Goal: Communication & Community: Answer question/provide support

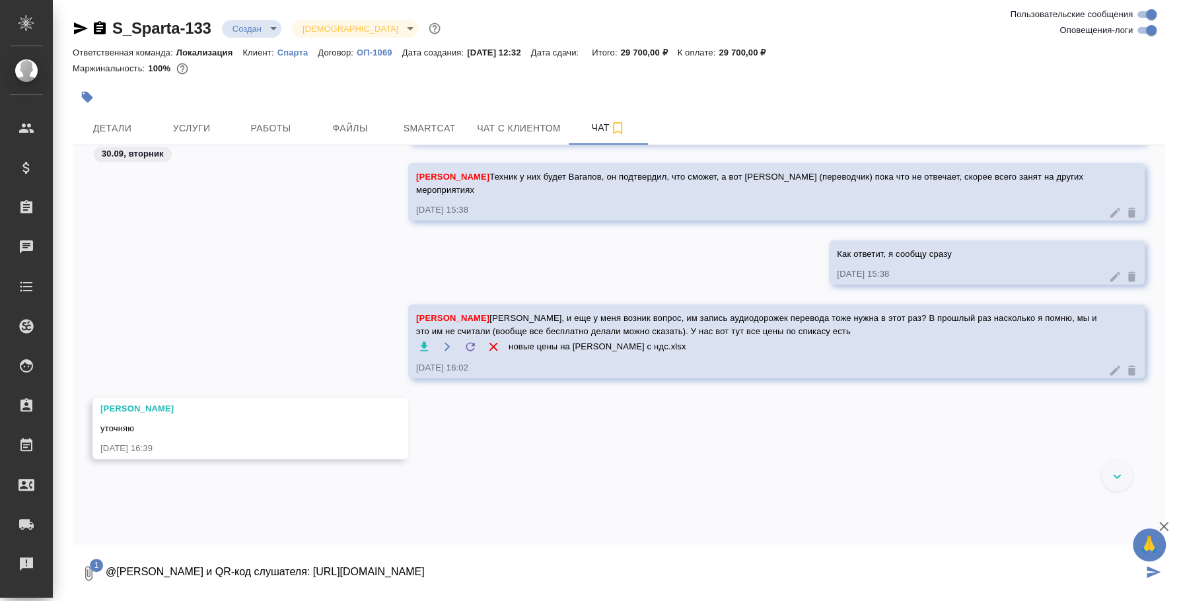
scroll to position [988, 0]
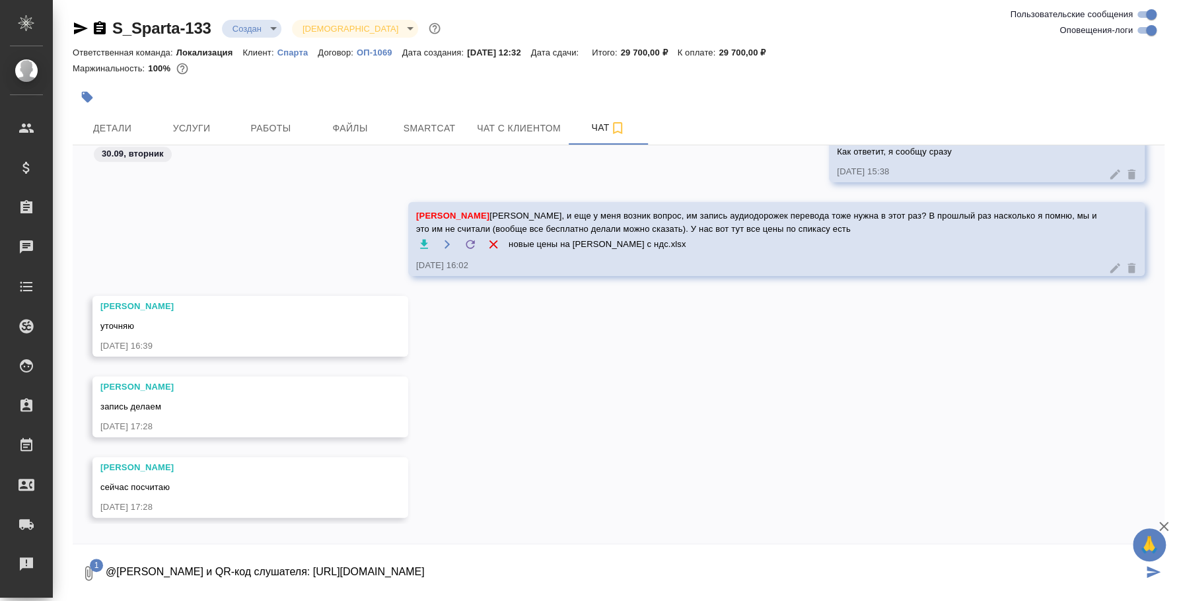
drag, startPoint x: 191, startPoint y: 566, endPoint x: 800, endPoint y: 566, distance: 609.5
click at [800, 566] on textarea "@Валяева Анна Ссылка и QR-код слушателя: https://speakus.online/listener/dc509b…" at bounding box center [623, 573] width 1038 height 45
type textarea "@Валяева Анна"
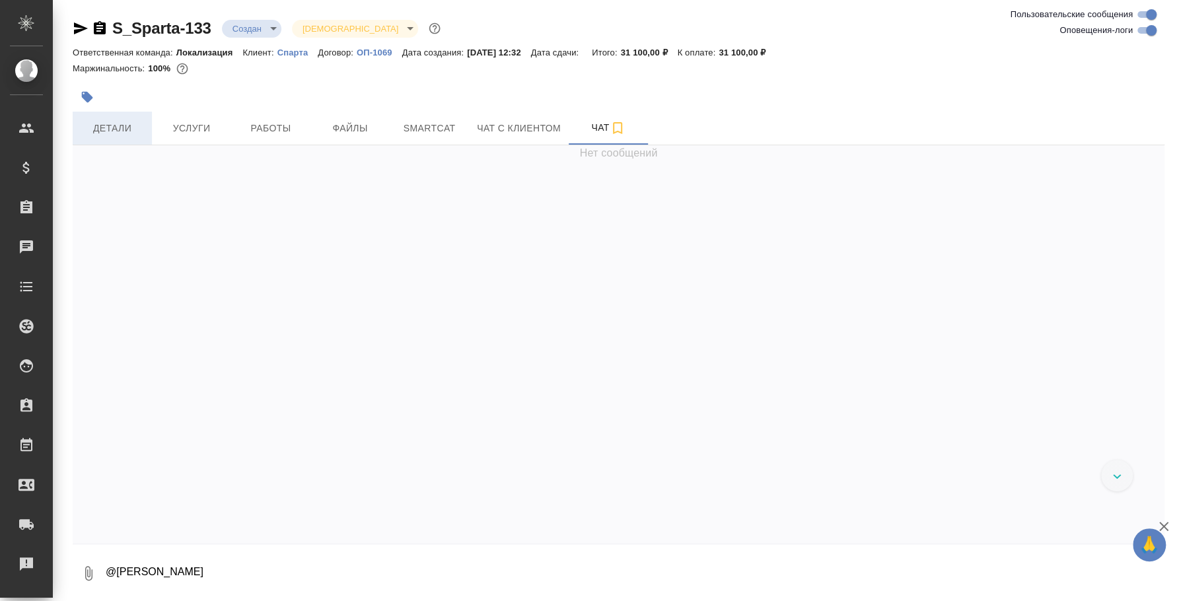
scroll to position [1006, 0]
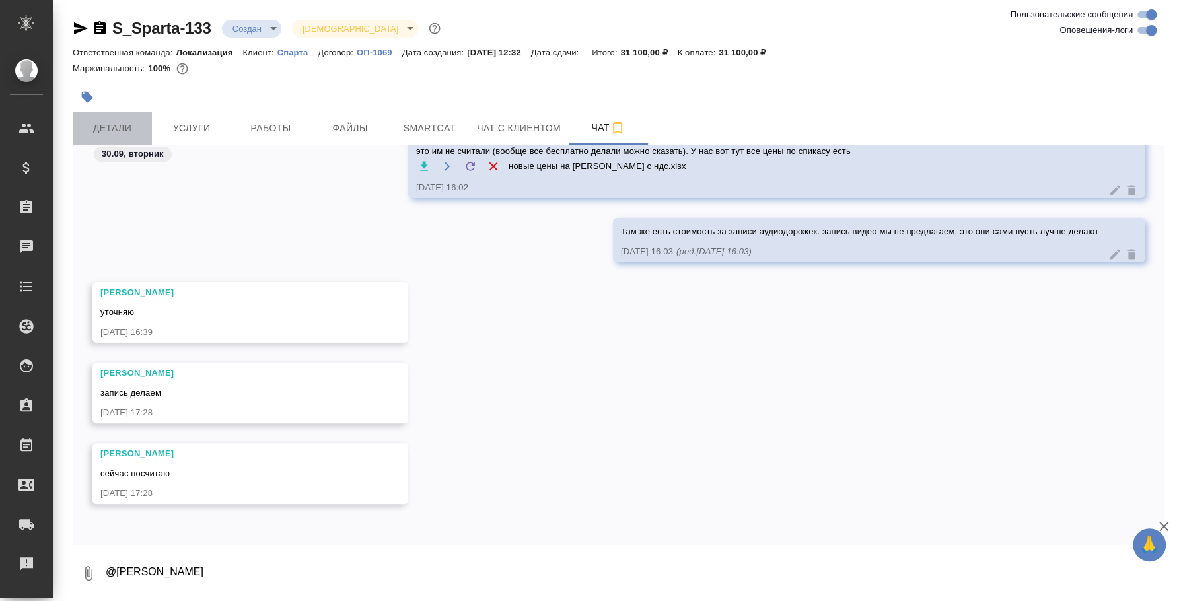
click at [137, 127] on span "Детали" at bounding box center [112, 128] width 63 height 17
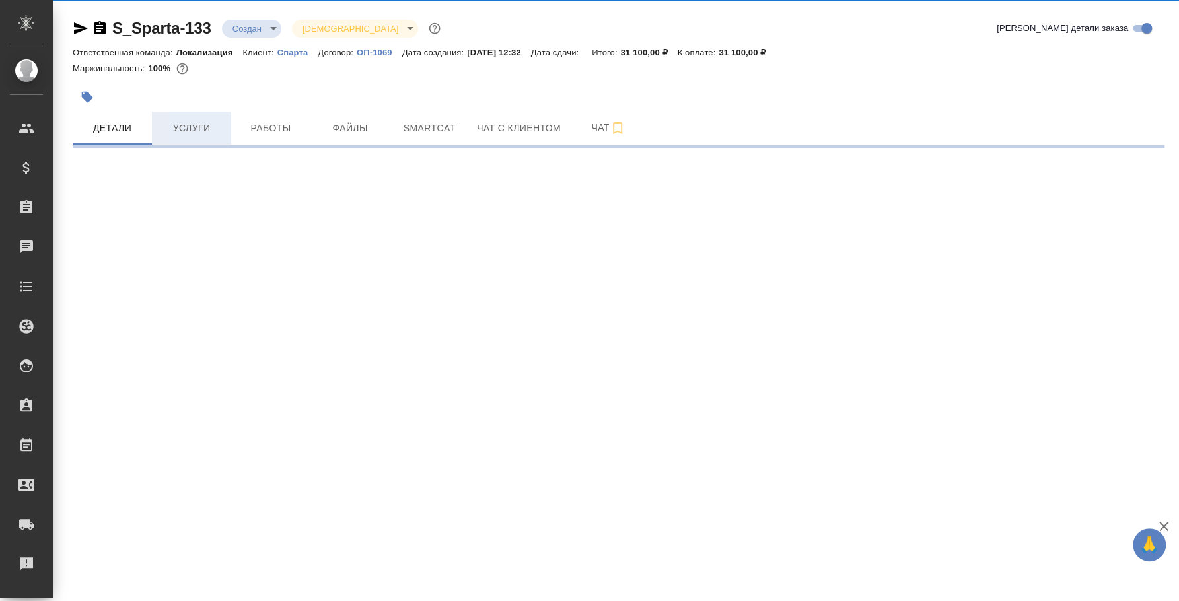
select select "RU"
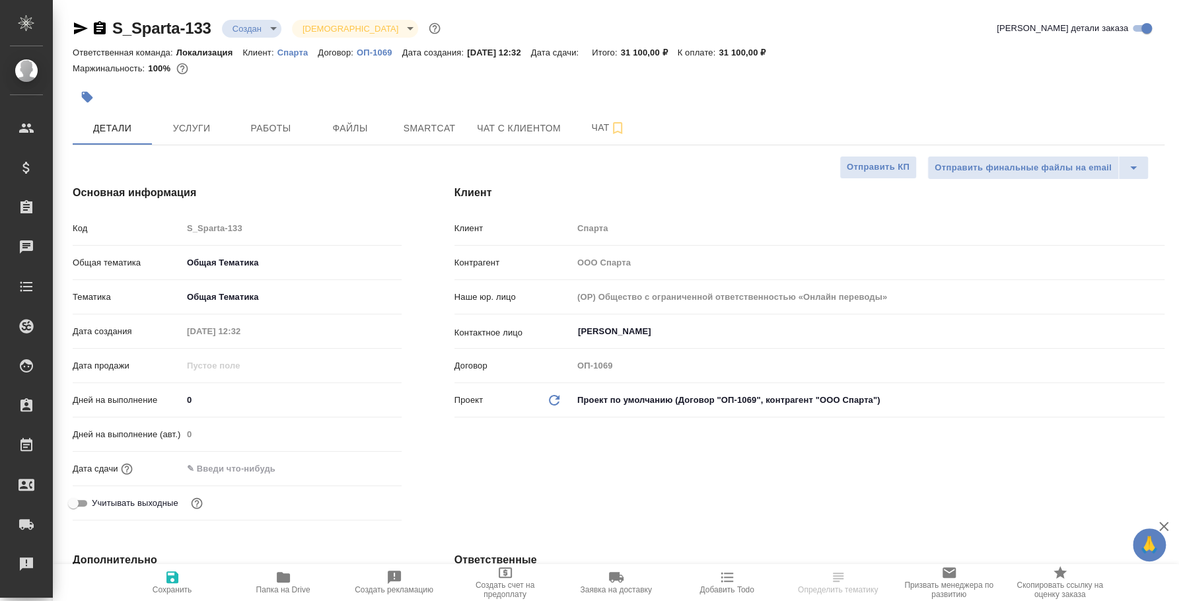
type textarea "x"
click at [197, 120] on span "Услуги" at bounding box center [191, 128] width 63 height 17
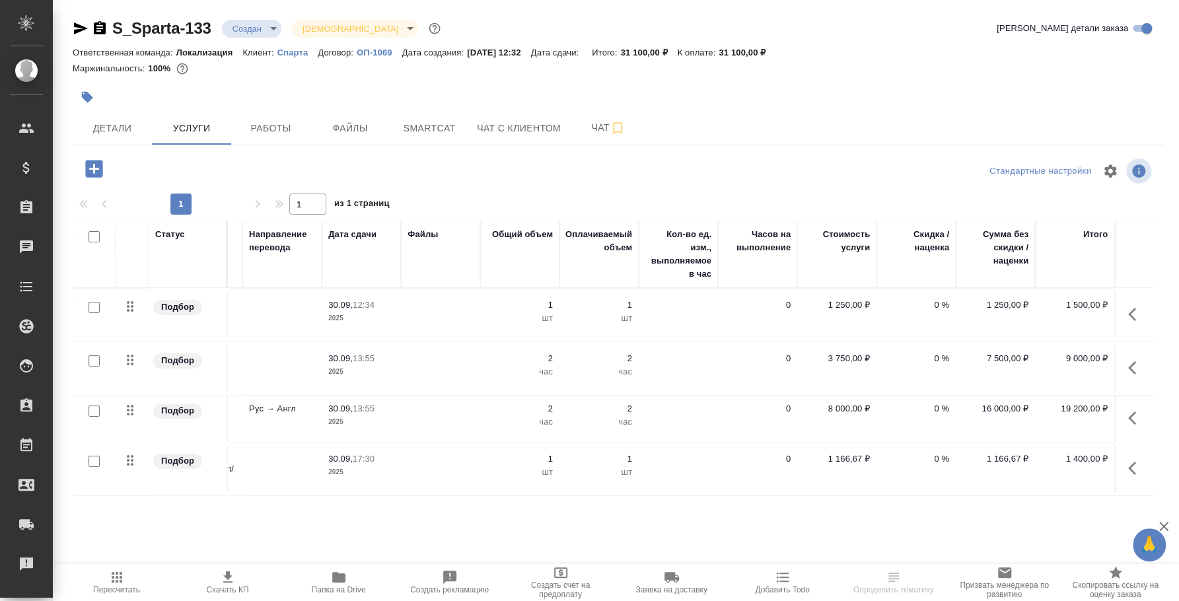
scroll to position [3, 0]
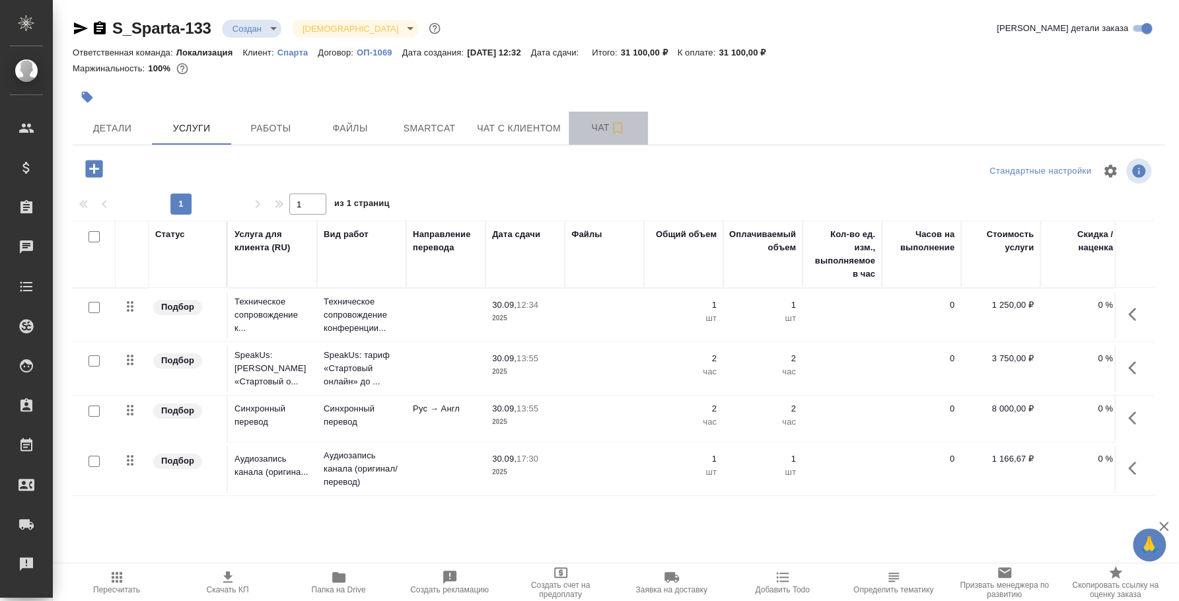
click at [591, 125] on span "Чат" at bounding box center [607, 128] width 63 height 17
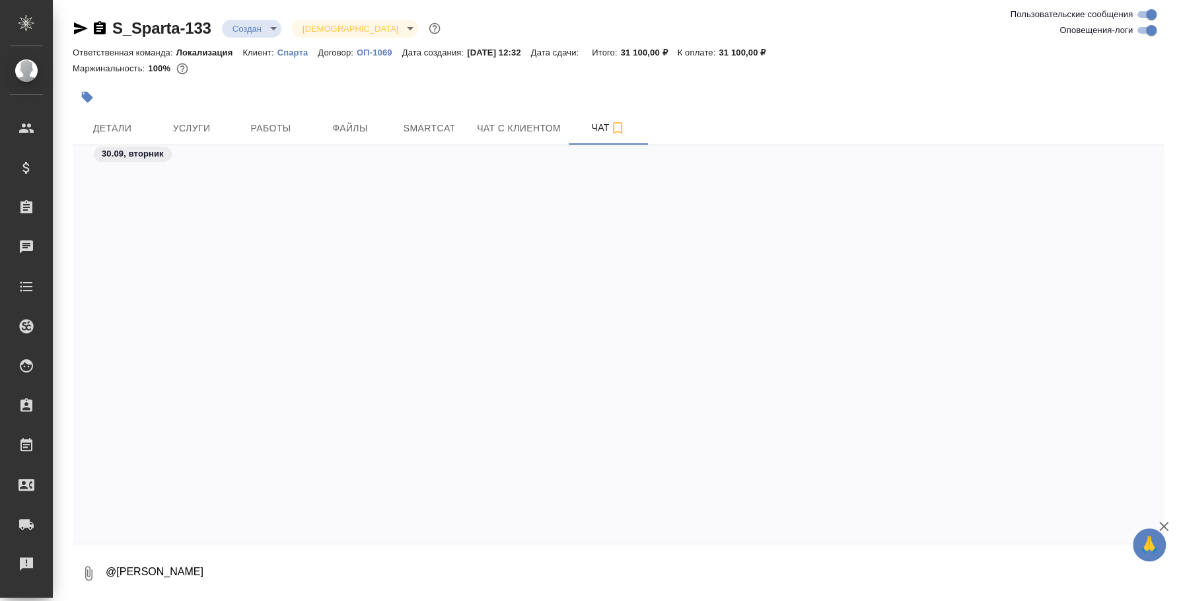
scroll to position [1006, 0]
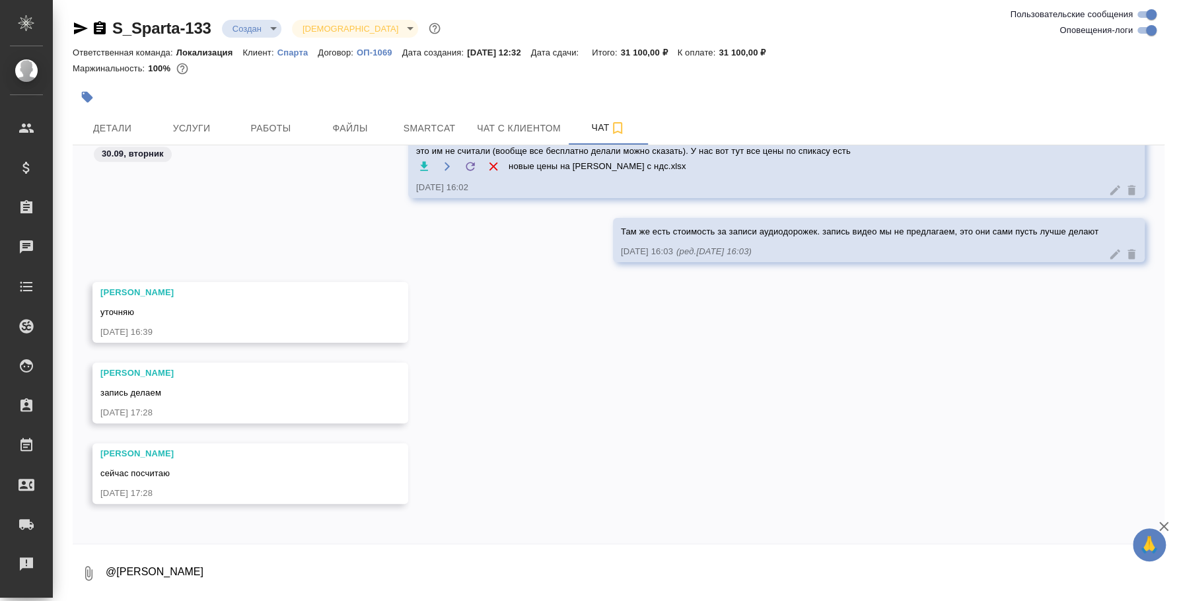
click at [202, 573] on textarea "@Валяева Анна" at bounding box center [634, 573] width 1060 height 45
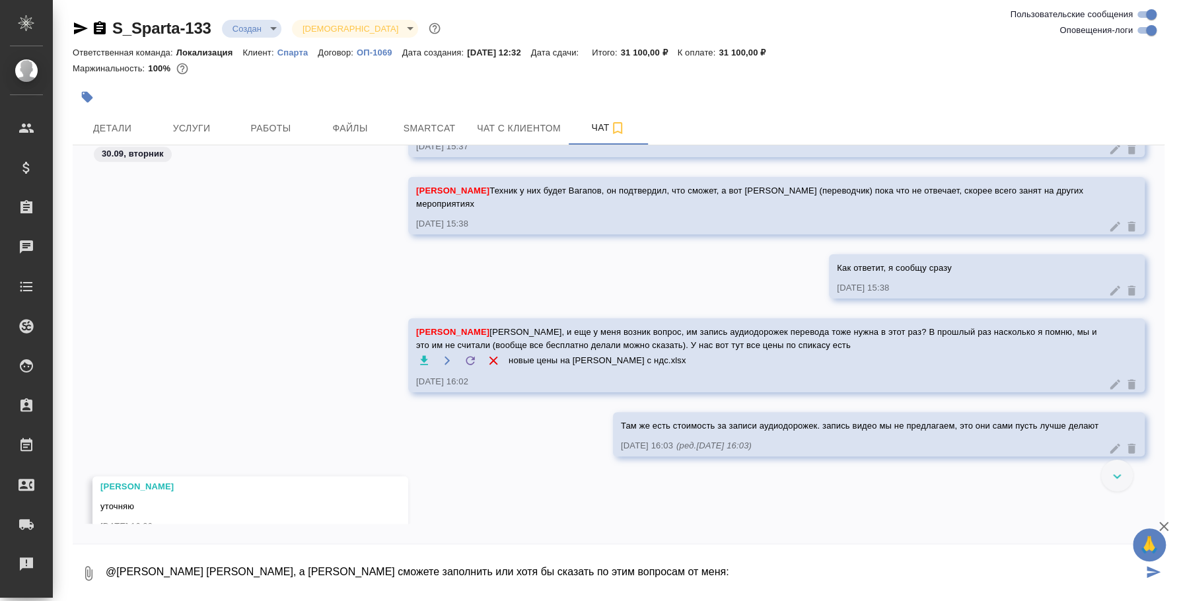
scroll to position [736, 0]
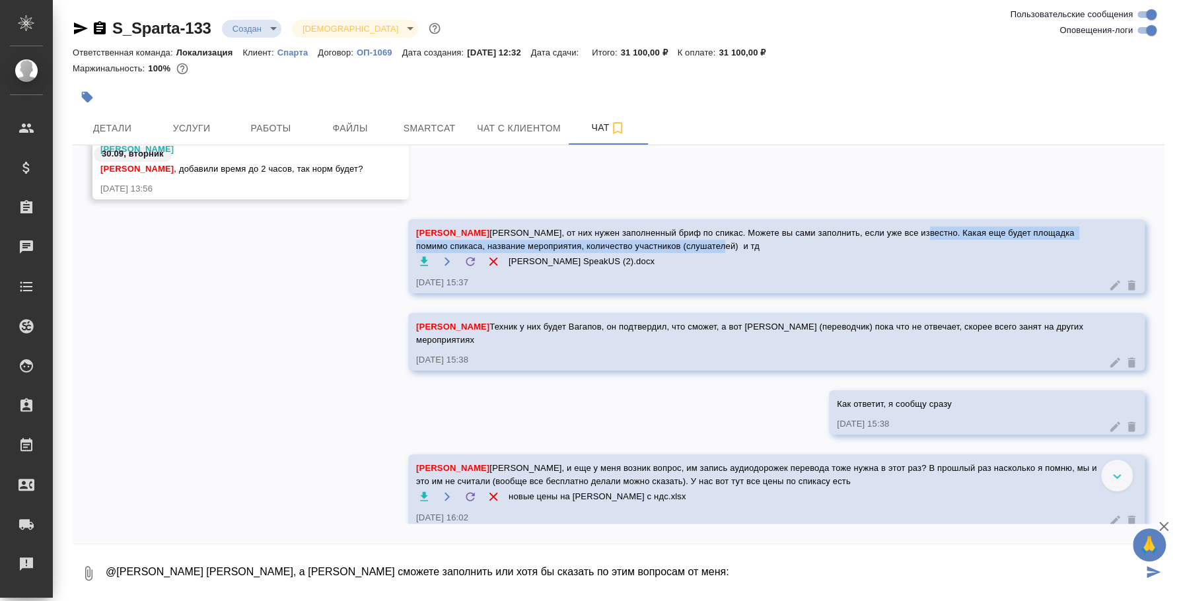
drag, startPoint x: 891, startPoint y: 232, endPoint x: 895, endPoint y: 240, distance: 9.7
click at [895, 240] on span "Валяева Анна Аня, от них нужен заполненный бриф по спикас. Можете вы сами запол…" at bounding box center [757, 239] width 682 height 26
copy span "акая еще будет площадка помимо спикаса, название мероприятия, количество участн…"
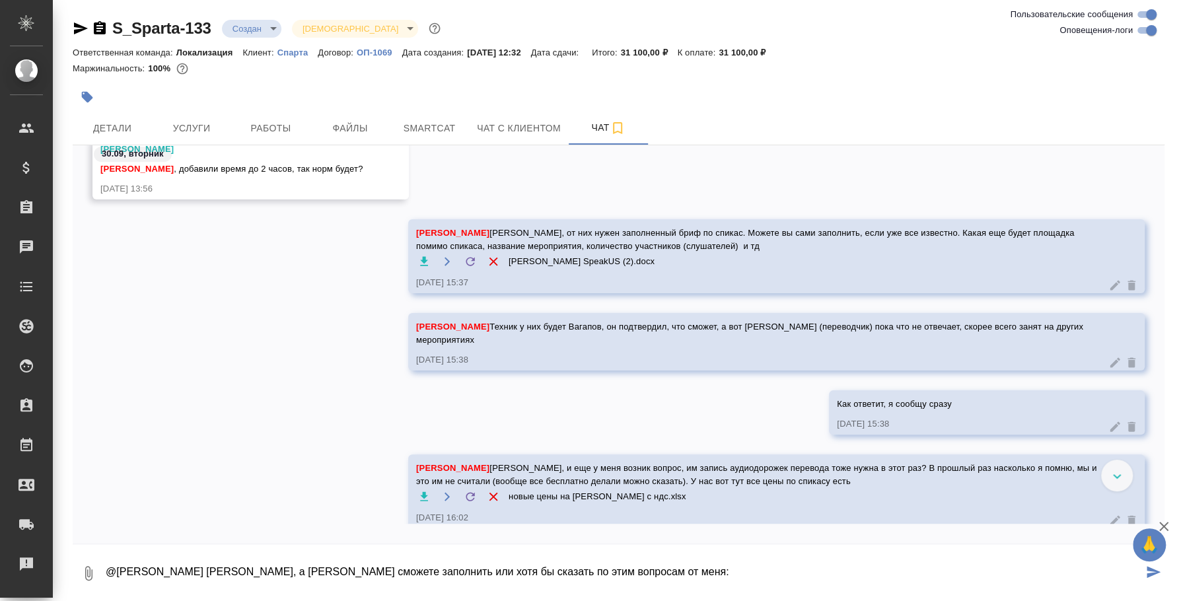
click at [593, 569] on textarea "@Валяева Анна Аня, а бриф сможете заполнить или хотя бы сказать по этим вопроса…" at bounding box center [623, 573] width 1038 height 45
paste textarea "акая еще будет площадка помимо спикаса, название мероприятия, количество участн…"
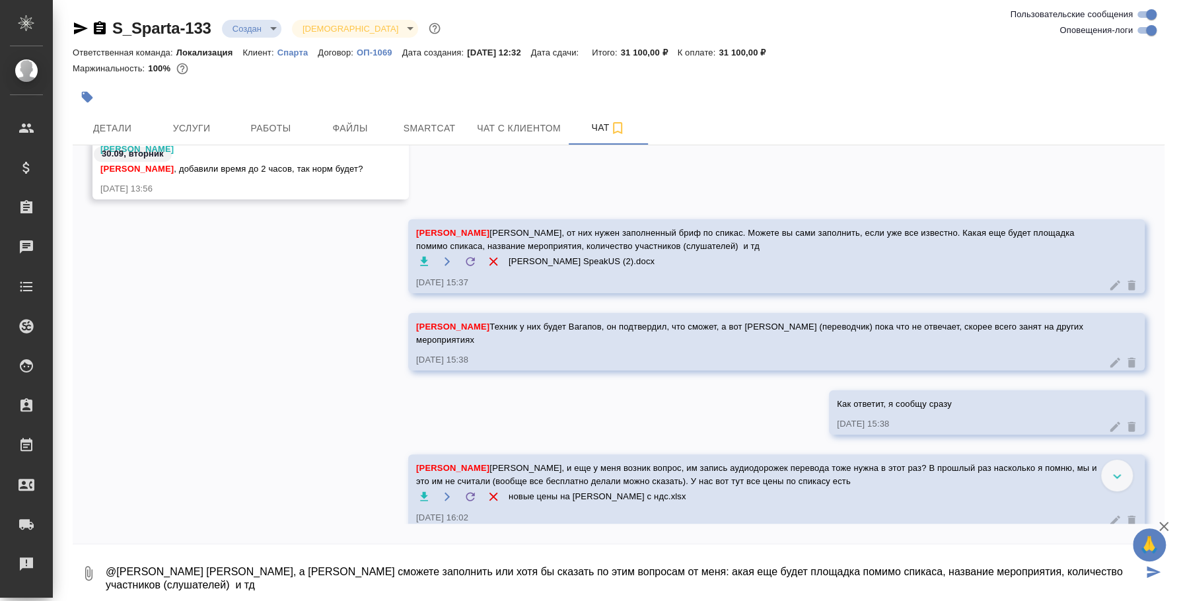
click at [582, 570] on textarea "@Валяева Анна Аня, а бриф сможете заполнить или хотя бы сказать по этим вопроса…" at bounding box center [623, 573] width 1038 height 45
type textarea "@Валяева Анна Аня, а бриф сможете заполнить или хотя бы сказать по этим вопроса…"
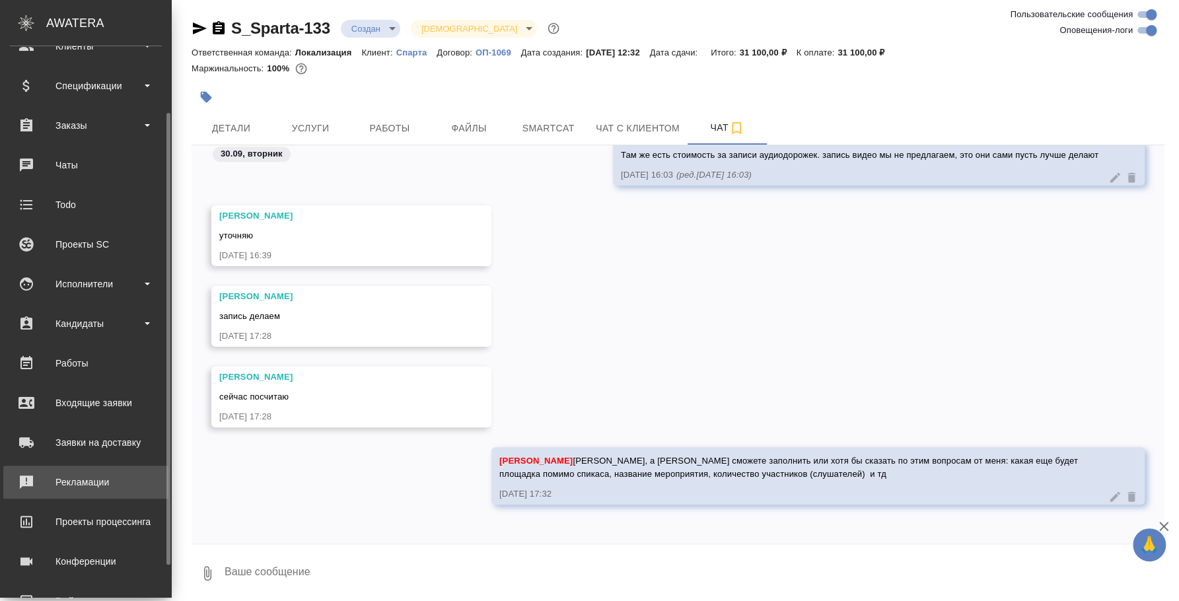
scroll to position [121, 0]
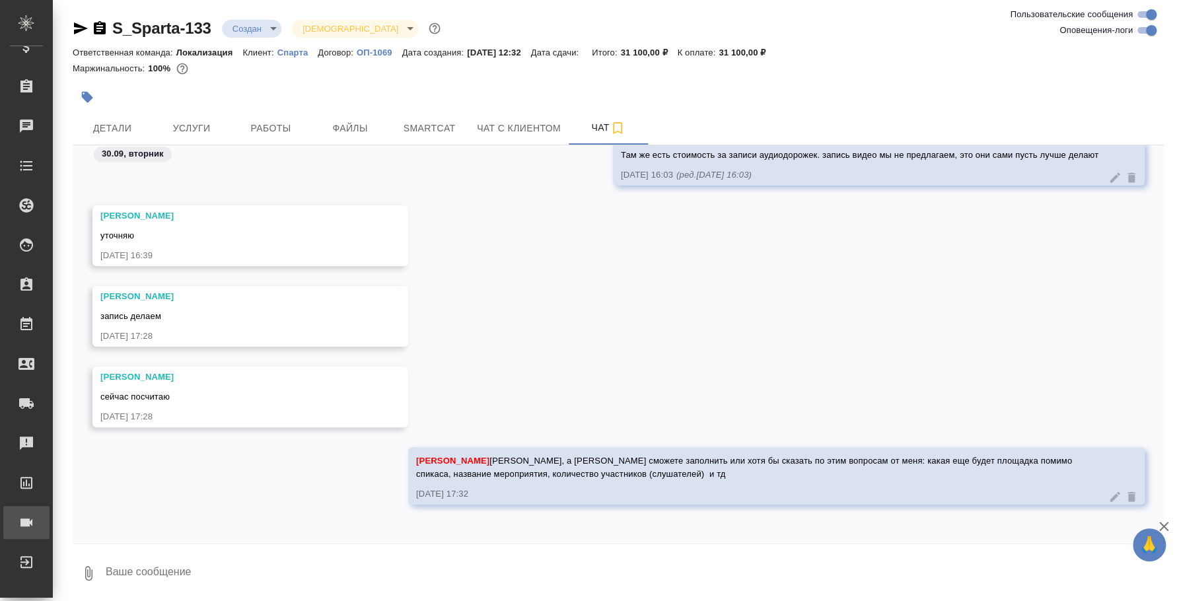
click at [26, 514] on div "Конференции" at bounding box center [9, 522] width 33 height 20
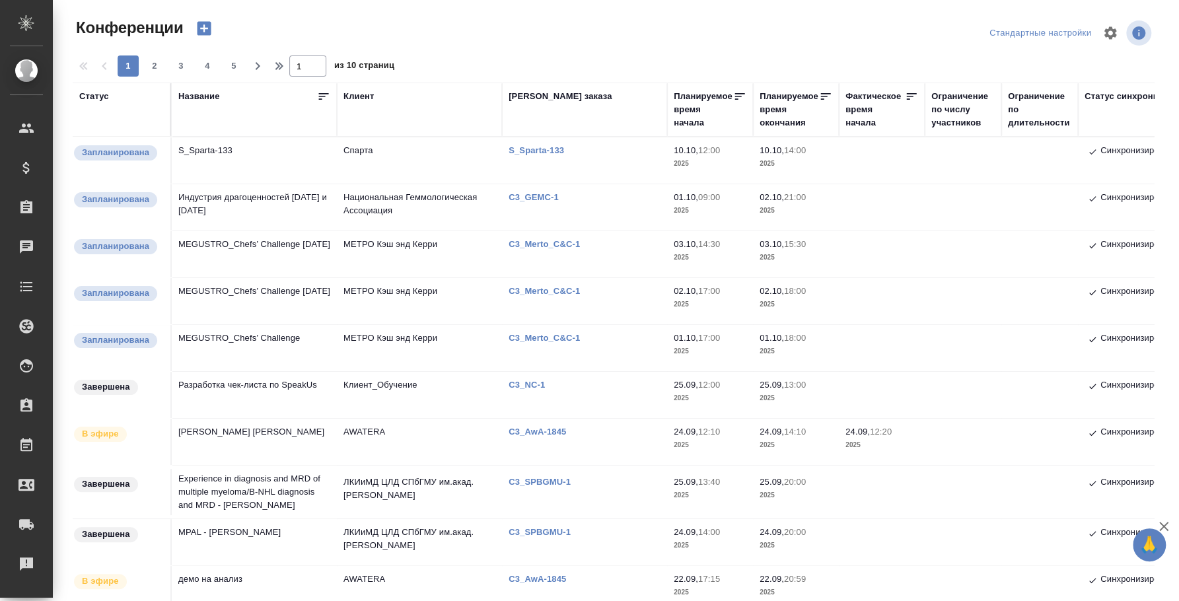
click at [267, 339] on td "MEGUSTRO_Chefs’ Challenge" at bounding box center [254, 348] width 165 height 46
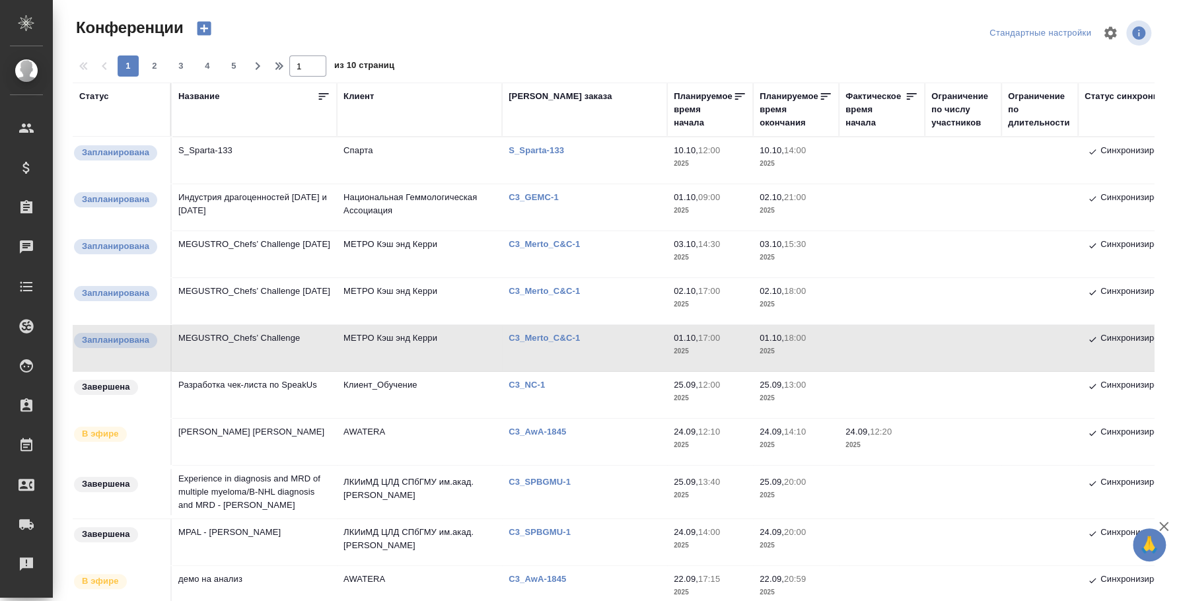
click at [249, 337] on td "MEGUSTRO_Chefs’ Challenge" at bounding box center [254, 348] width 165 height 46
click at [263, 291] on td "MEGUSTRO_Chefs’ Challenge October 2" at bounding box center [254, 301] width 165 height 46
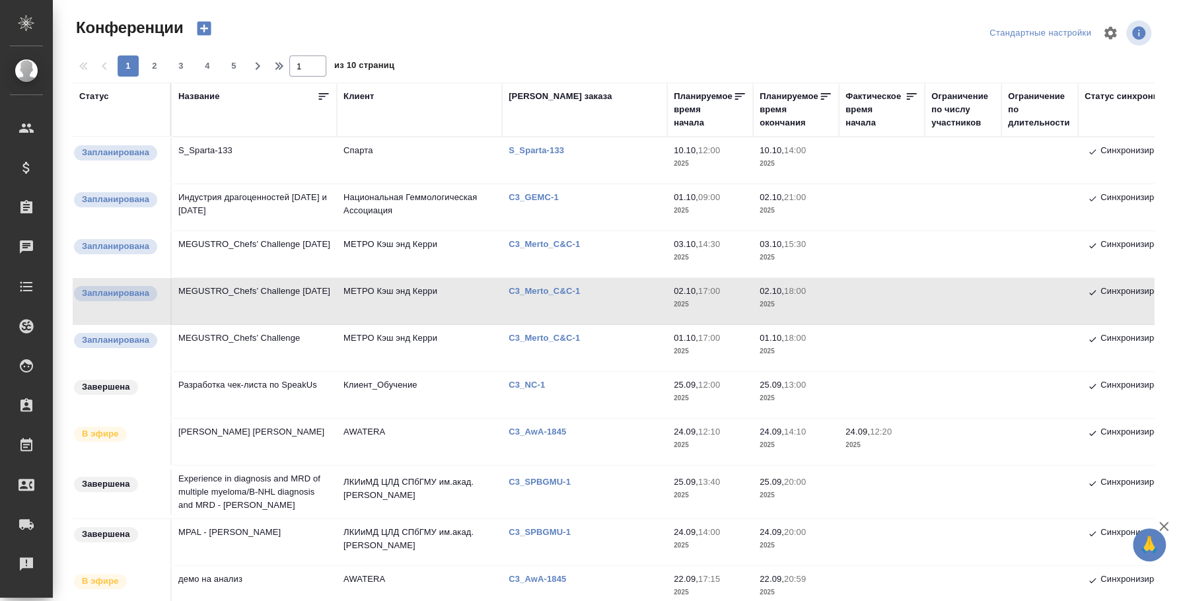
click at [240, 340] on td "MEGUSTRO_Chefs’ Challenge" at bounding box center [254, 348] width 165 height 46
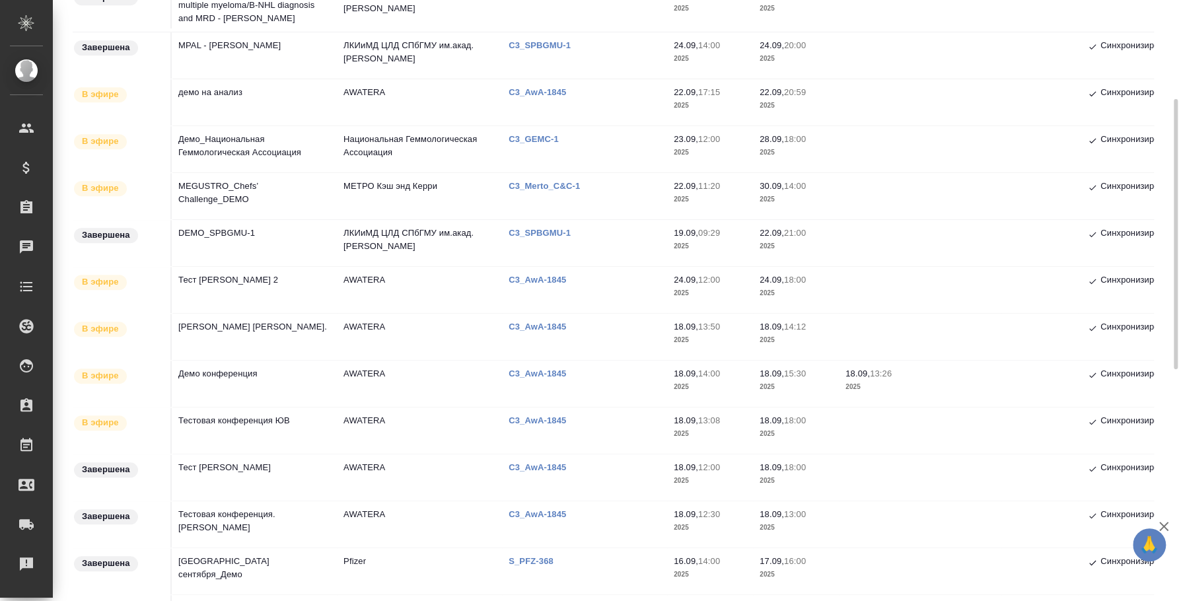
scroll to position [404, 0]
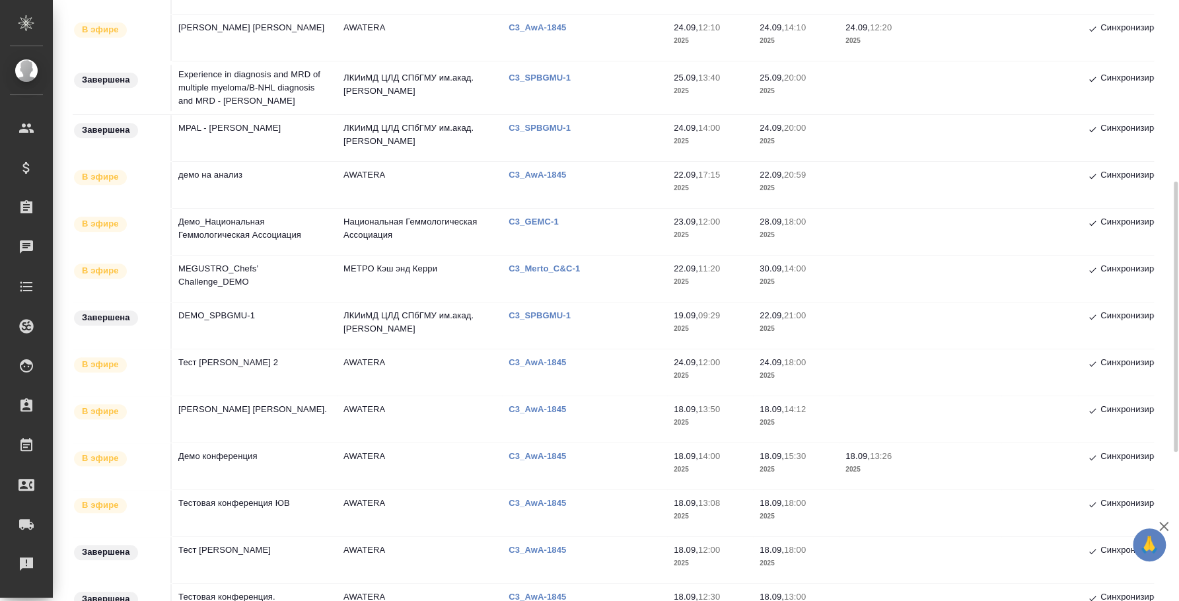
click at [208, 182] on td "демо на анализ" at bounding box center [254, 185] width 165 height 46
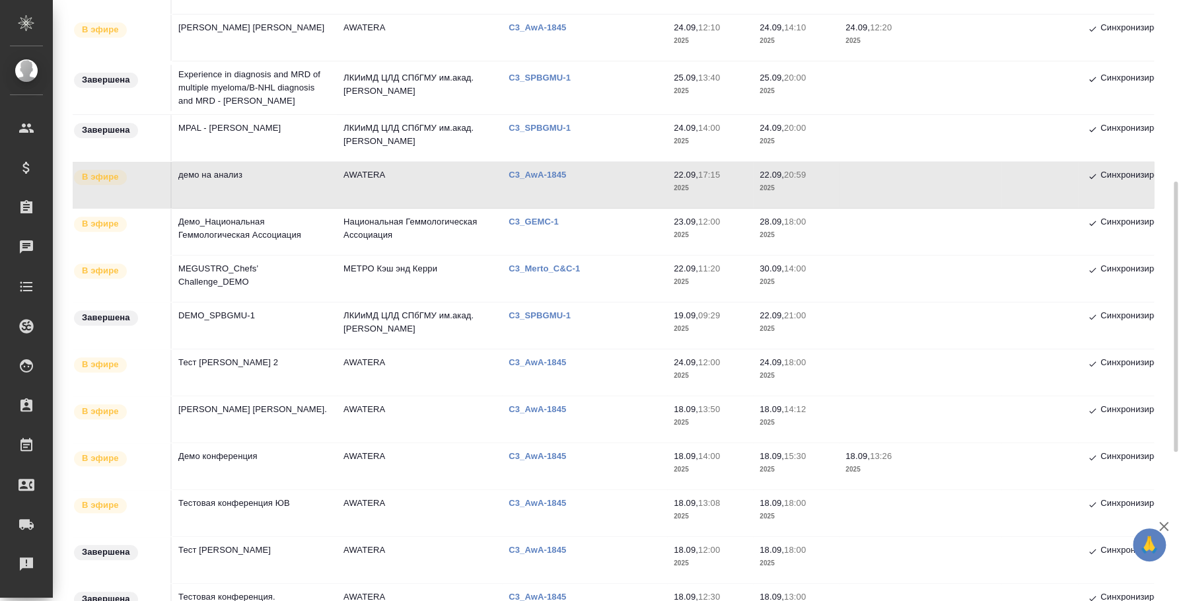
scroll to position [0, 0]
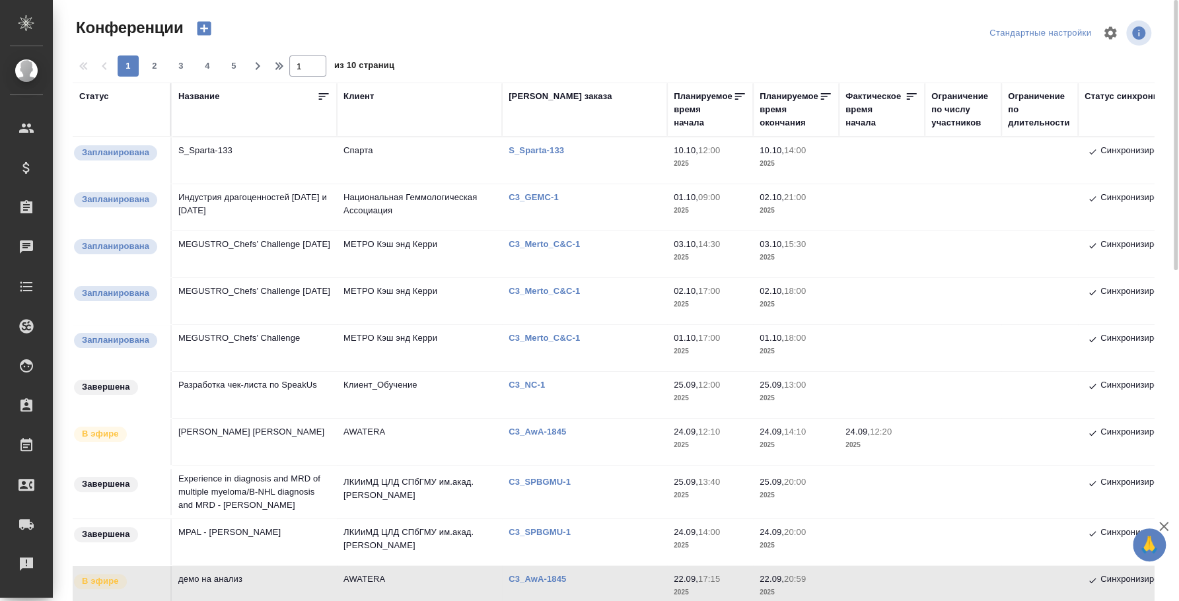
click at [244, 145] on td "S_Sparta-133" at bounding box center [254, 160] width 165 height 46
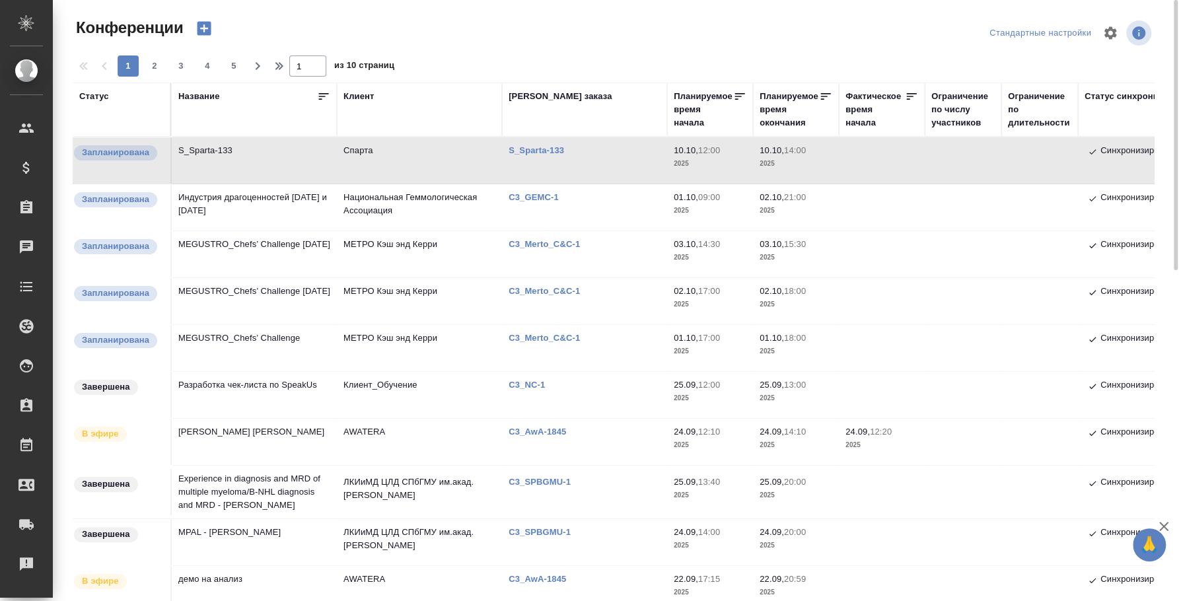
click at [219, 141] on td "S_Sparta-133" at bounding box center [254, 160] width 165 height 46
click at [228, 190] on td "Индустрия драгоценностей [DATE] и [DATE]" at bounding box center [254, 207] width 165 height 46
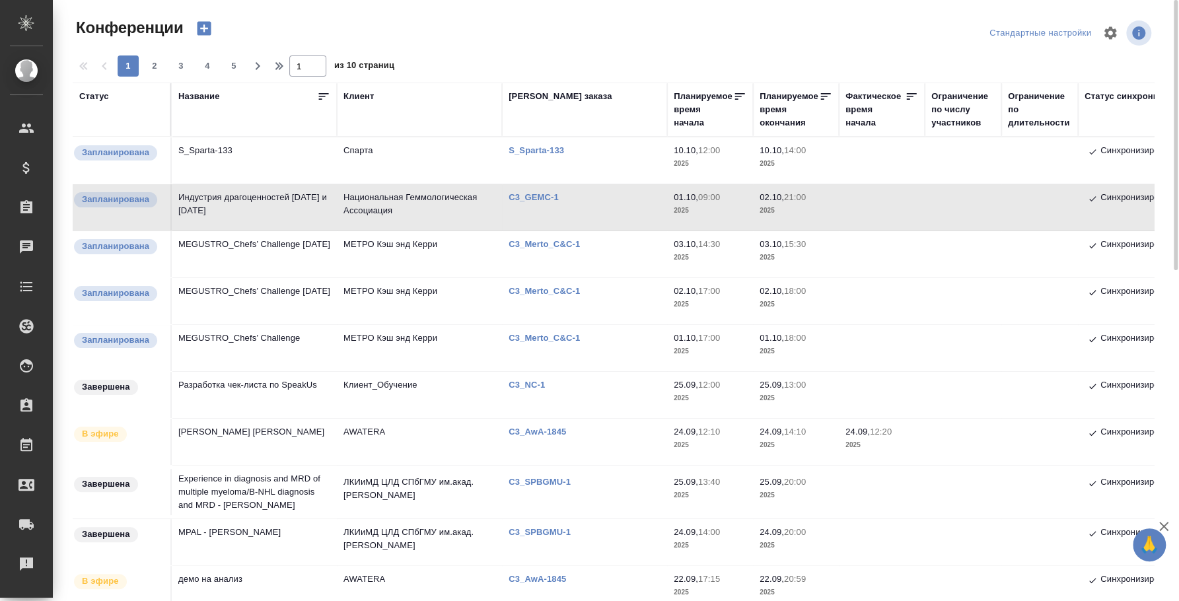
click at [228, 190] on td "Индустрия драгоценностей [DATE] и [DATE]" at bounding box center [254, 207] width 165 height 46
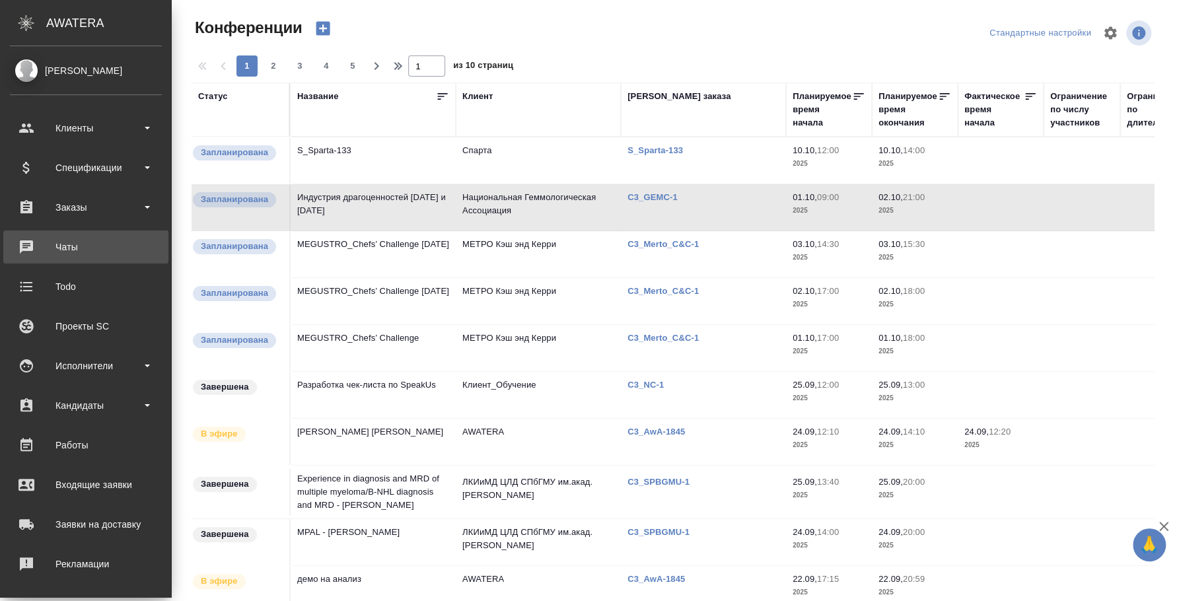
click at [93, 247] on div "Чаты" at bounding box center [86, 247] width 152 height 20
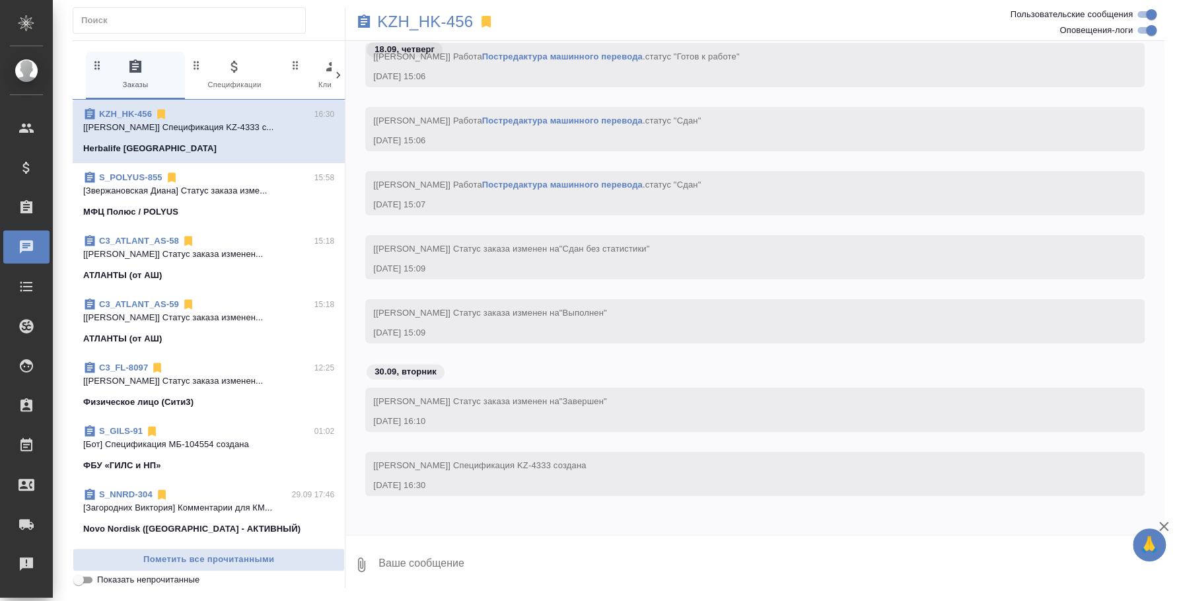
scroll to position [9056, 0]
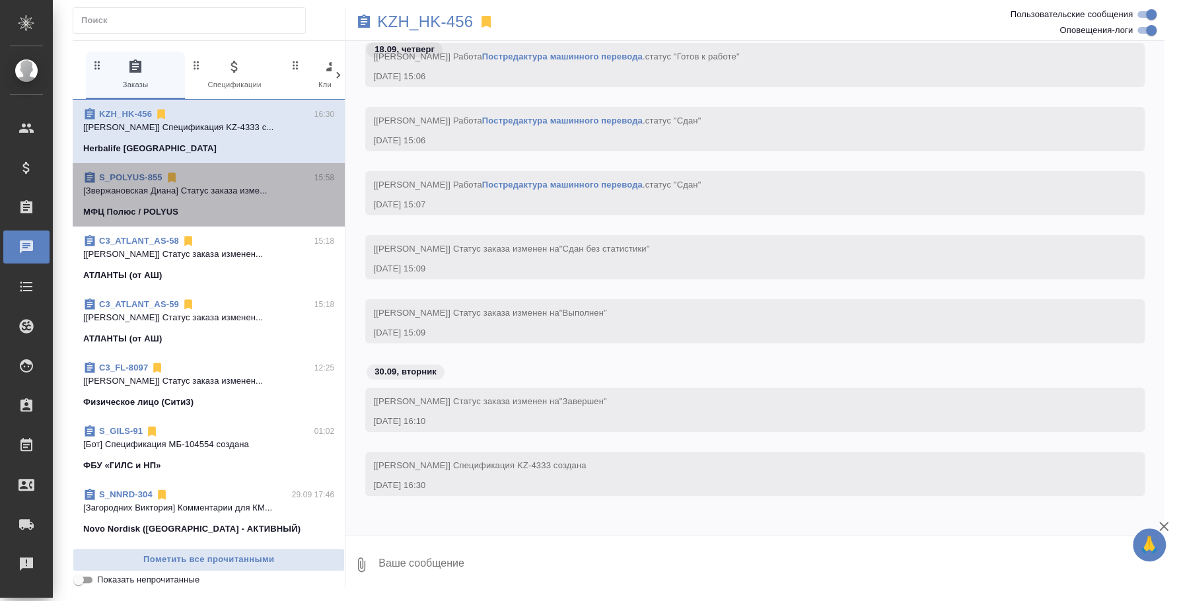
click at [213, 173] on div "S_POLYUS-855 15:58" at bounding box center [208, 177] width 251 height 13
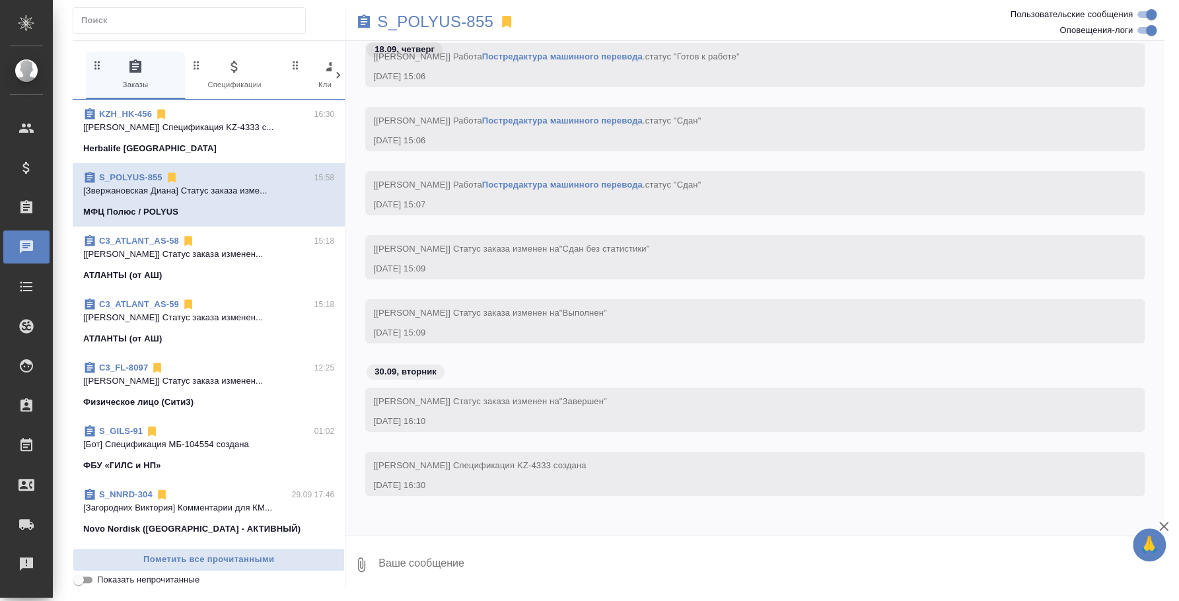
click at [510, 561] on textarea at bounding box center [770, 564] width 787 height 45
click at [415, 24] on p "S_POLYUS-855" at bounding box center [435, 21] width 116 height 13
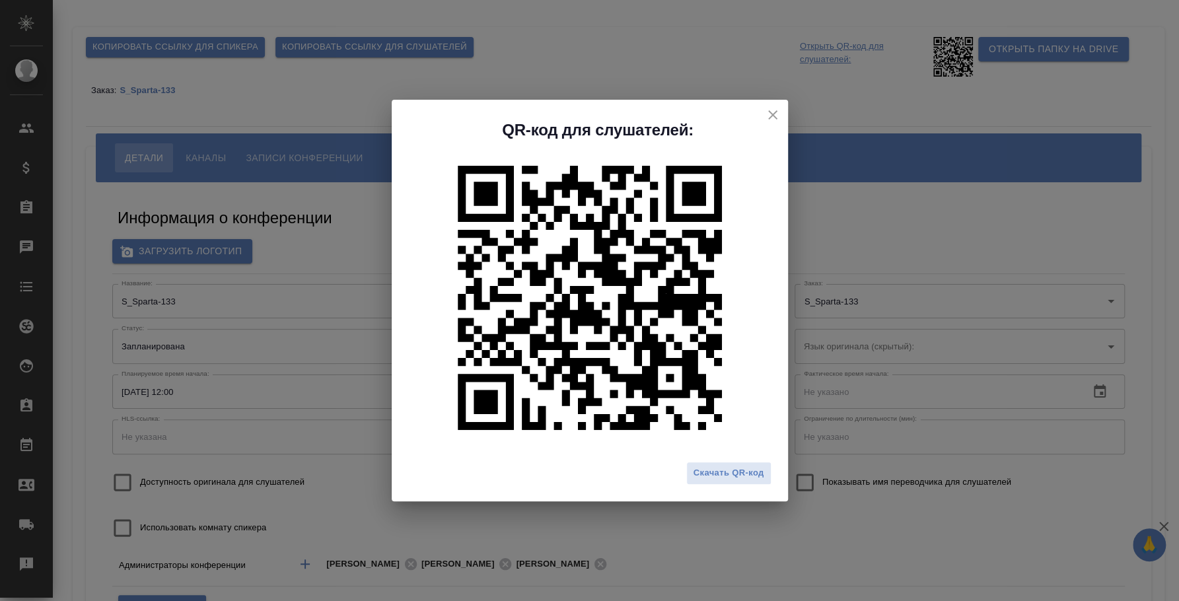
click at [771, 118] on icon "close" at bounding box center [773, 115] width 16 height 16
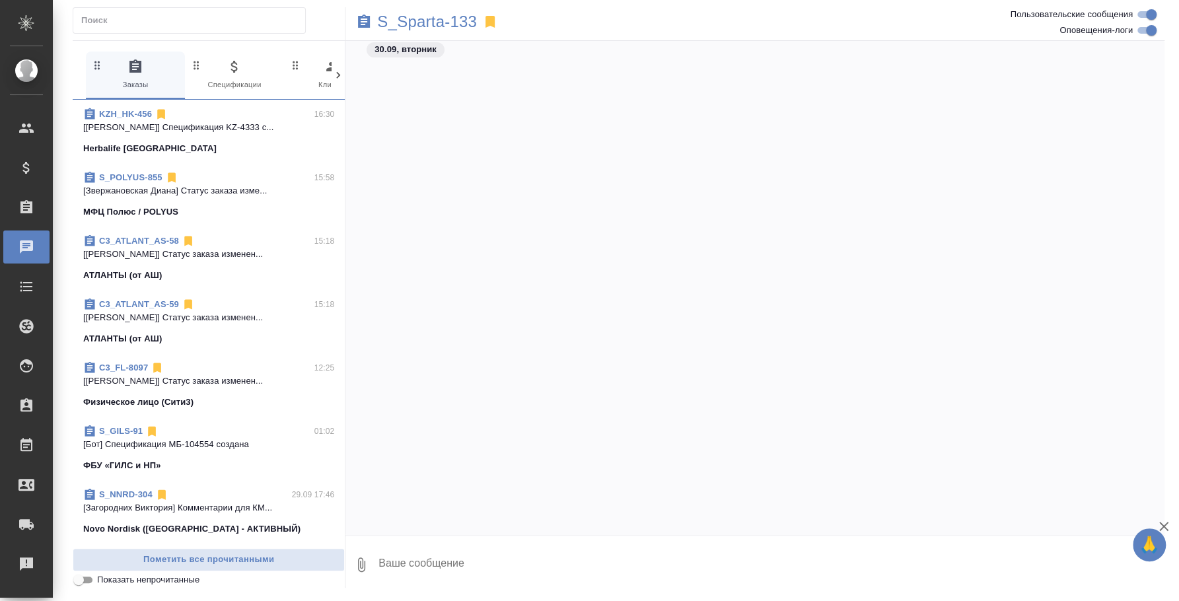
scroll to position [1039, 0]
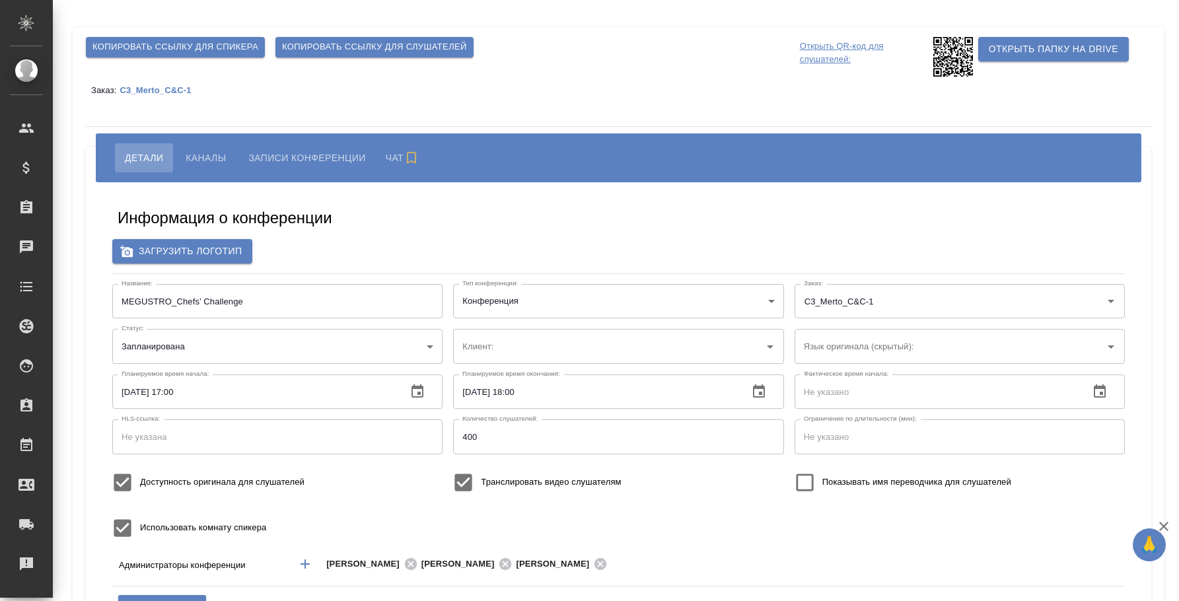
type input "МЕТРО Кэш энд Керри"
type input "[PERSON_NAME]"
click at [393, 40] on span "Копировать ссылку для слушателей" at bounding box center [374, 47] width 185 height 15
type input "МЕТРО Кэш энд Керри"
type input "[PERSON_NAME]"
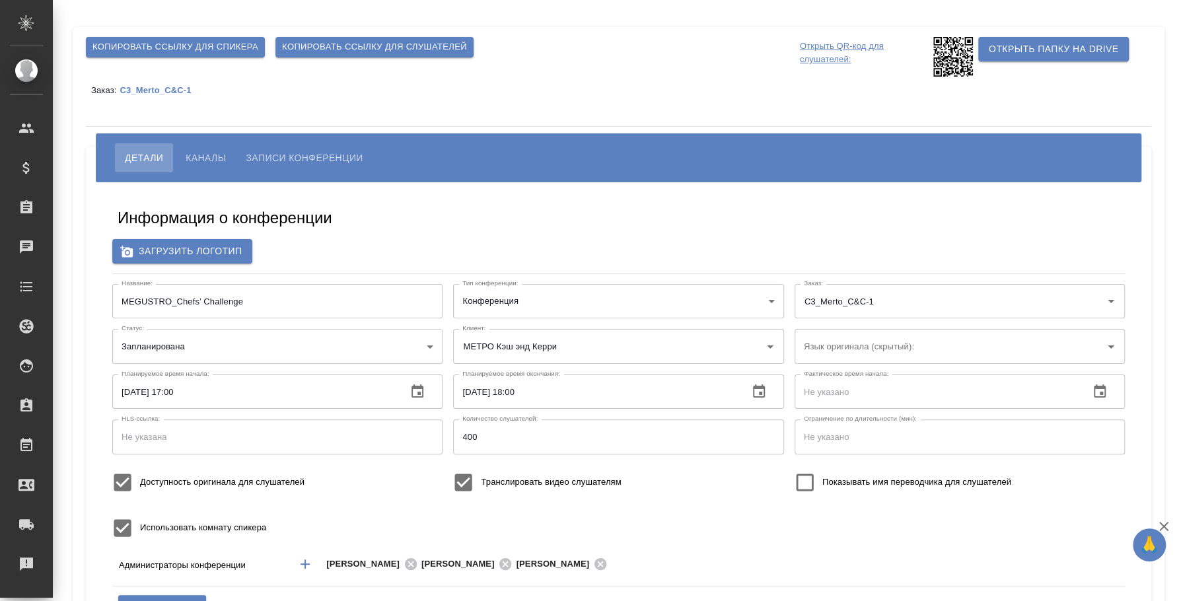
click at [273, 353] on body "🙏 .cls-1 fill:#fff; AWATERA Fedotova Irina Клиенты Спецификации Заказы 0 Чаты T…" at bounding box center [589, 300] width 1179 height 601
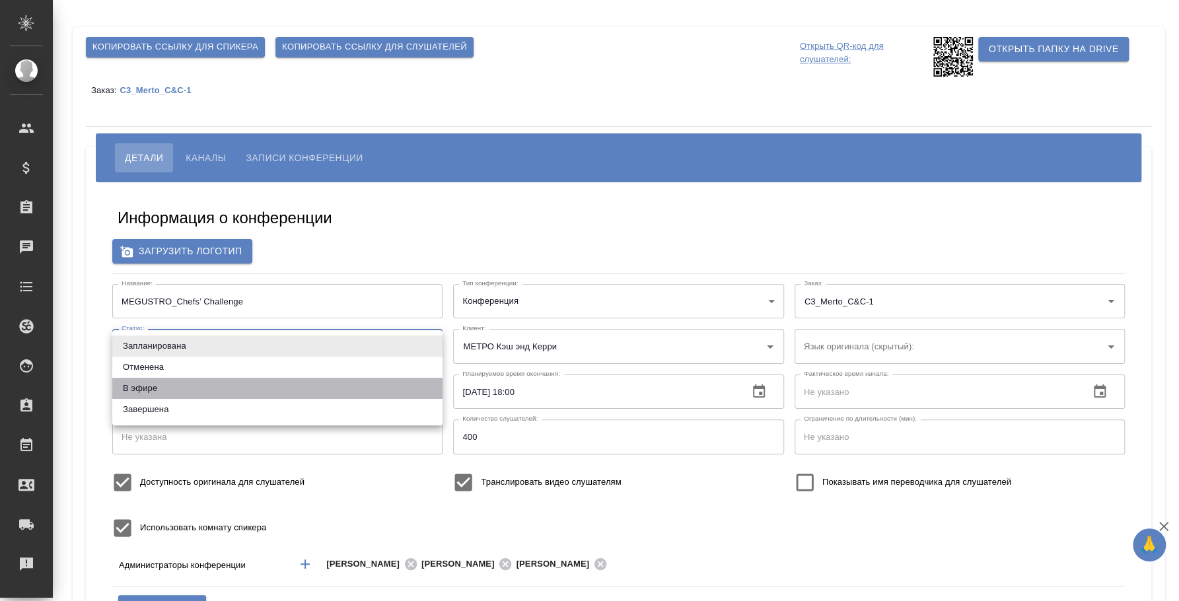
click at [250, 394] on li "В эфире" at bounding box center [277, 388] width 330 height 21
type input "online"
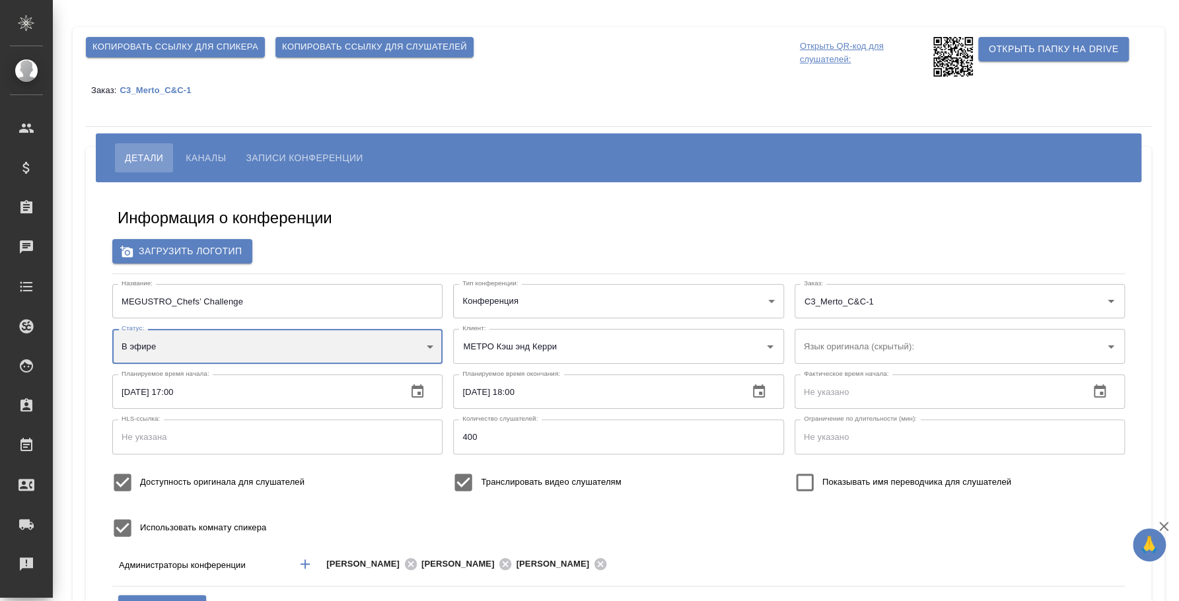
scroll to position [164, 0]
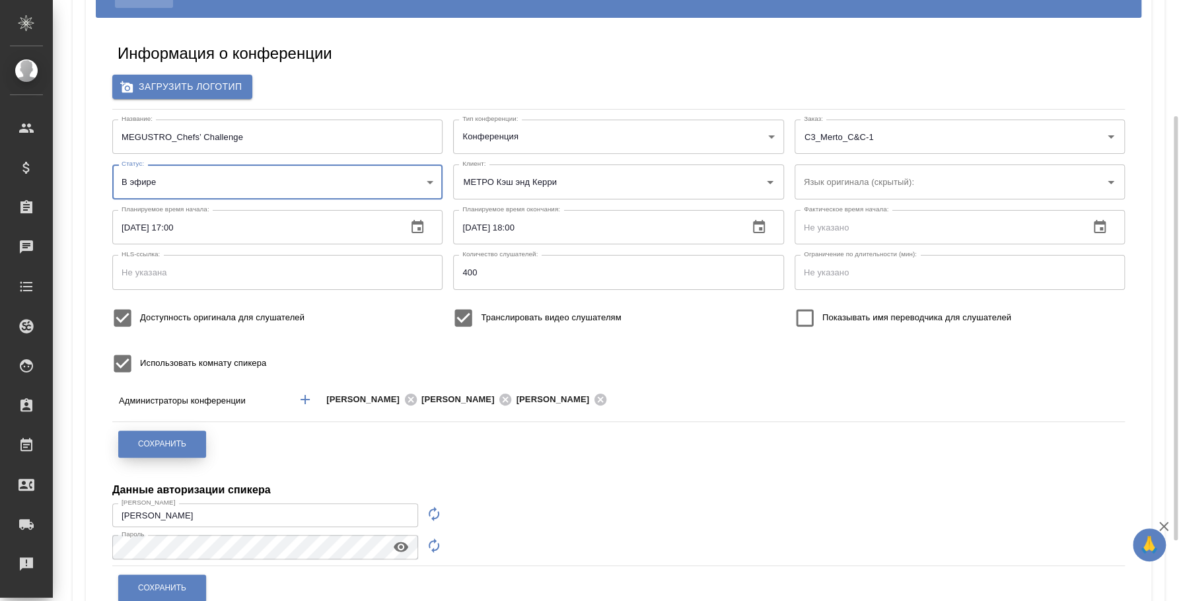
click at [176, 449] on button "Сохранить" at bounding box center [162, 444] width 88 height 27
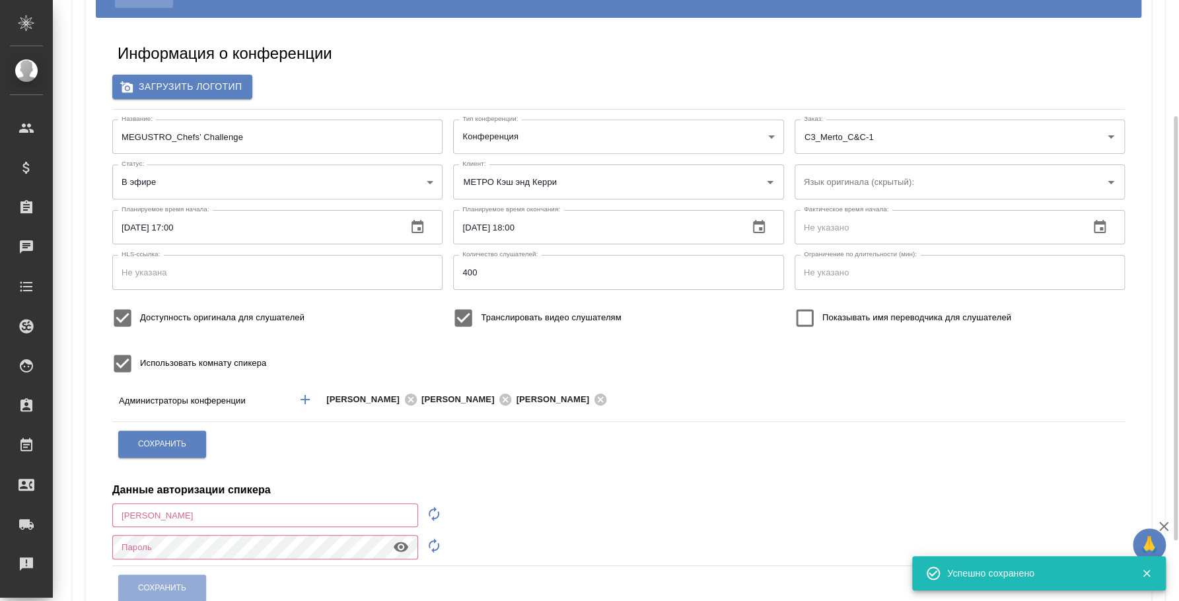
type input "Плеханова Мария"
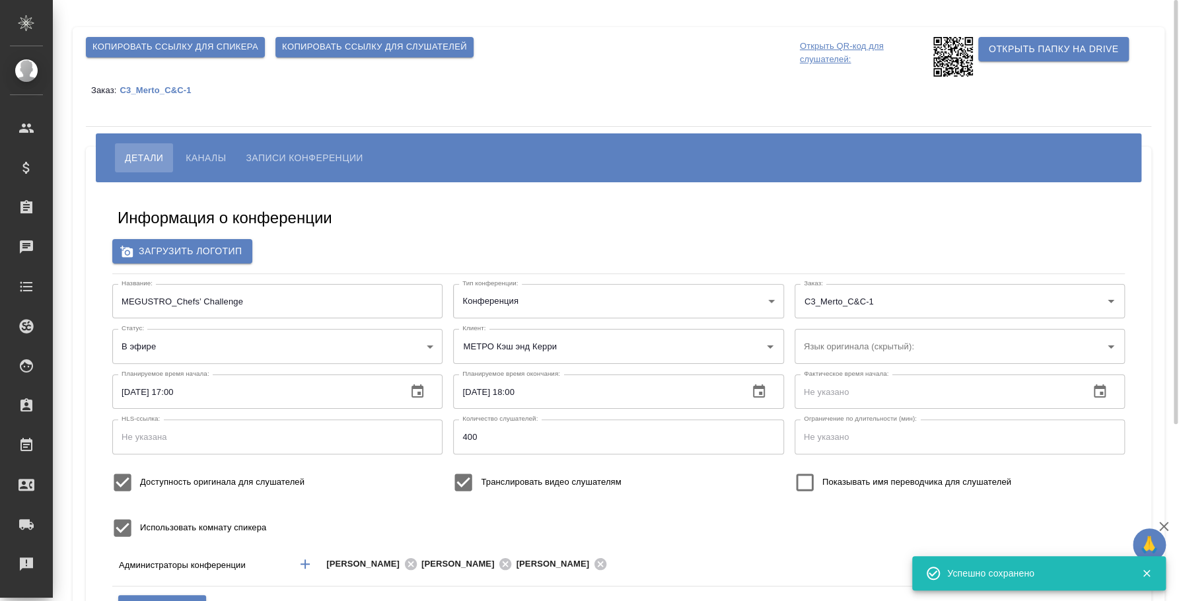
click at [345, 52] on span "Копировать ссылку для слушателей" at bounding box center [374, 47] width 185 height 15
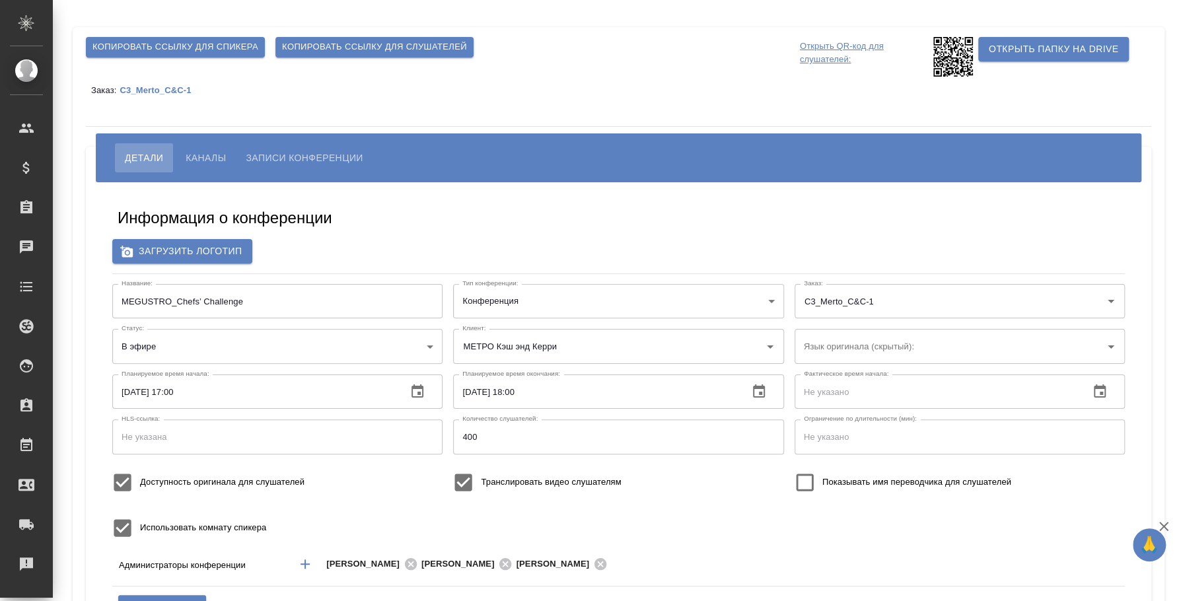
type input "Плеханова Мария"
click at [207, 151] on span "Каналы" at bounding box center [206, 158] width 40 height 16
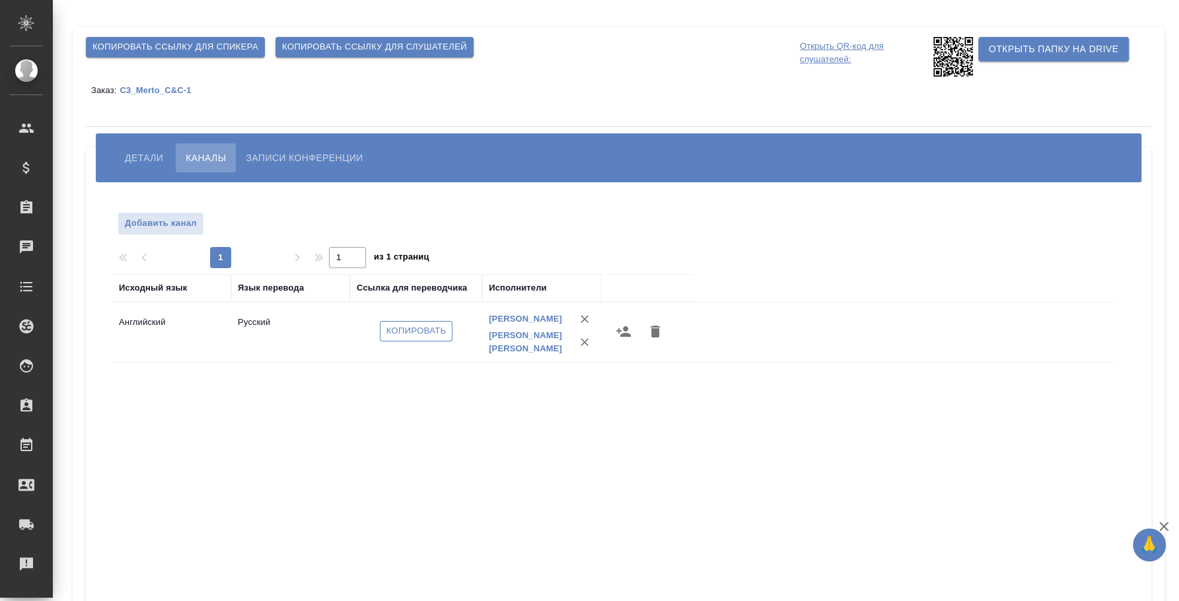
click at [399, 331] on span "Копировать" at bounding box center [416, 331] width 60 height 15
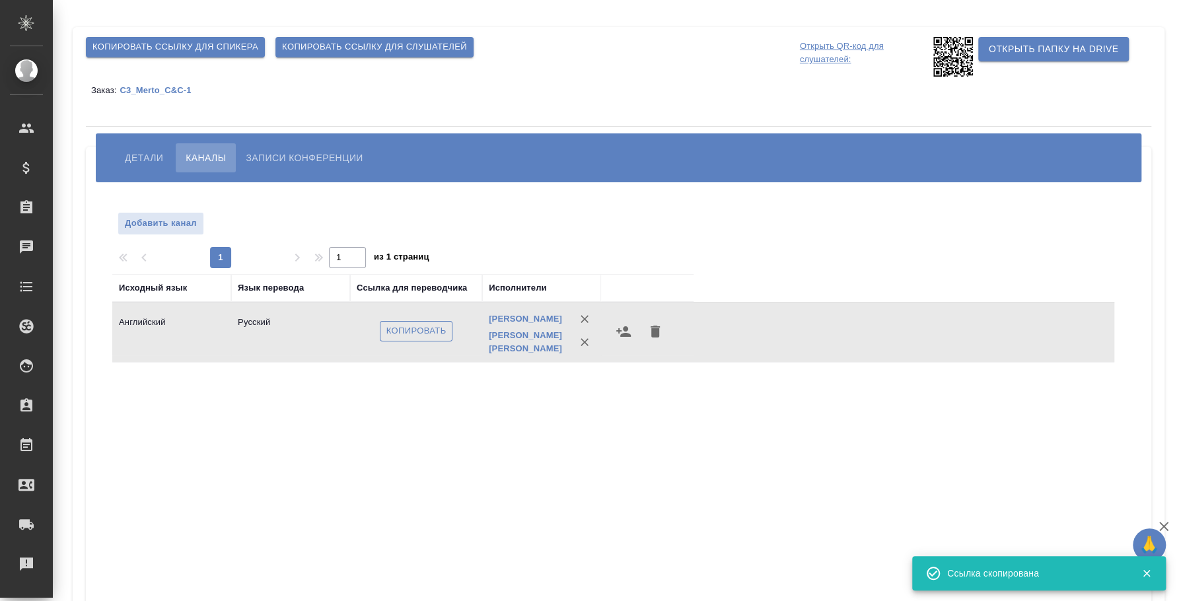
click at [438, 333] on span "Копировать" at bounding box center [416, 331] width 60 height 15
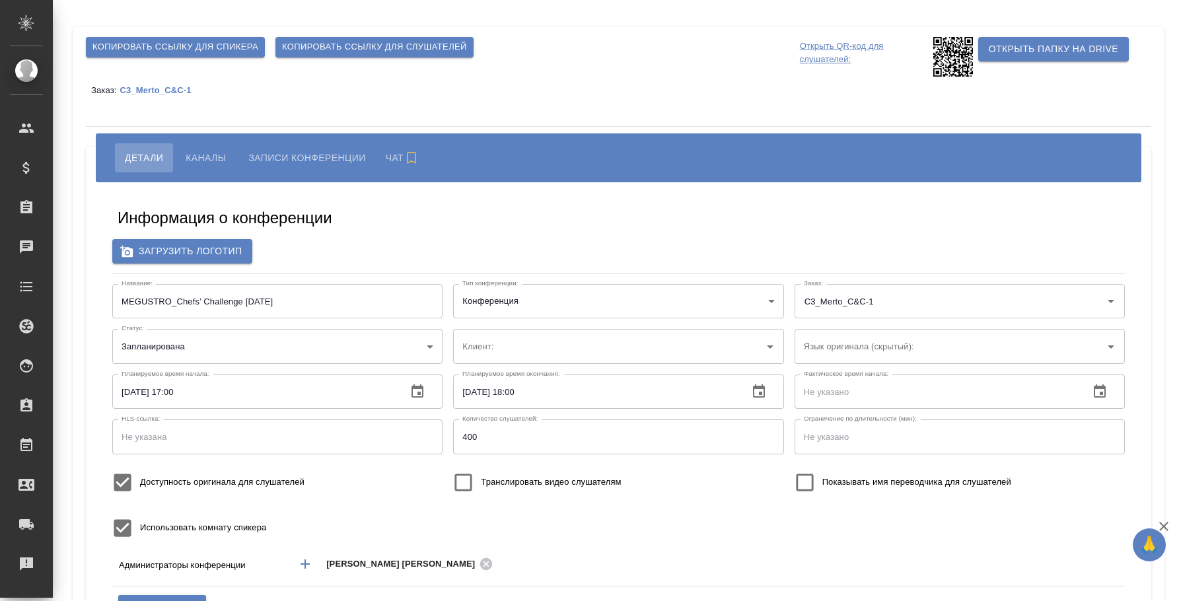
type input "МЕТРО Кэш энд Керри"
type input "Плеханова Мария"
click at [201, 48] on span "Копировать ссылку для спикера" at bounding box center [175, 47] width 166 height 15
type input "МЕТРО Кэш энд Керри"
click at [201, 48] on span "Копировать ссылку для спикера" at bounding box center [175, 47] width 166 height 15
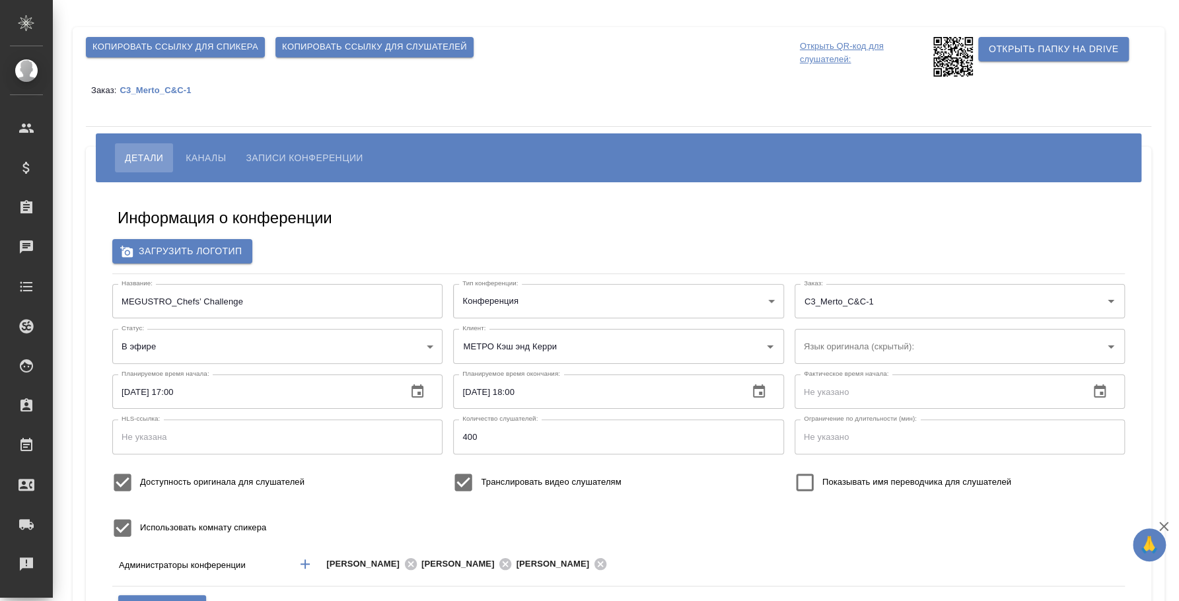
click at [417, 388] on icon "button" at bounding box center [417, 390] width 12 height 13
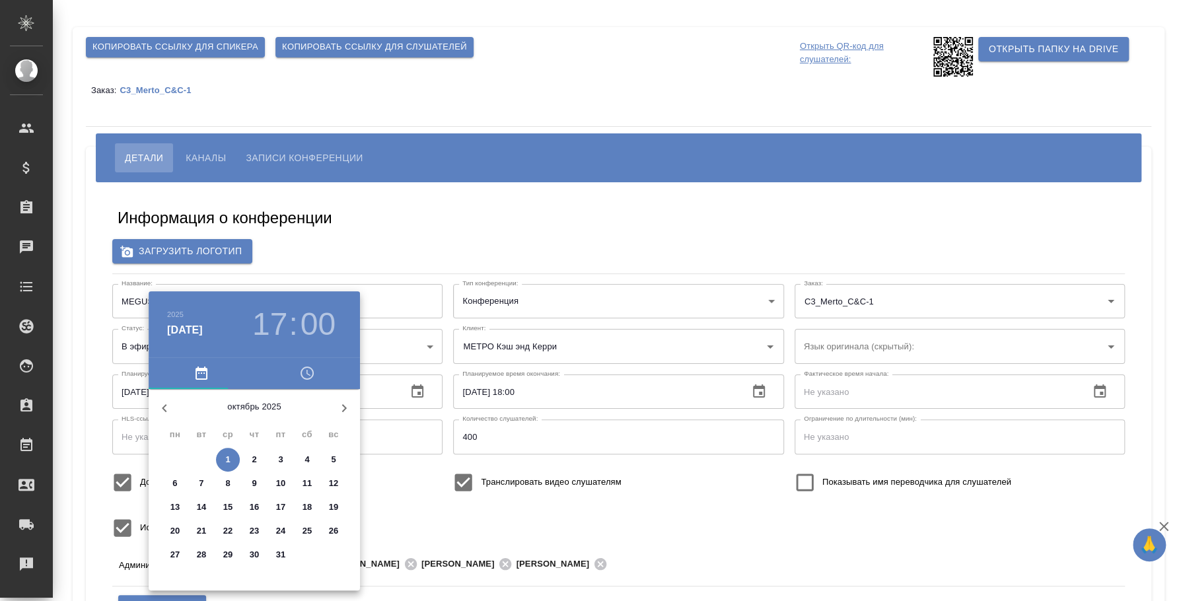
click at [164, 400] on icon "button" at bounding box center [164, 408] width 16 height 16
click at [204, 549] on p "30" at bounding box center [202, 554] width 10 height 13
type input "30.09.2025 17:00"
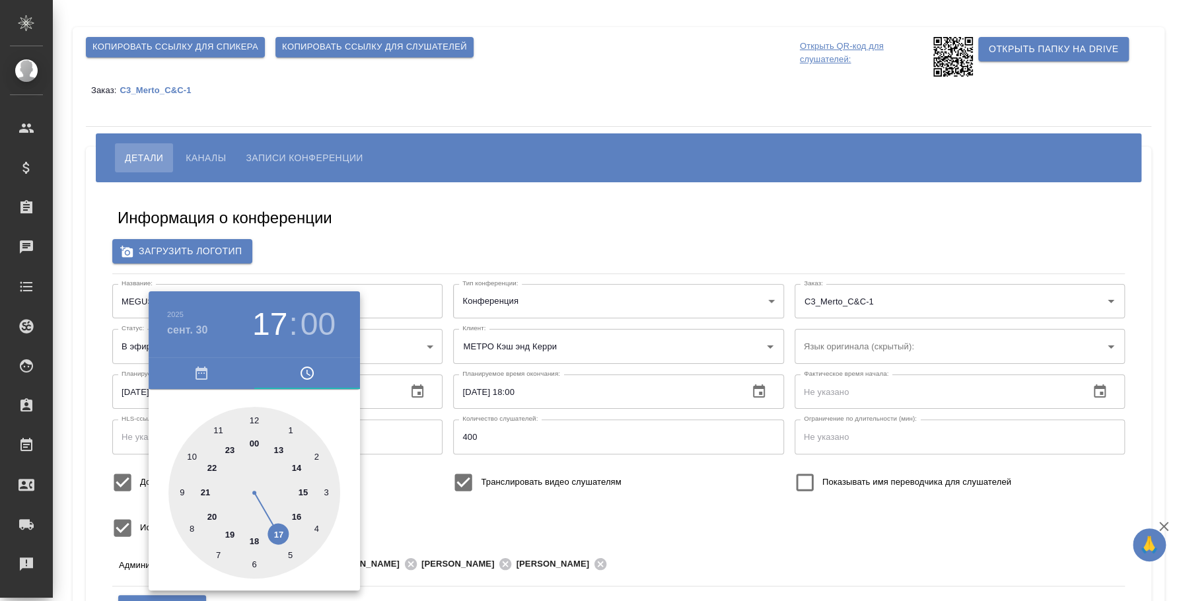
click at [414, 535] on div at bounding box center [589, 300] width 1179 height 601
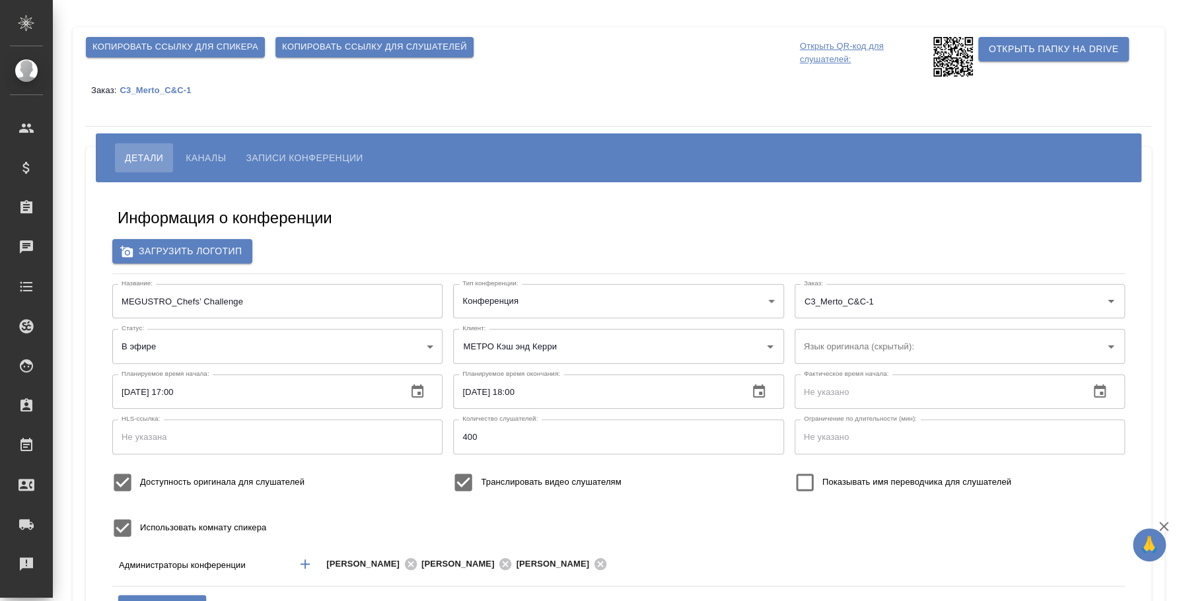
scroll to position [82, 0]
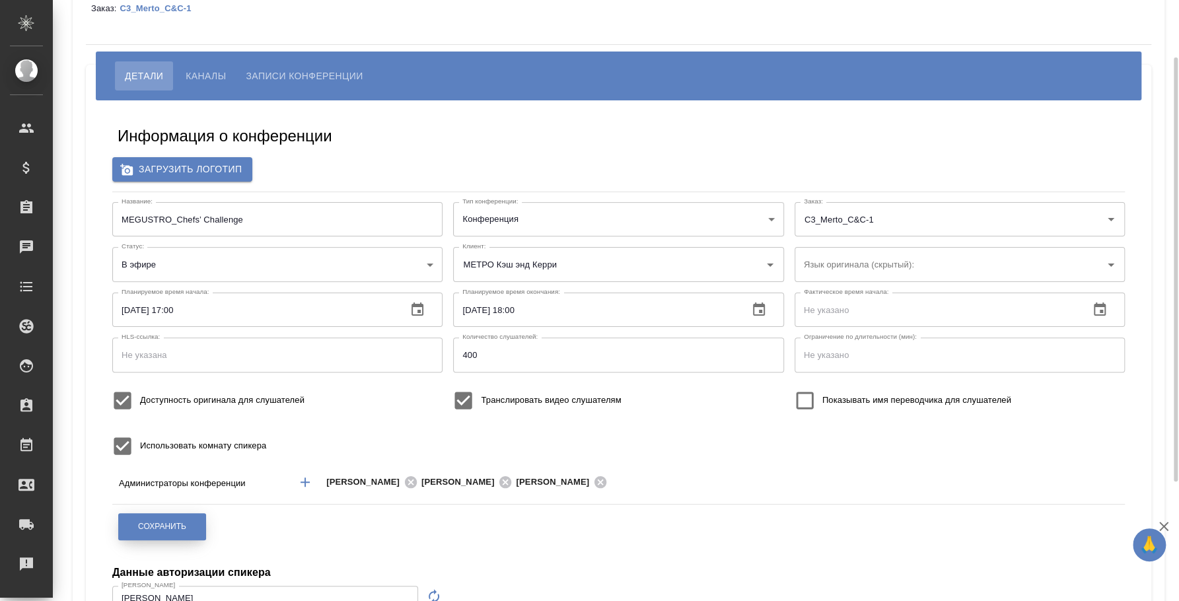
click at [198, 513] on button "Сохранить" at bounding box center [162, 526] width 88 height 27
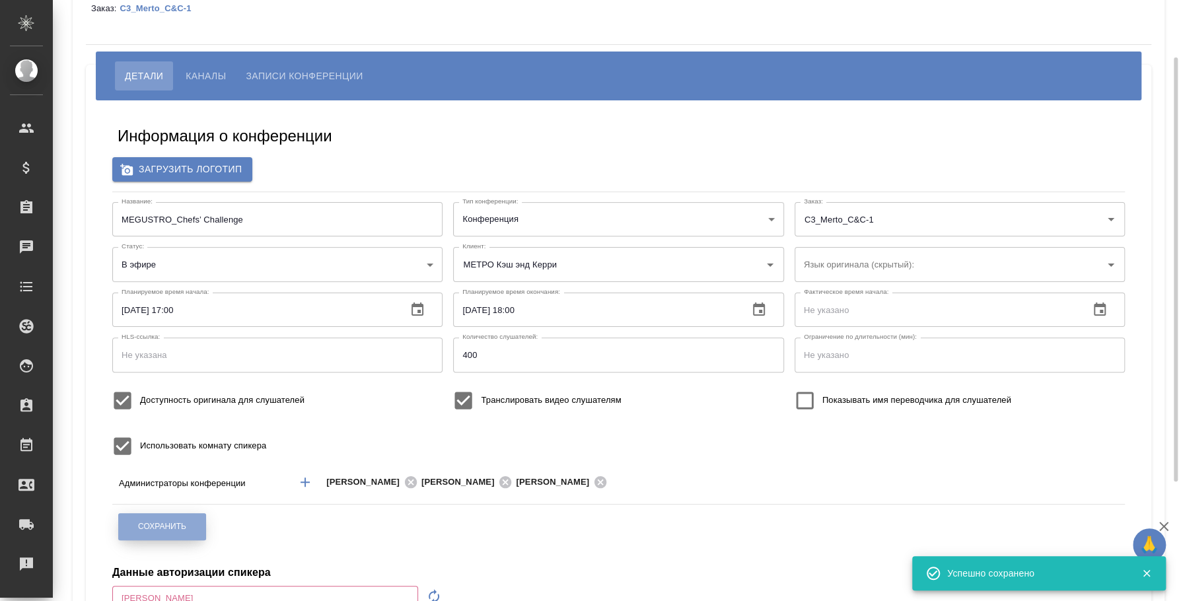
click at [193, 517] on button "Сохранить" at bounding box center [162, 526] width 88 height 27
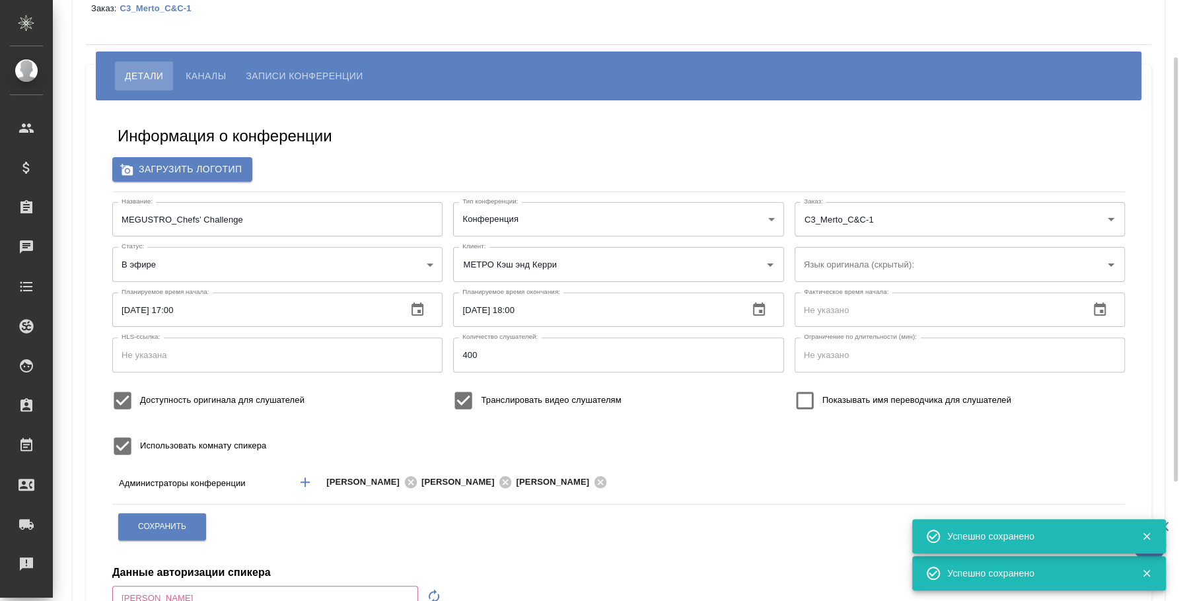
type input "[PERSON_NAME]"
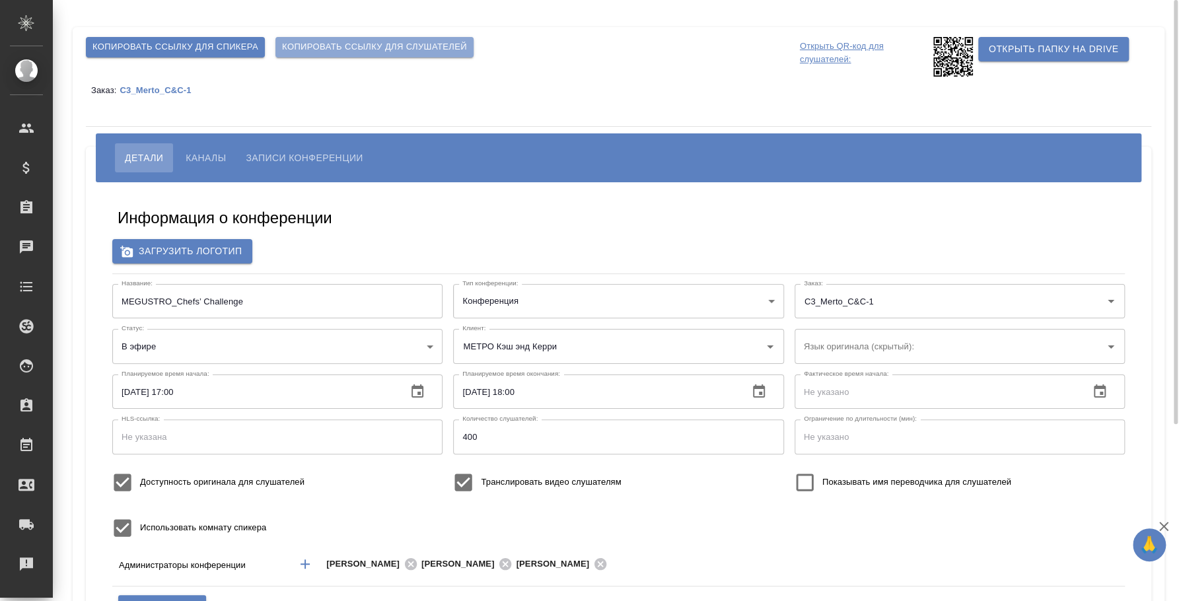
click at [445, 43] on span "Копировать ссылку для слушателей" at bounding box center [374, 47] width 185 height 15
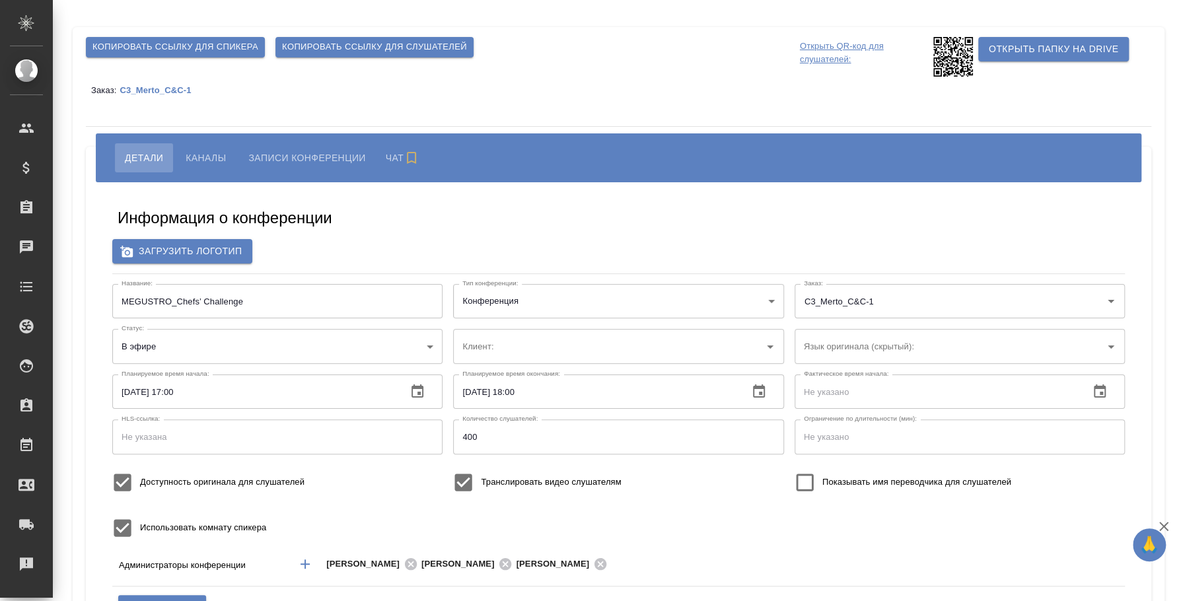
type input "МЕТРО Кэш энд Керри"
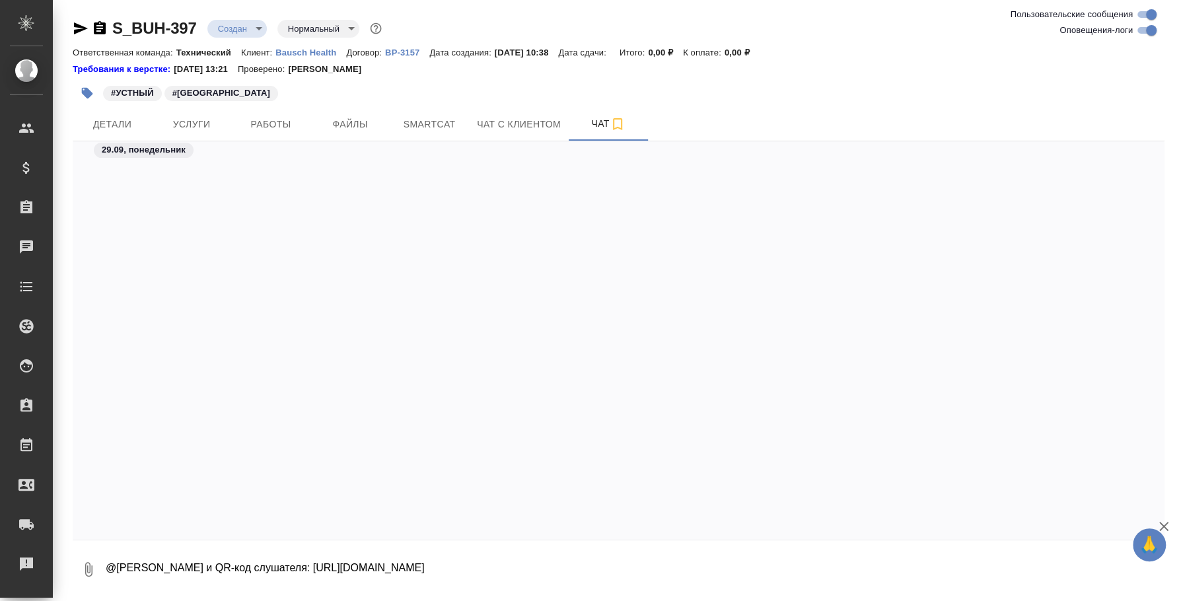
scroll to position [3498, 0]
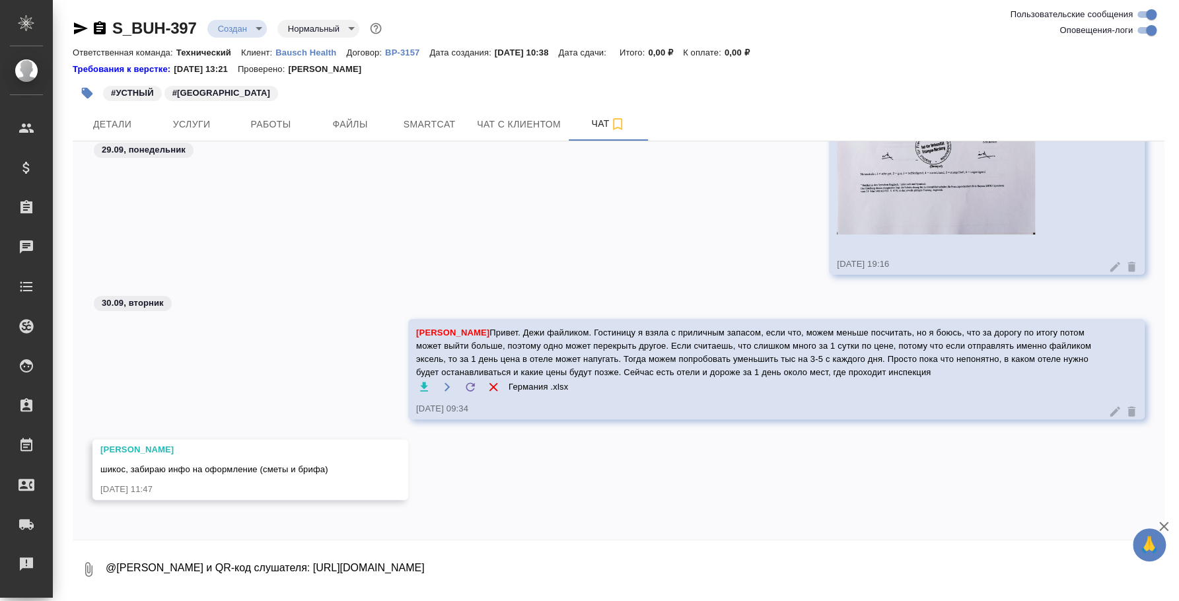
click at [705, 567] on textarea "@[PERSON_NAME] и QR-код слушателя: [URL][DOMAIN_NAME]" at bounding box center [634, 569] width 1060 height 45
click at [81, 573] on icon "button" at bounding box center [89, 569] width 16 height 16
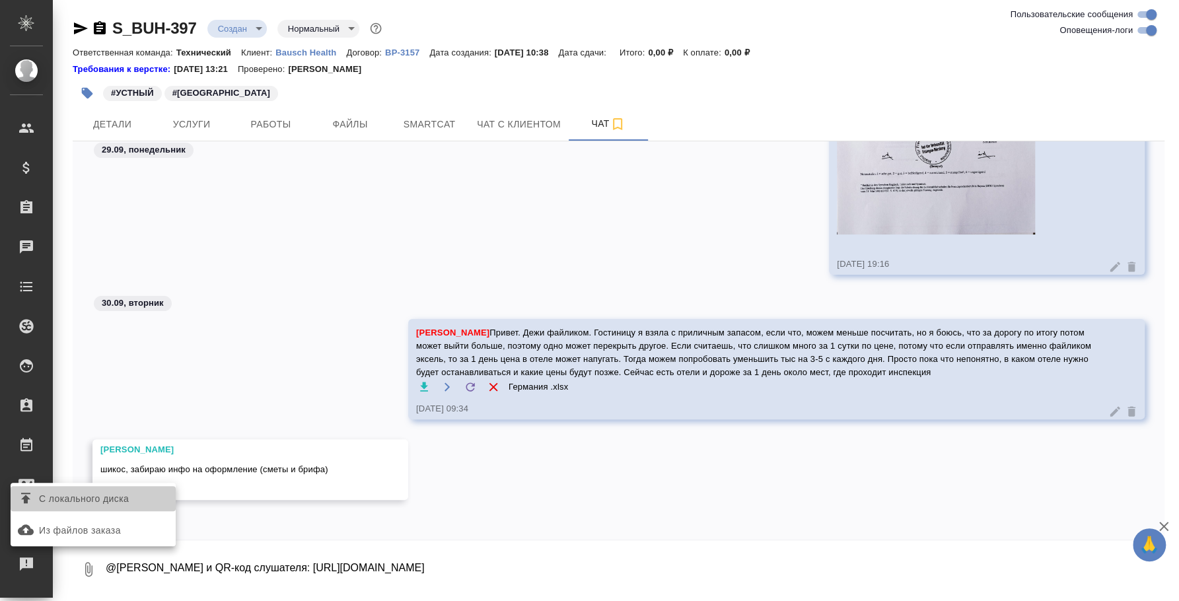
click at [87, 492] on span "С локального диска" at bounding box center [84, 499] width 90 height 17
click at [0, 0] on input "С локального диска" at bounding box center [0, 0] width 0 height 0
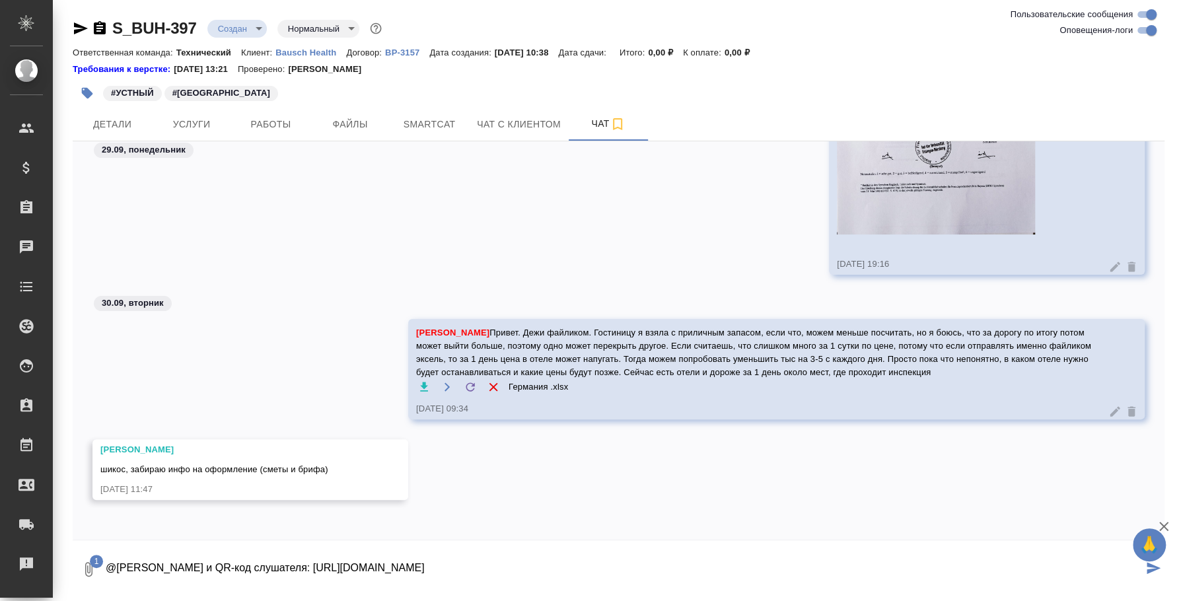
click at [690, 572] on textarea "@Валяева Анна Ссылка и QR-код слушателя: https://speakus.online/listener/dc509b…" at bounding box center [623, 569] width 1038 height 45
drag, startPoint x: 277, startPoint y: 580, endPoint x: 71, endPoint y: 534, distance: 211.1
click at [71, 534] on div "S_BUH-397 Создан new Нормальный normal Ответственная команда: Технический Клиен…" at bounding box center [618, 300] width 1106 height 600
type textarea "@Валяева Анна Ссылка и QR-код слушателя: https://speakus.online/listener/dc509b…"
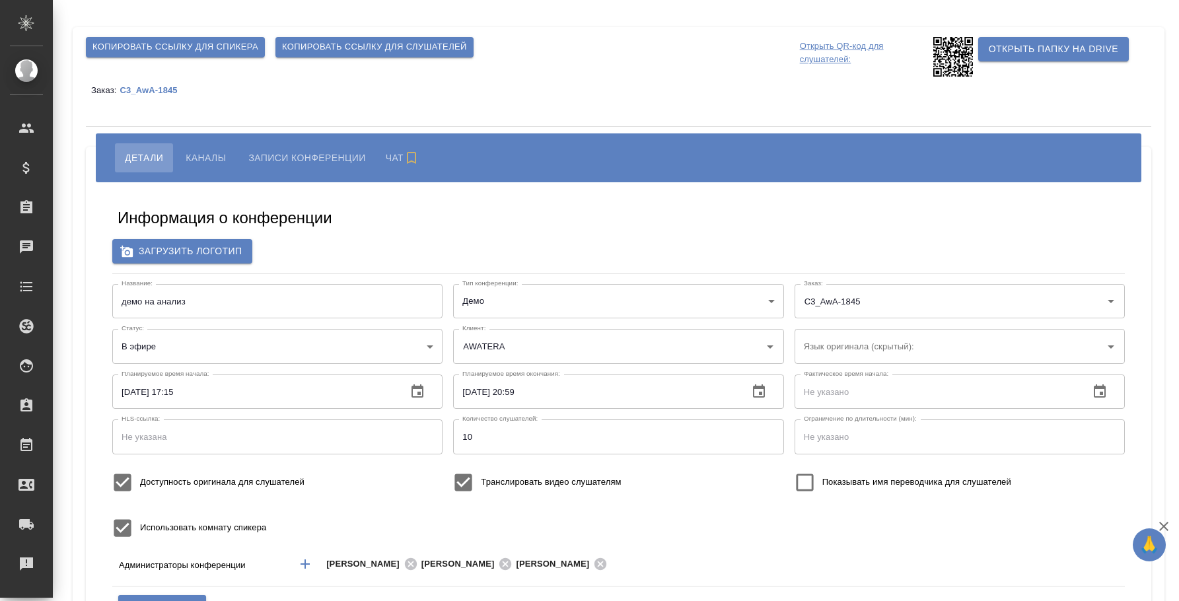
type input "[PERSON_NAME]"
click at [352, 40] on span "Копировать ссылку для слушателей" at bounding box center [374, 47] width 185 height 15
click at [219, 157] on span "Каналы" at bounding box center [206, 158] width 40 height 16
click at [207, 155] on span "Каналы" at bounding box center [206, 158] width 40 height 16
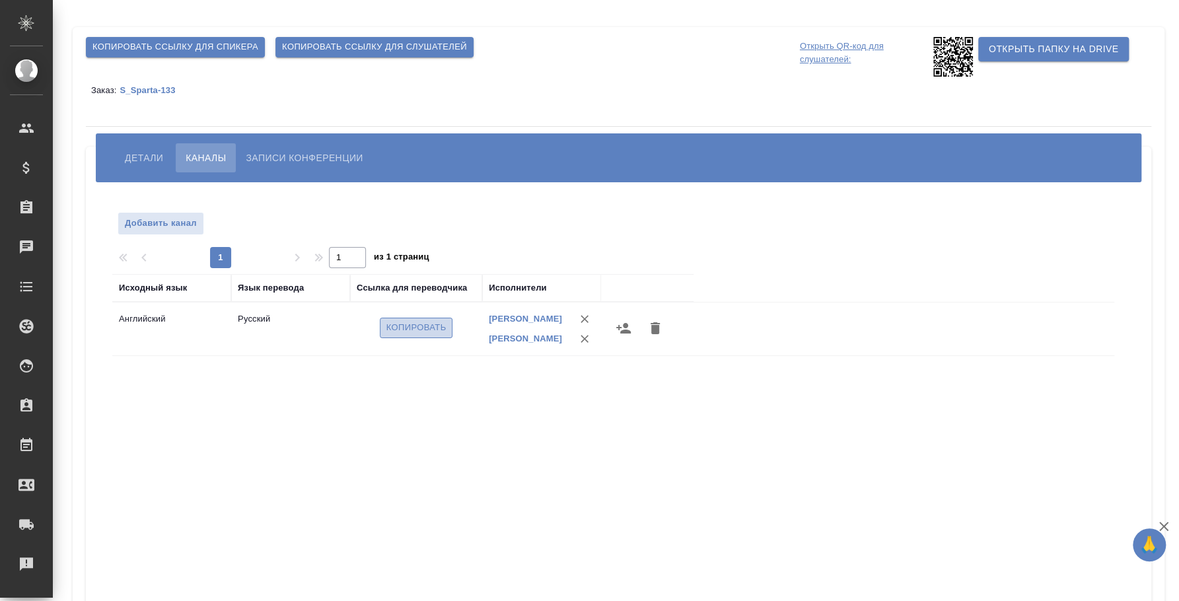
click at [408, 329] on span "Копировать" at bounding box center [416, 327] width 60 height 15
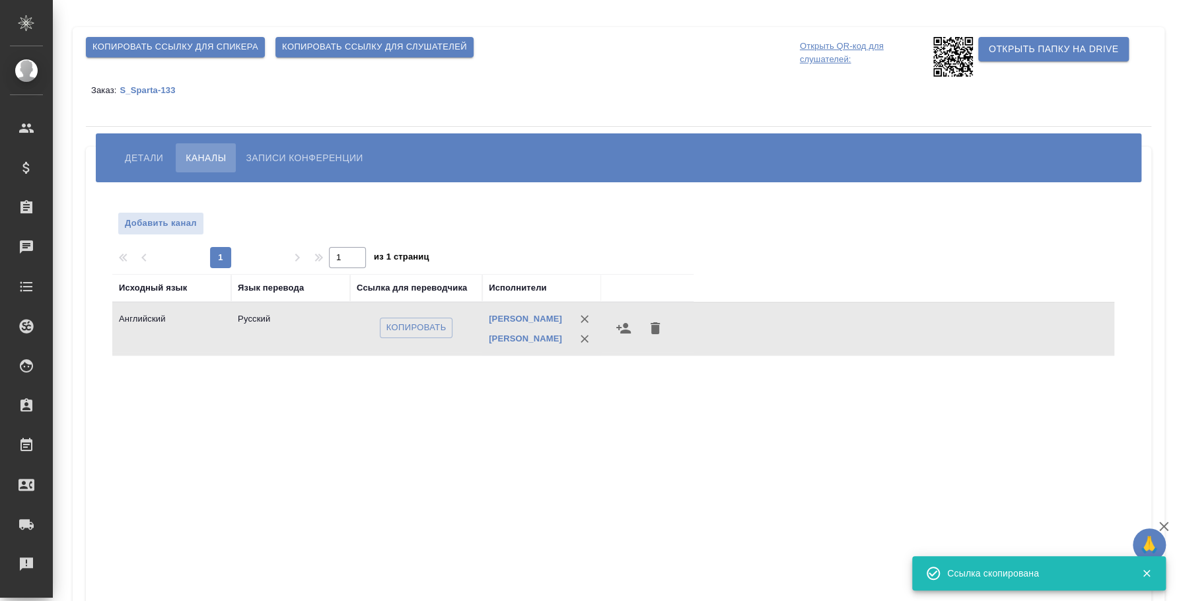
click at [148, 154] on span "Детали" at bounding box center [144, 158] width 38 height 16
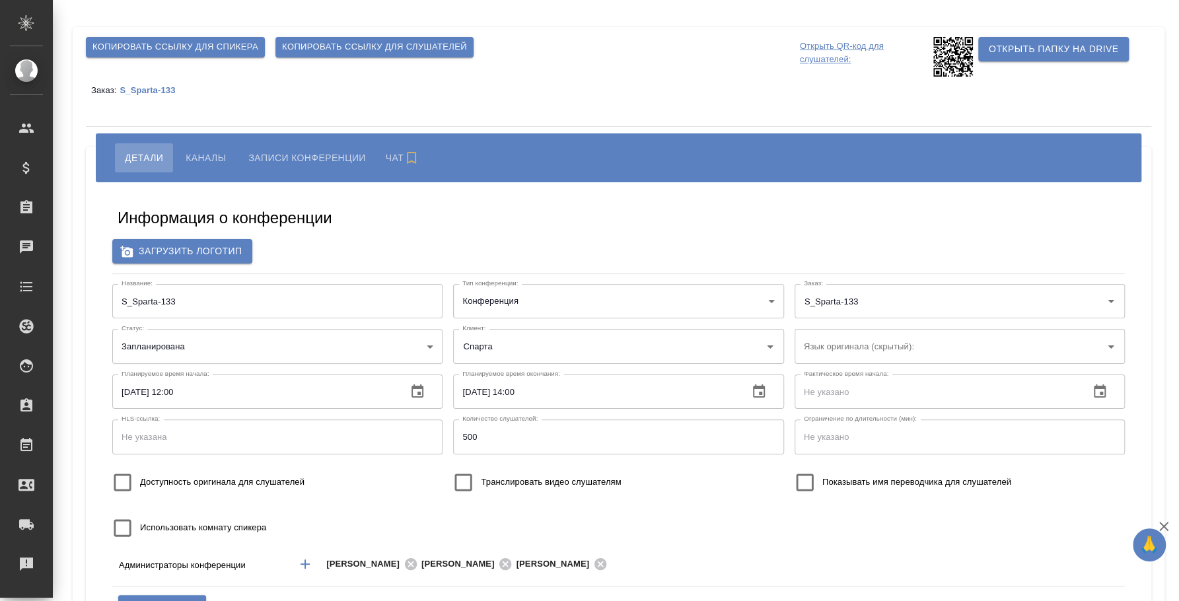
type input "Спарта"
click at [212, 46] on span "Копировать ссылку для спикера" at bounding box center [175, 47] width 166 height 15
click at [142, 91] on p "S_Sparta-133" at bounding box center [152, 90] width 65 height 10
click at [168, 88] on p "S_Sparta-133" at bounding box center [152, 90] width 65 height 10
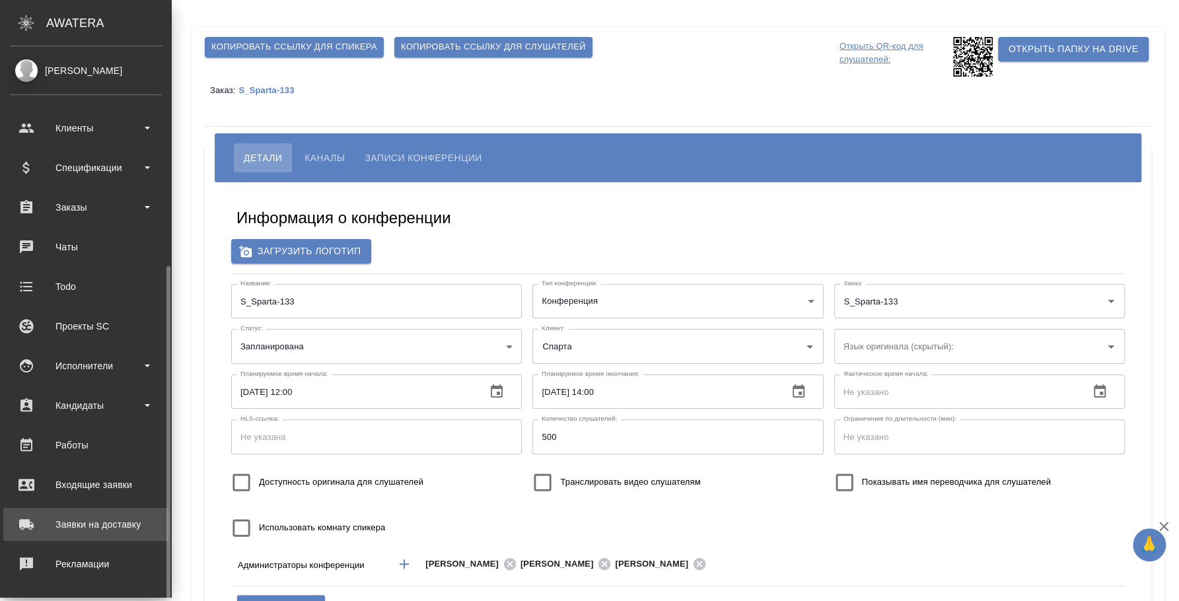
scroll to position [121, 0]
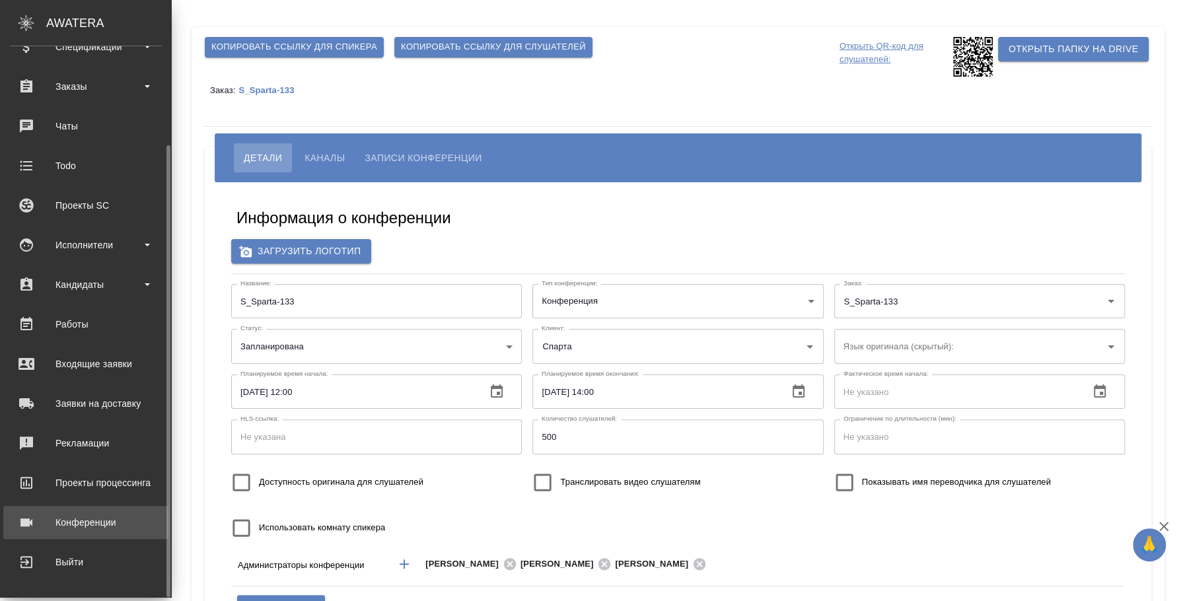
click at [81, 528] on div "Конференции" at bounding box center [86, 522] width 152 height 20
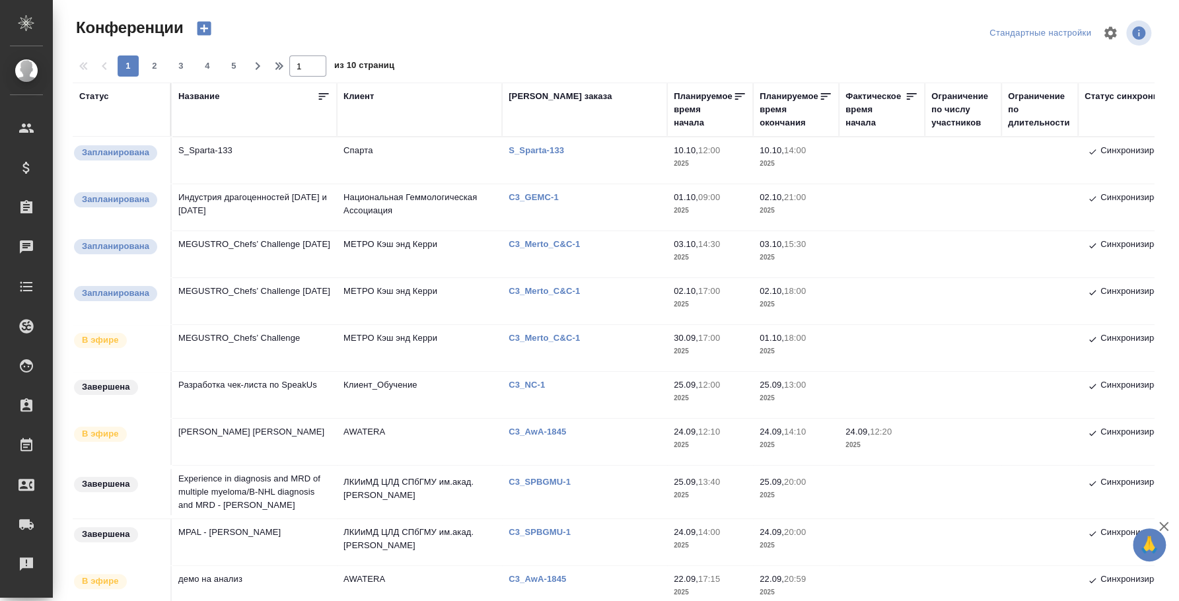
click at [258, 195] on td "Индустрия драгоценностей сегодня и завтра" at bounding box center [254, 207] width 165 height 46
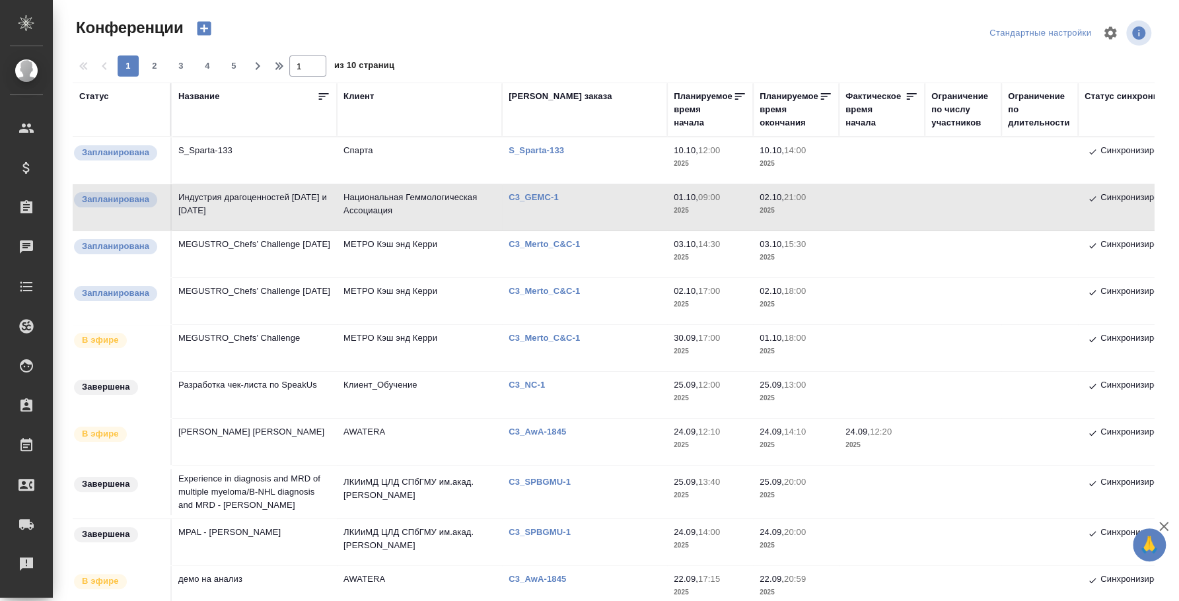
click at [213, 205] on td "Индустрия драгоценностей сегодня и завтра" at bounding box center [254, 207] width 165 height 46
click at [211, 205] on td "Индустрия драгоценностей сегодня и завтра" at bounding box center [254, 207] width 165 height 46
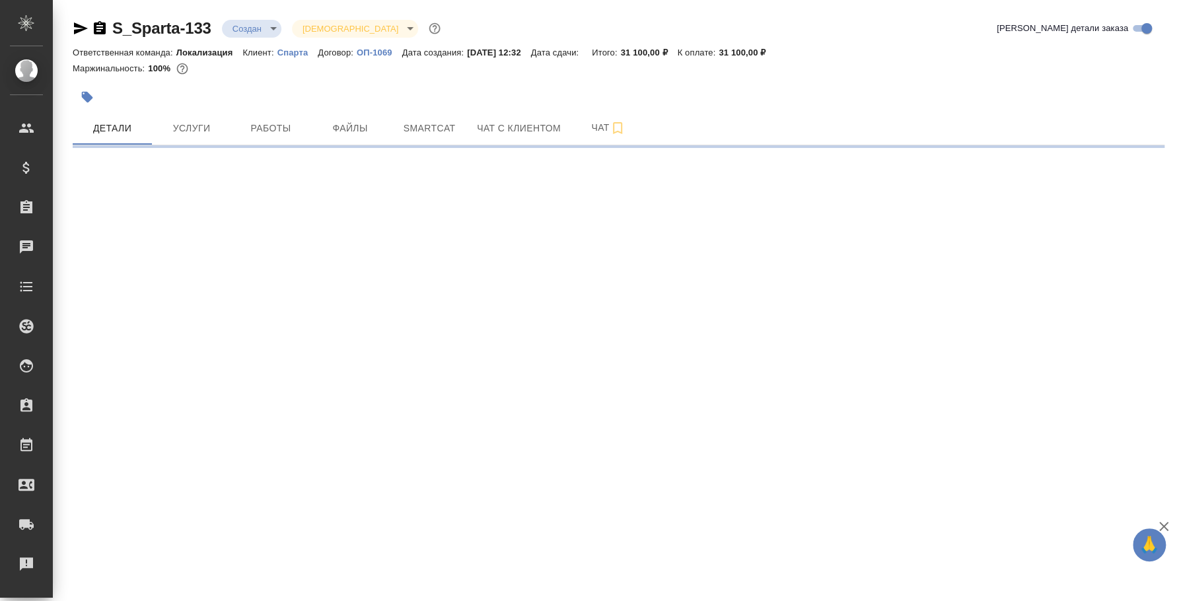
select select "RU"
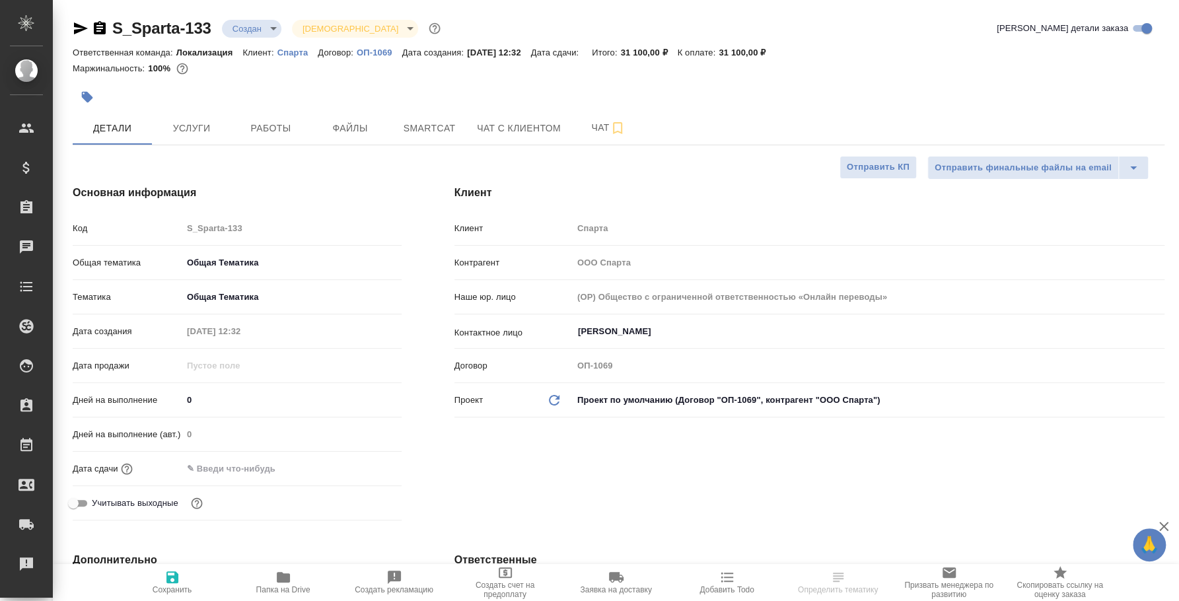
type textarea "x"
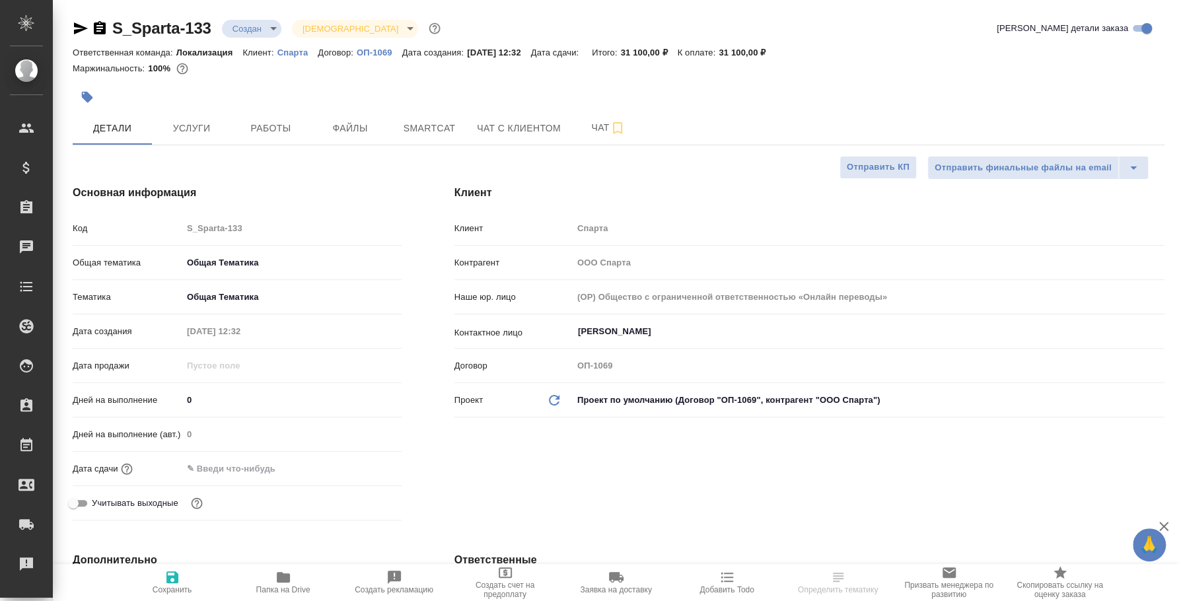
type textarea "x"
click at [602, 116] on button "Чат" at bounding box center [608, 128] width 79 height 33
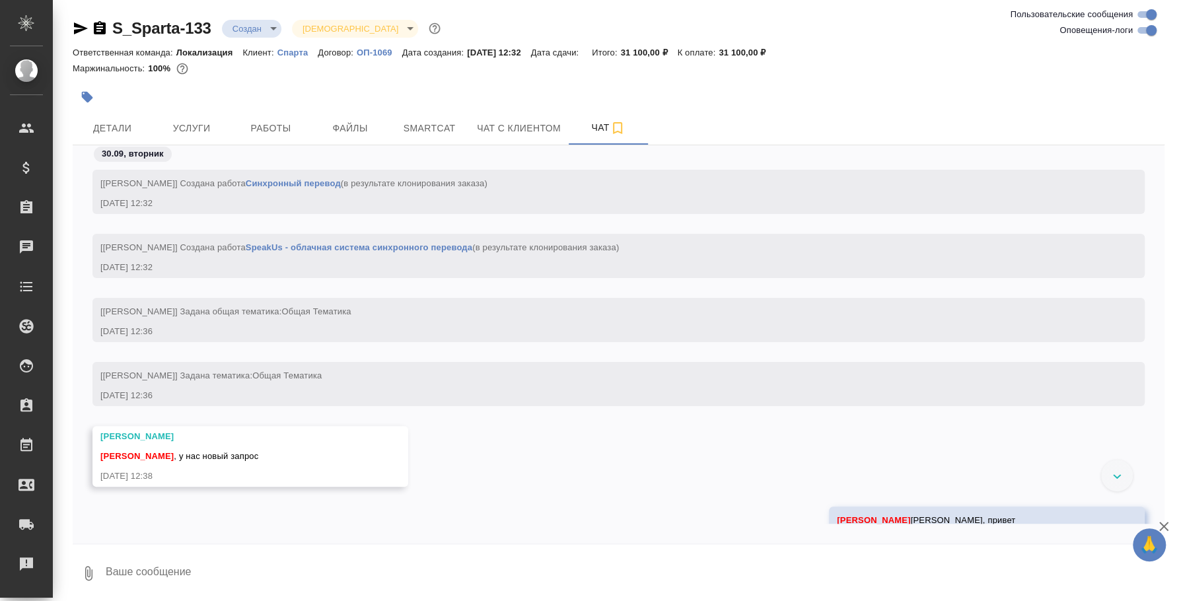
scroll to position [1083, 0]
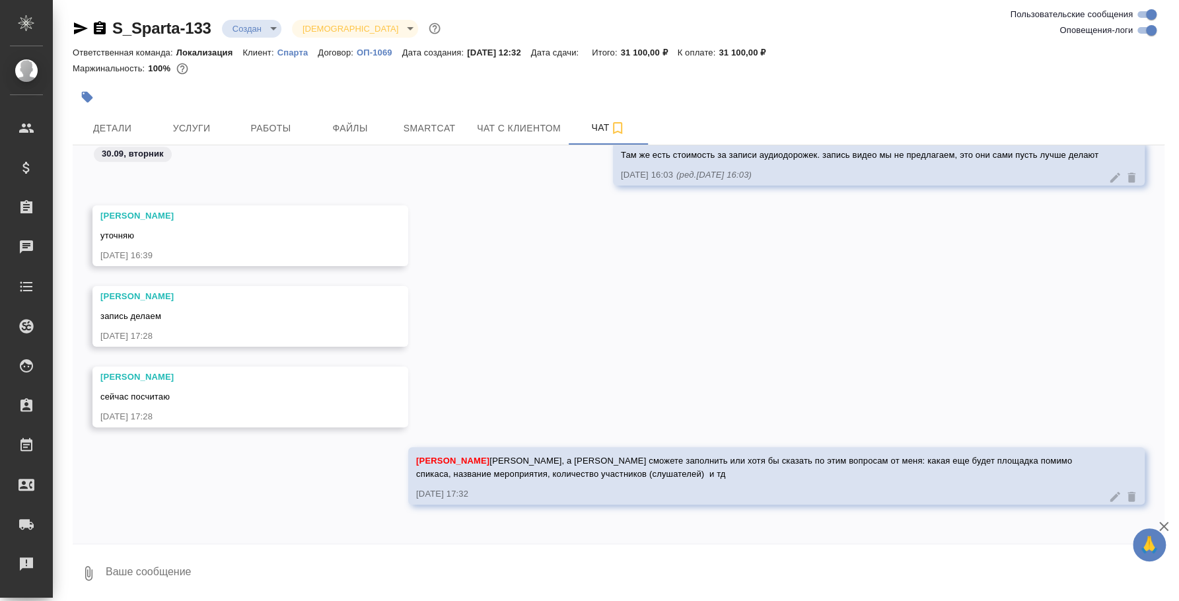
click at [392, 567] on textarea at bounding box center [634, 573] width 1060 height 45
click at [254, 581] on textarea at bounding box center [634, 573] width 1060 height 45
paste textarea "@Валяева Анна Ссылка и QR-код слушателя: https://speakus.online/listener/dc509b…"
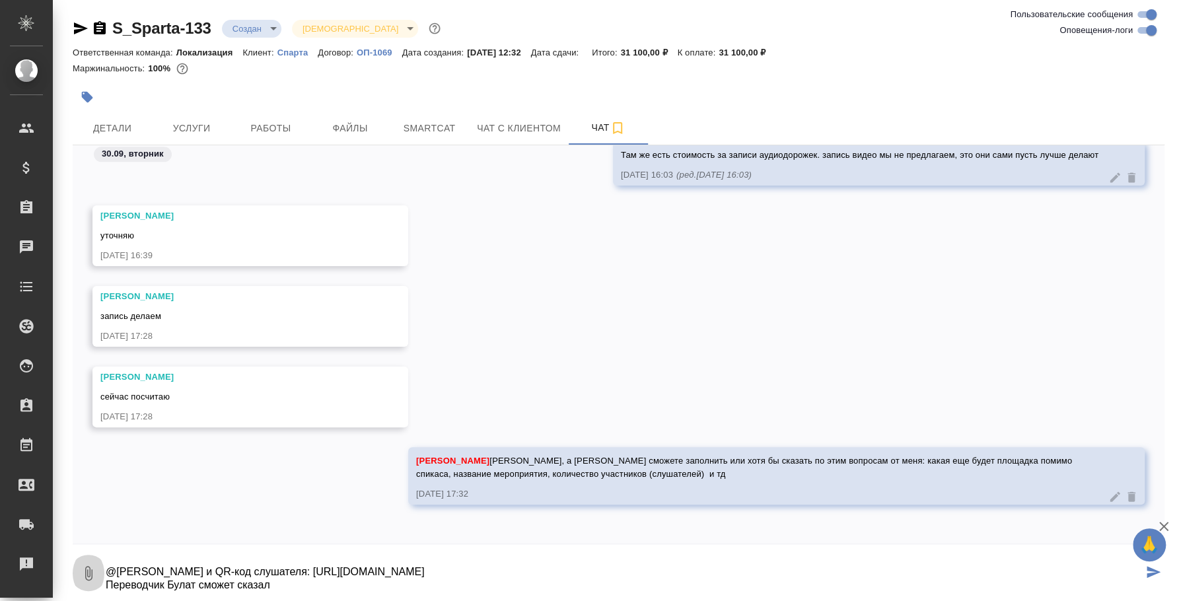
click at [100, 566] on button "0" at bounding box center [89, 573] width 32 height 45
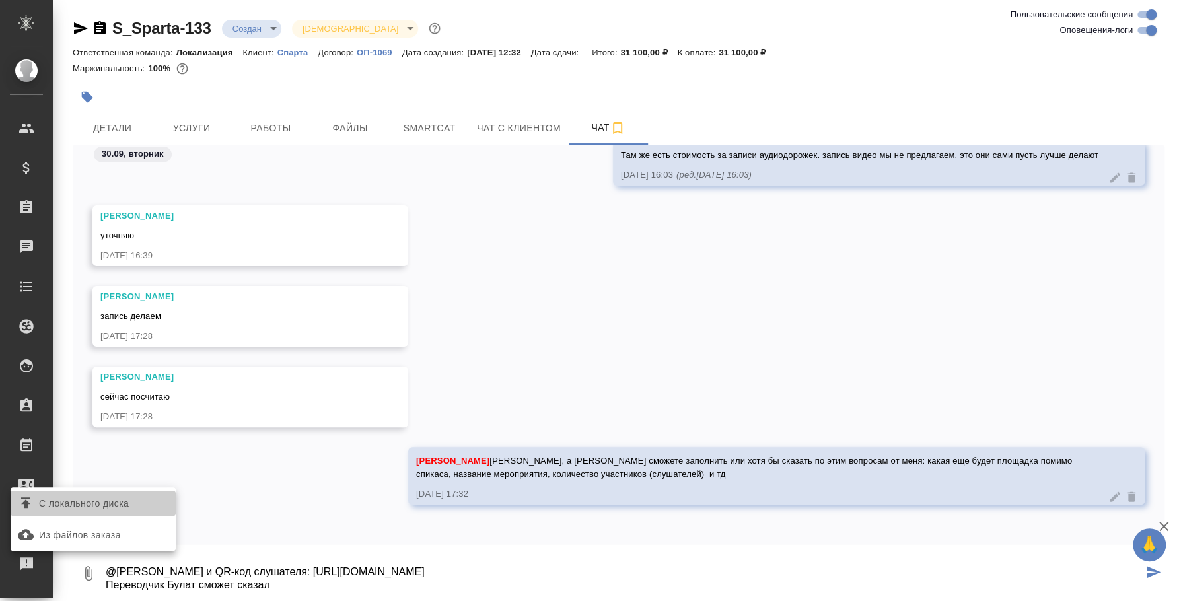
click at [87, 503] on span "С локального диска" at bounding box center [84, 503] width 90 height 17
click at [0, 0] on input "С локального диска" at bounding box center [0, 0] width 0 height 0
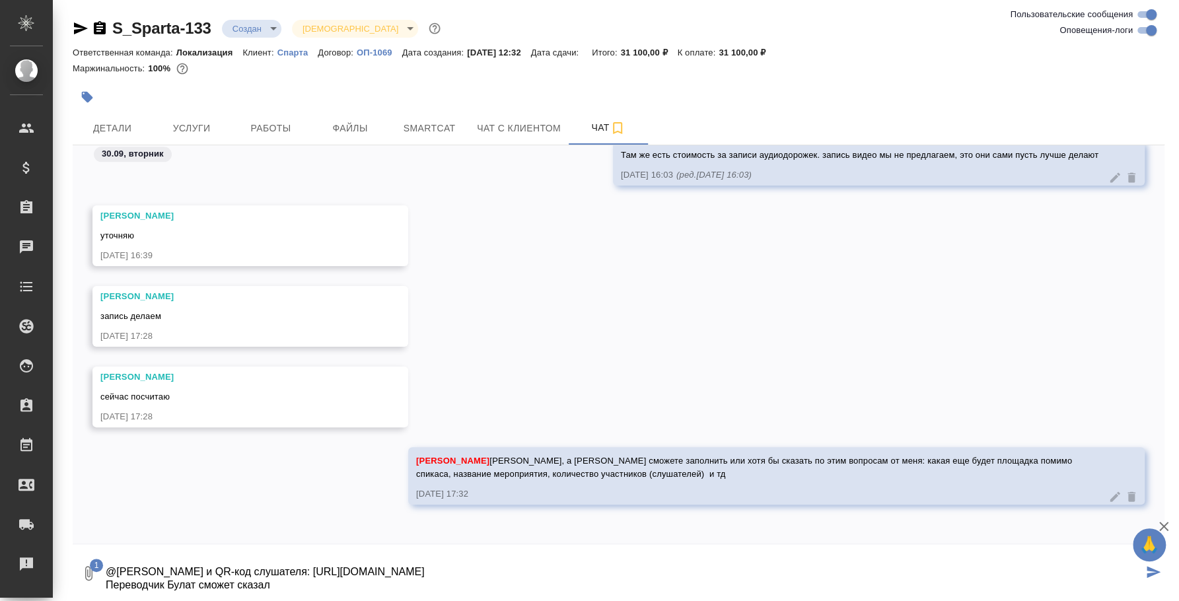
click at [288, 579] on textarea "@Валяева Анна Ссылка и QR-код слушателя: https://speakus.online/listener/dc509b…" at bounding box center [623, 573] width 1038 height 45
type textarea "@Валяева Анна Ссылка и QR-код слушателя: https://speakus.online/listener/dc509b…"
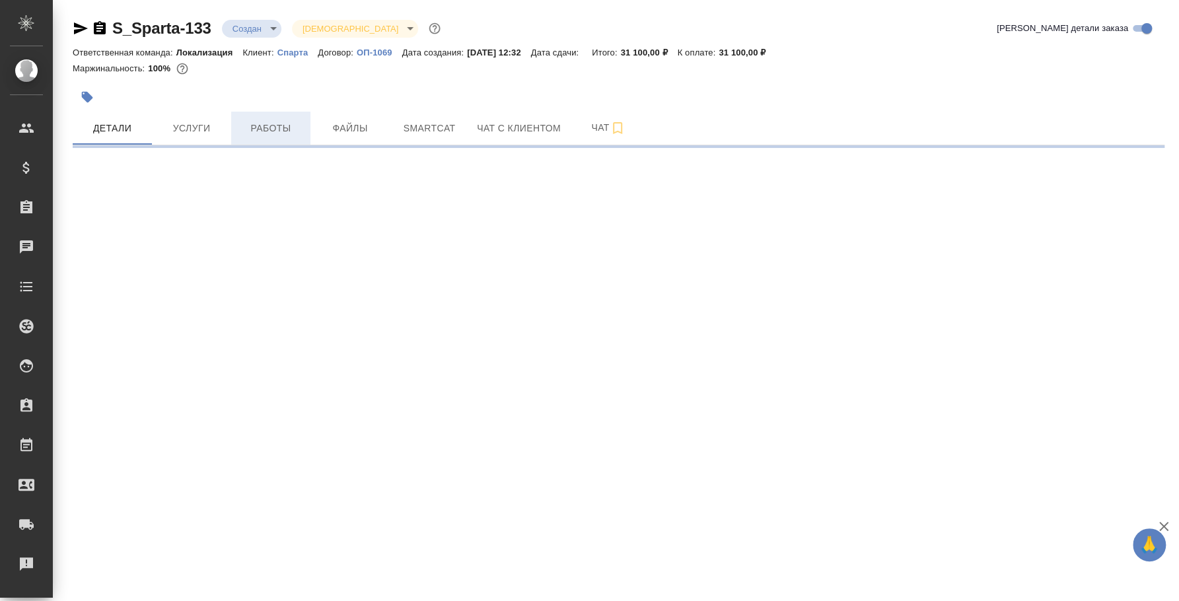
select select "RU"
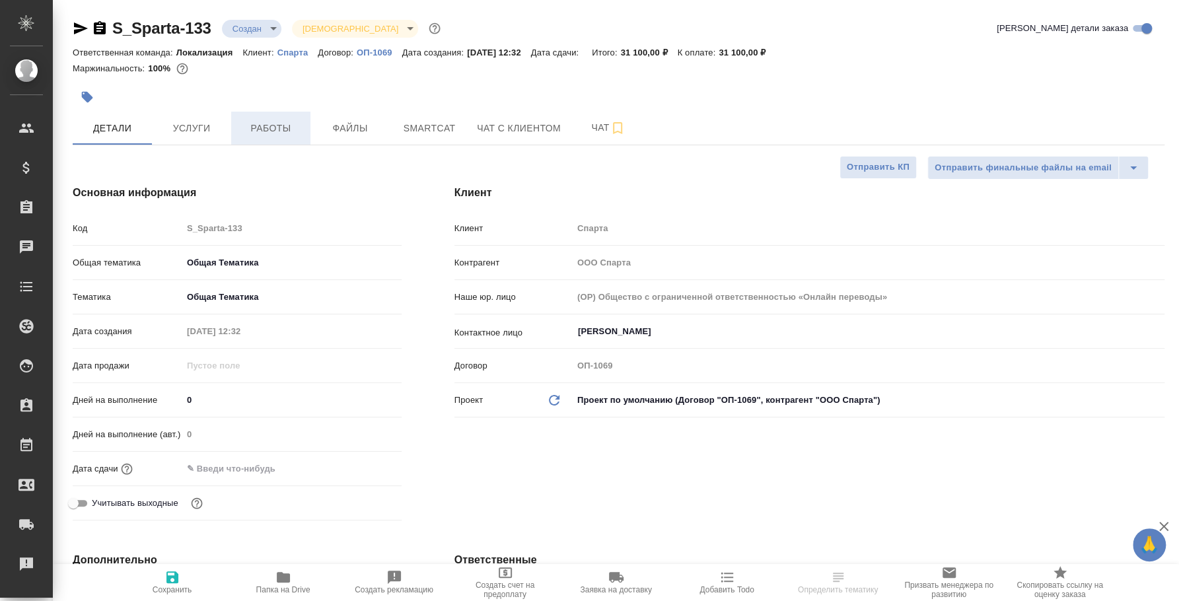
type textarea "x"
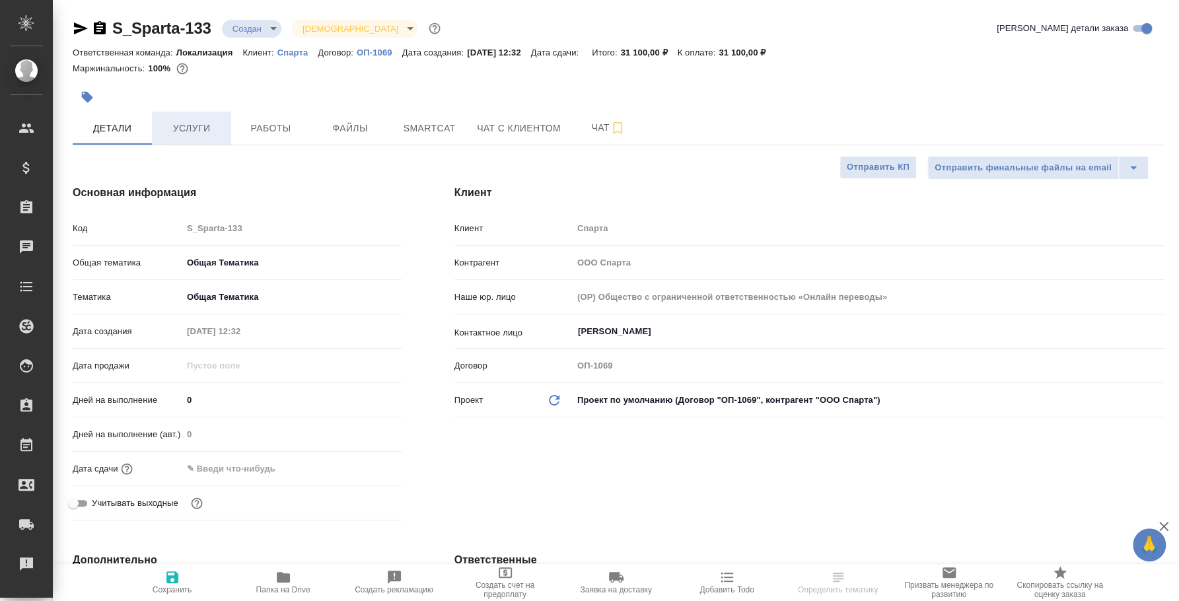
type textarea "x"
click at [219, 118] on button "Услуги" at bounding box center [191, 128] width 79 height 33
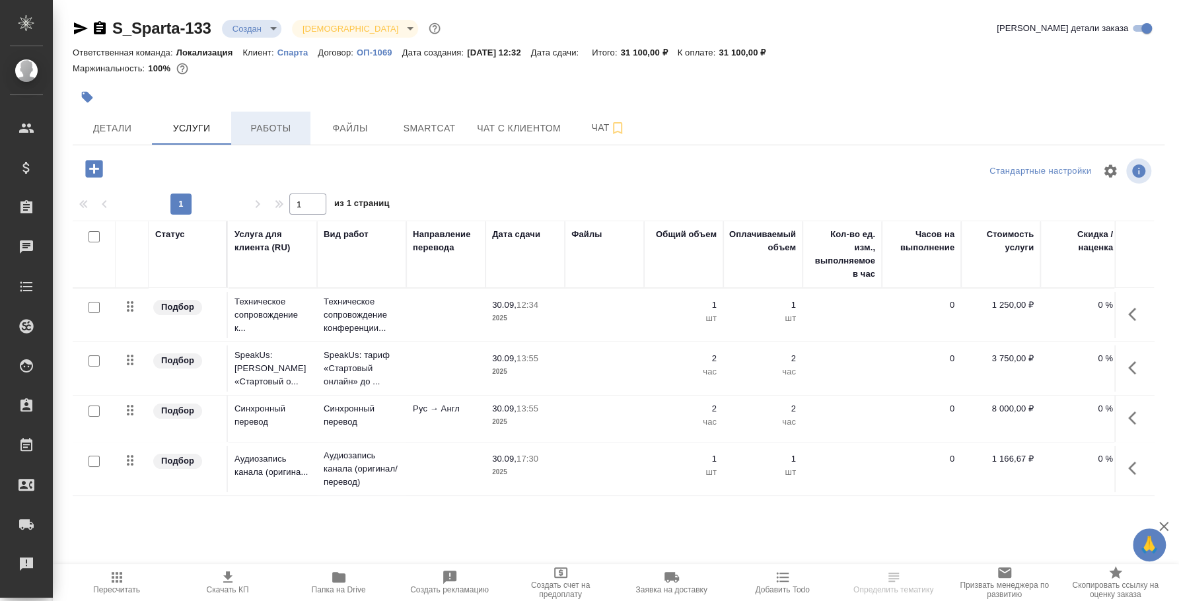
click at [291, 126] on span "Работы" at bounding box center [270, 128] width 63 height 17
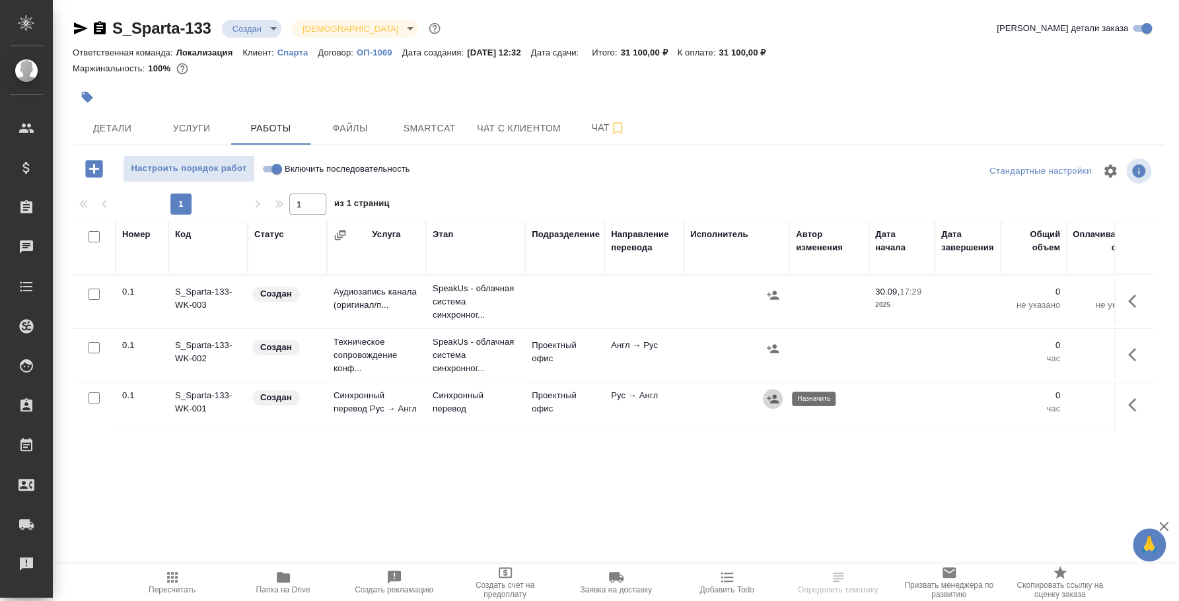
click at [779, 399] on button "button" at bounding box center [773, 399] width 20 height 20
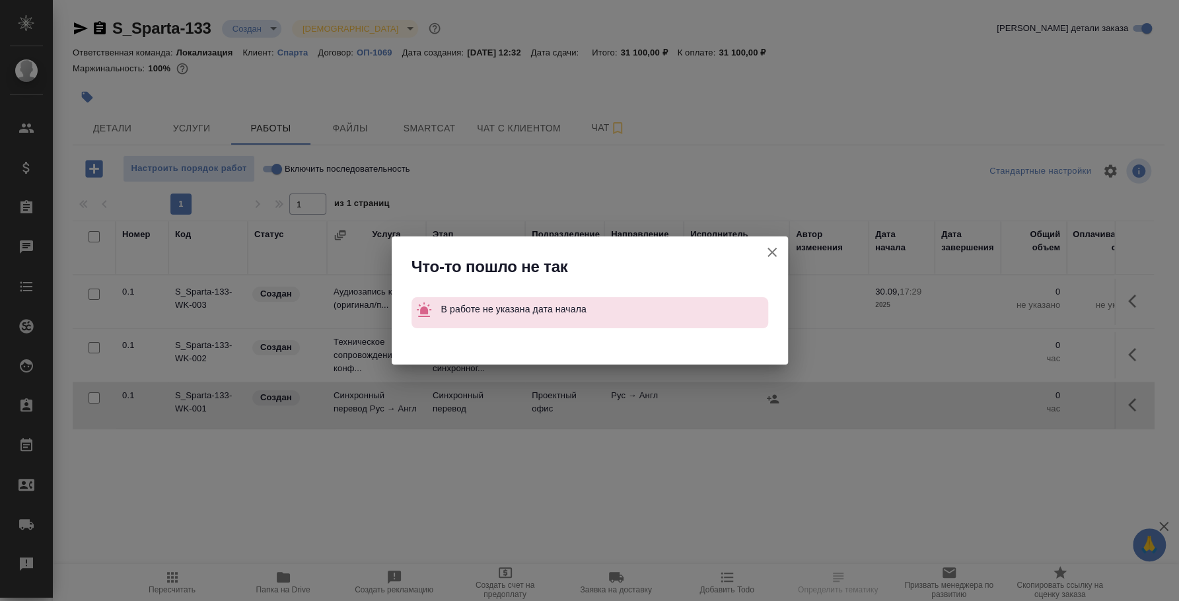
click at [771, 250] on icon "button" at bounding box center [772, 252] width 16 height 16
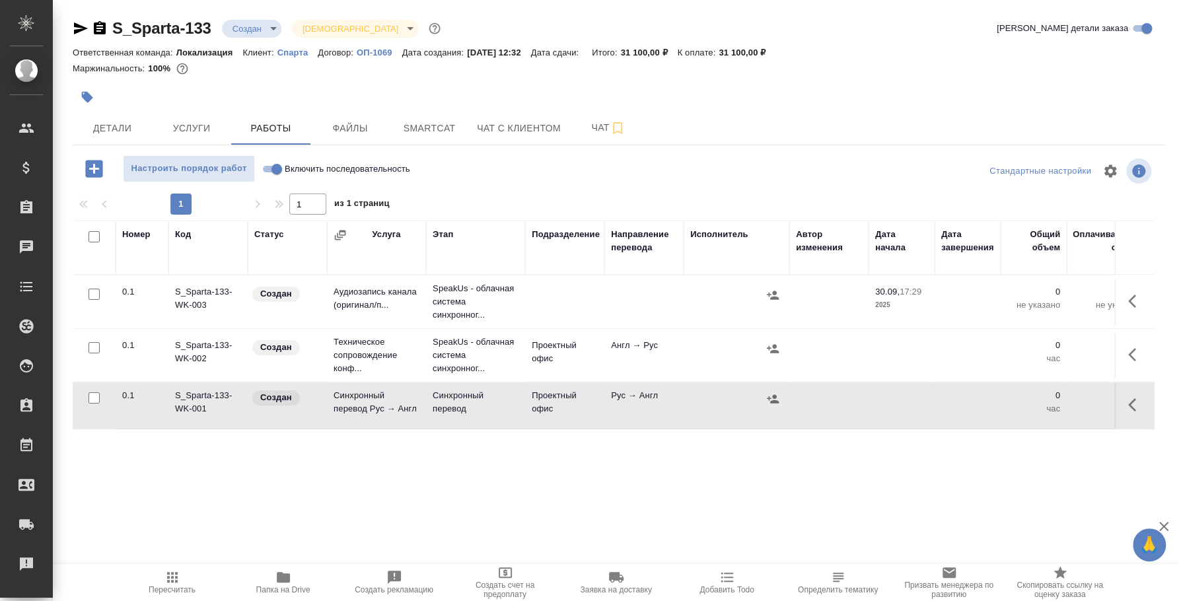
click at [1138, 403] on icon "button" at bounding box center [1136, 405] width 16 height 16
click at [117, 131] on span "Детали" at bounding box center [112, 128] width 63 height 17
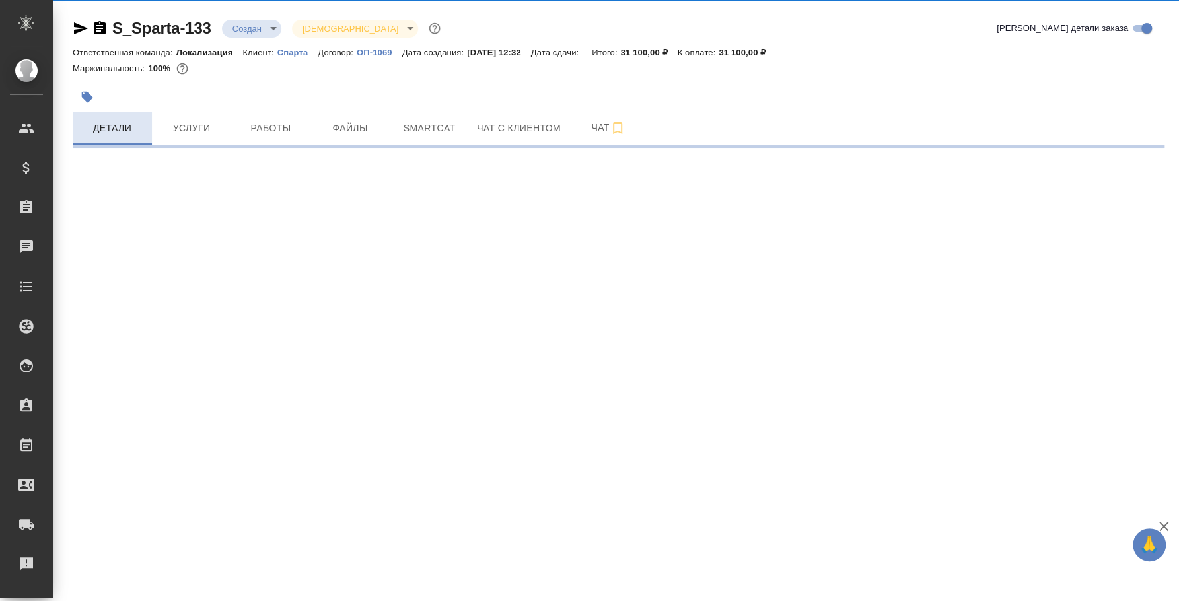
select select "RU"
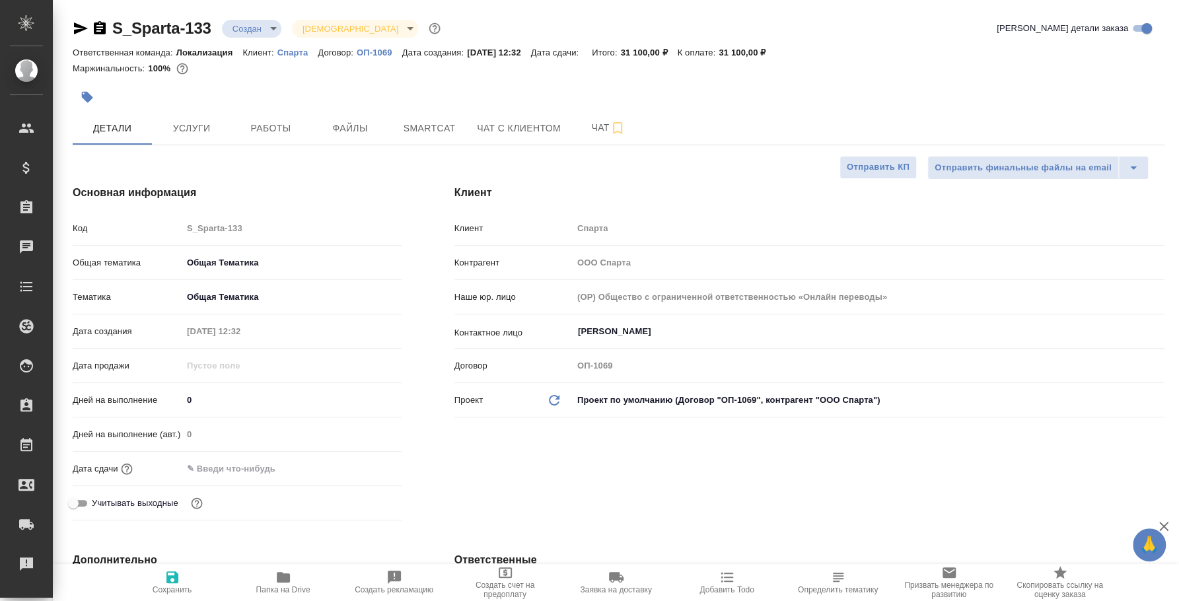
type textarea "x"
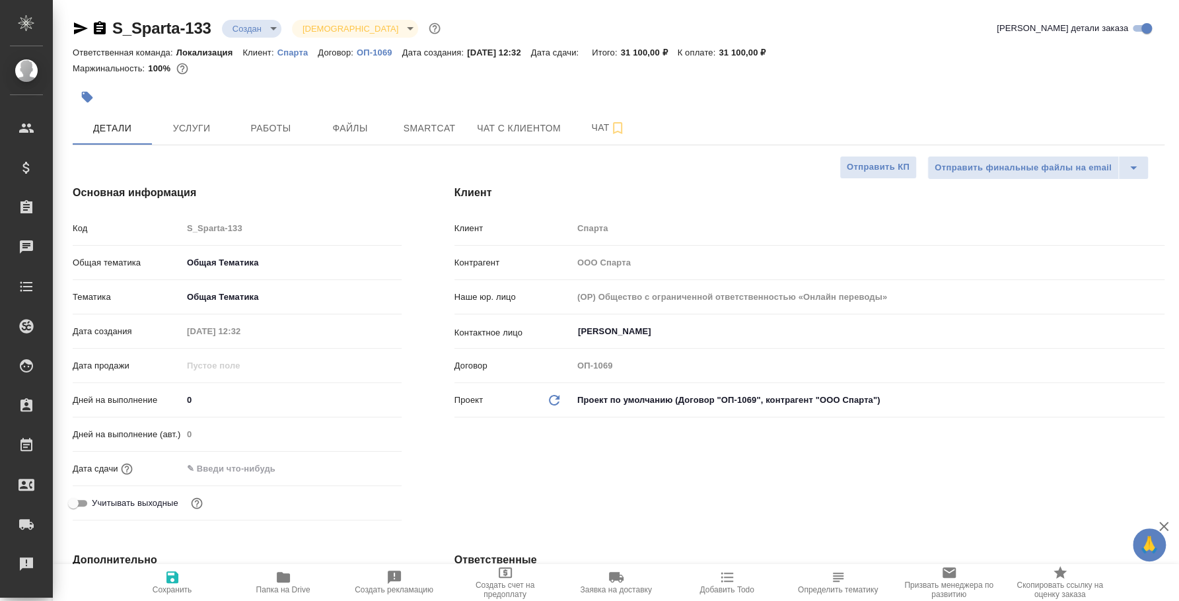
type textarea "x"
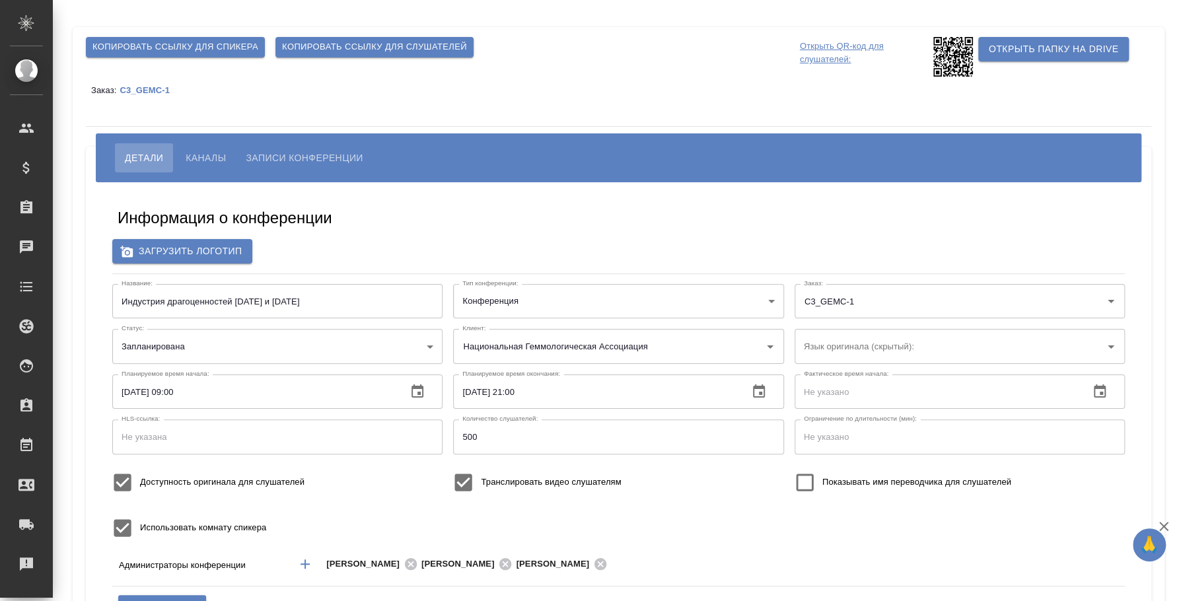
type input "[PERSON_NAME]"
click at [425, 393] on icon "button" at bounding box center [417, 392] width 16 height 16
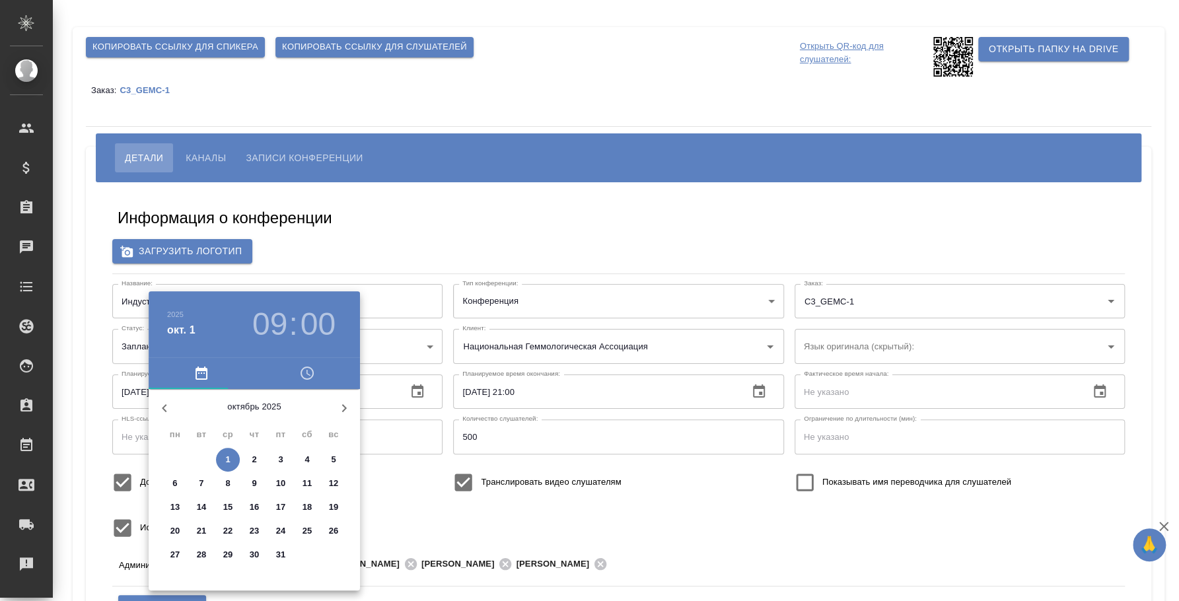
click at [167, 407] on icon "button" at bounding box center [164, 408] width 16 height 16
click at [197, 559] on p "30" at bounding box center [202, 554] width 10 height 13
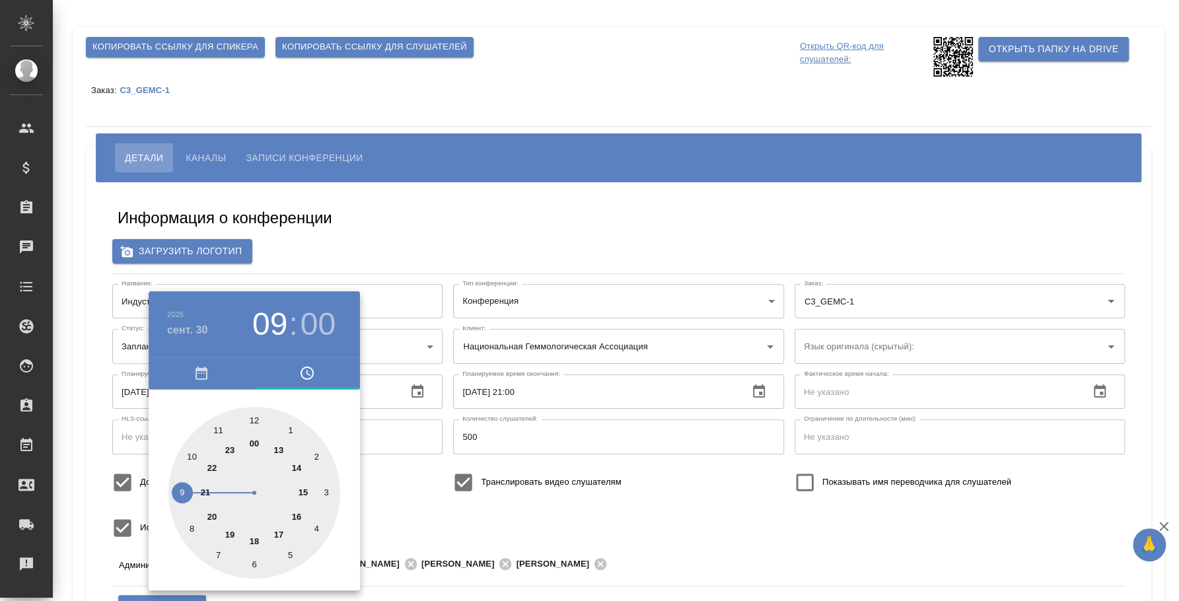
click at [385, 510] on div at bounding box center [589, 300] width 1179 height 601
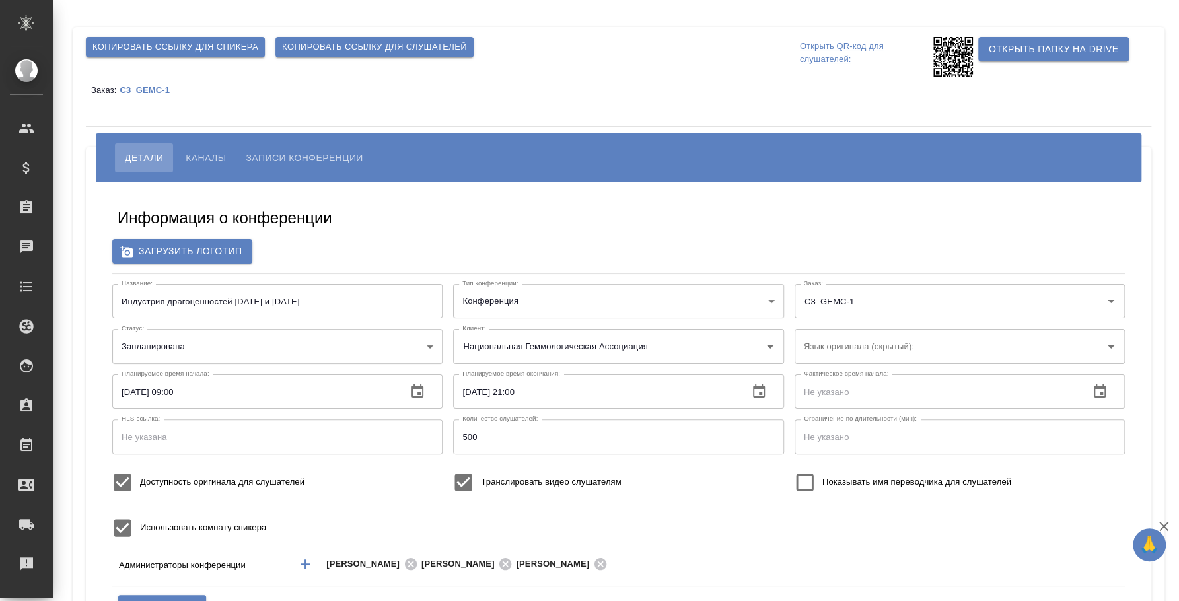
scroll to position [82, 0]
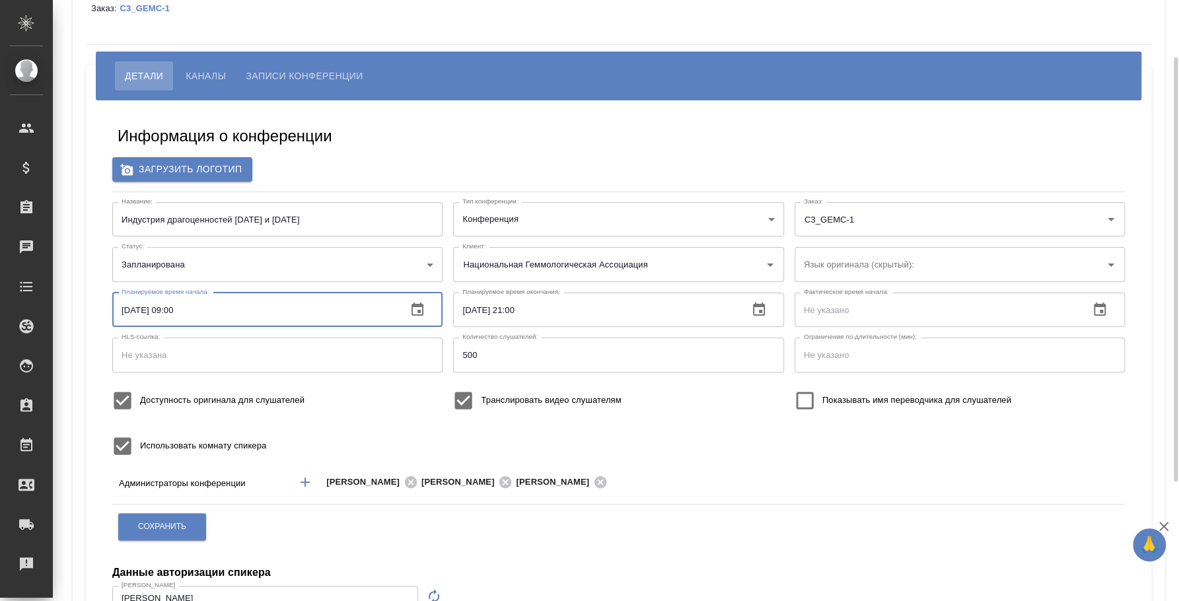
drag, startPoint x: 274, startPoint y: 309, endPoint x: 188, endPoint y: 315, distance: 86.7
click at [273, 310] on input "30.09.2025 09:00" at bounding box center [254, 310] width 284 height 34
drag, startPoint x: 168, startPoint y: 311, endPoint x: 264, endPoint y: 304, distance: 96.7
click at [264, 304] on input "30.09.2025 09:00" at bounding box center [254, 310] width 284 height 34
type input "30.09.2025 19:00"
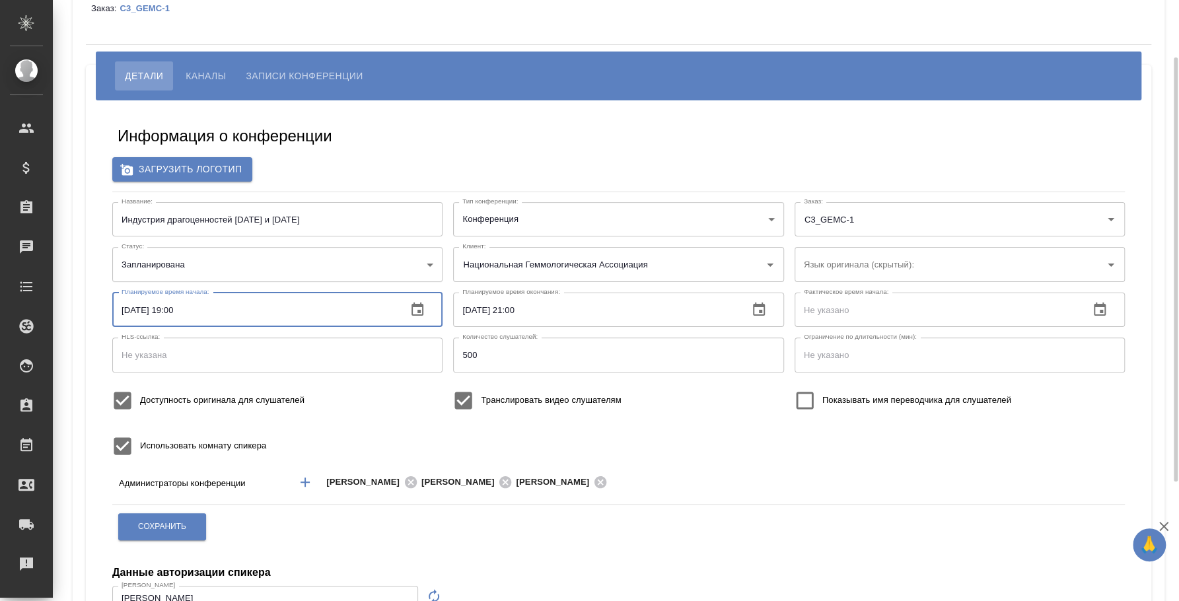
click at [405, 256] on body "🙏 .cls-1 fill:#fff; AWATERA Fedotova Irina Клиенты Спецификации Заказы 0 Чаты T…" at bounding box center [589, 300] width 1179 height 601
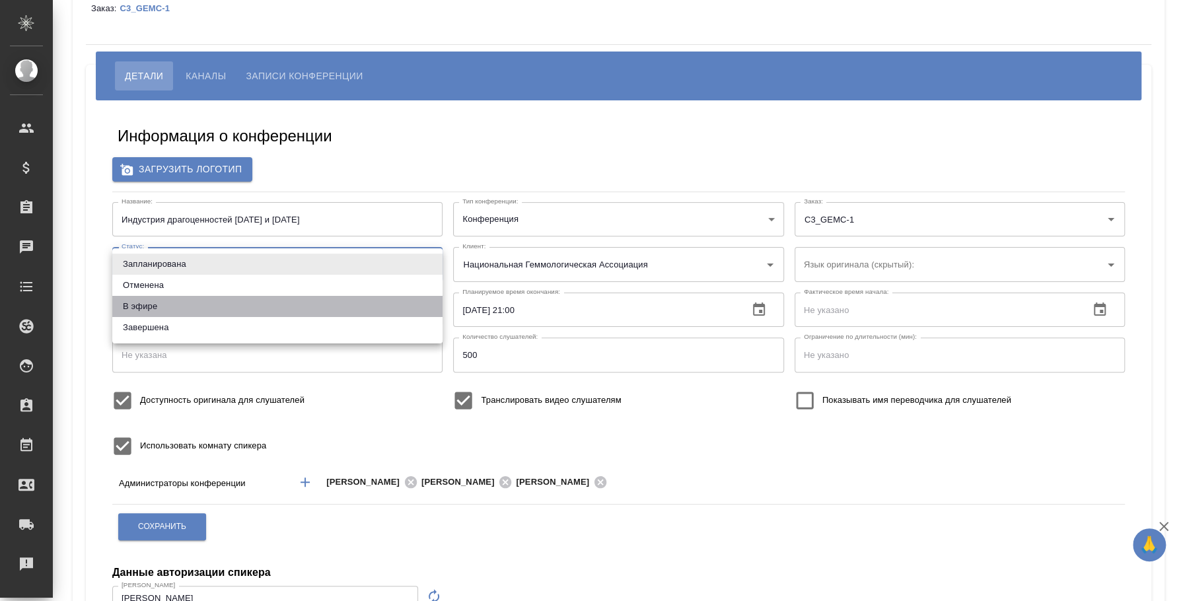
click at [273, 308] on li "В эфире" at bounding box center [277, 306] width 330 height 21
type input "online"
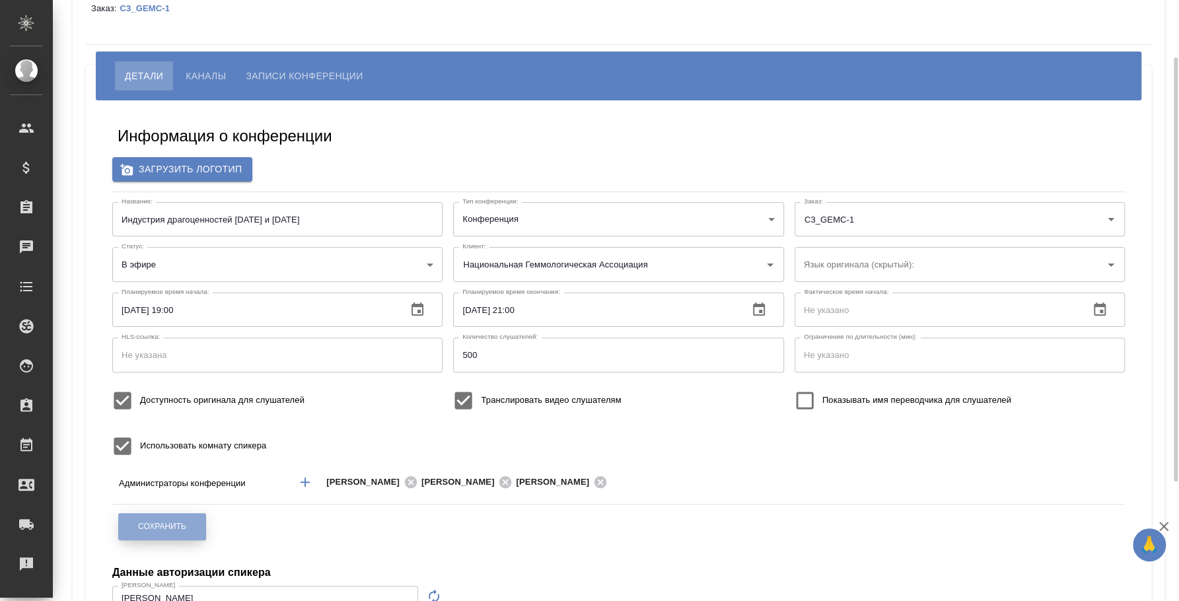
click at [187, 528] on button "Сохранить" at bounding box center [162, 526] width 88 height 27
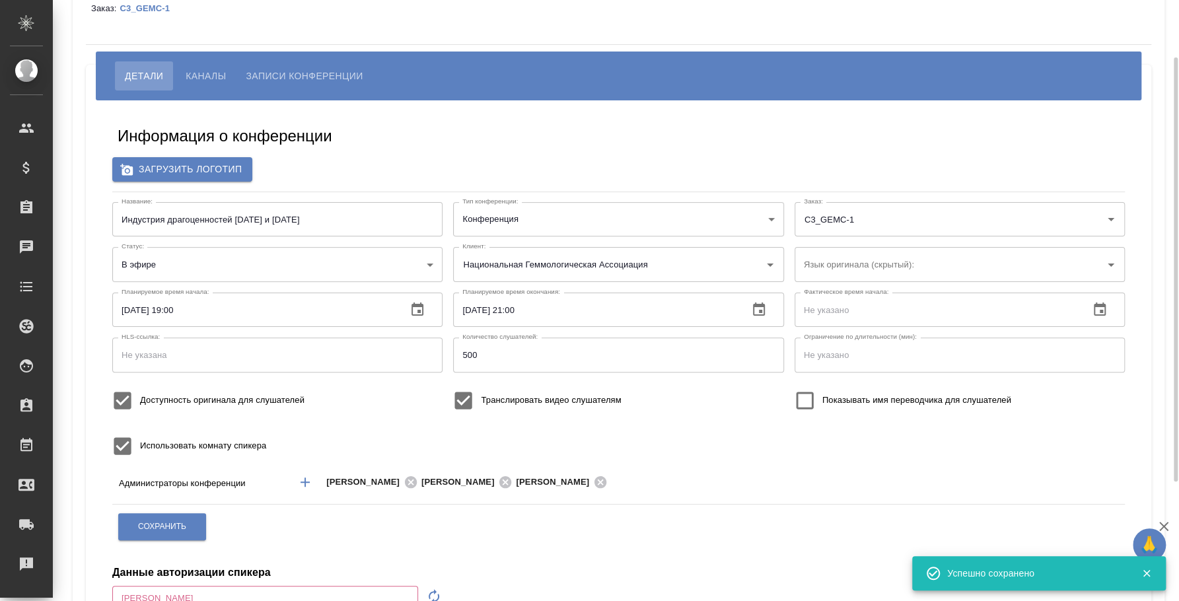
type input "Плеханова Мария"
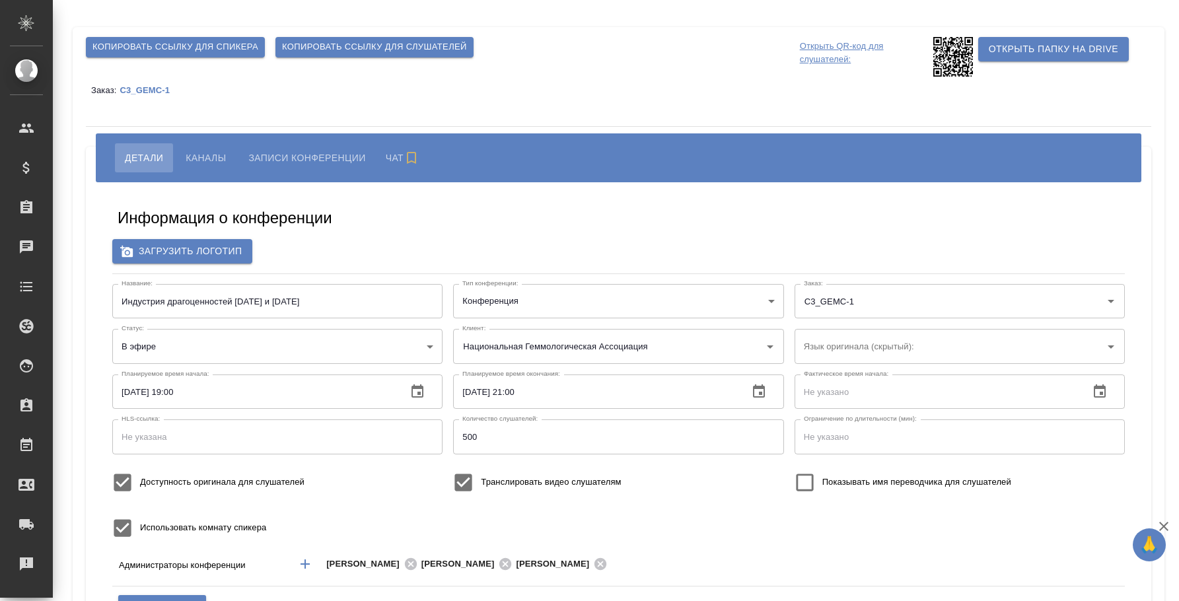
type input "[PERSON_NAME]"
type input "Национальная Геммологическая Ассоциация"
type input "[PERSON_NAME]"
click at [205, 156] on span "Каналы" at bounding box center [206, 158] width 40 height 16
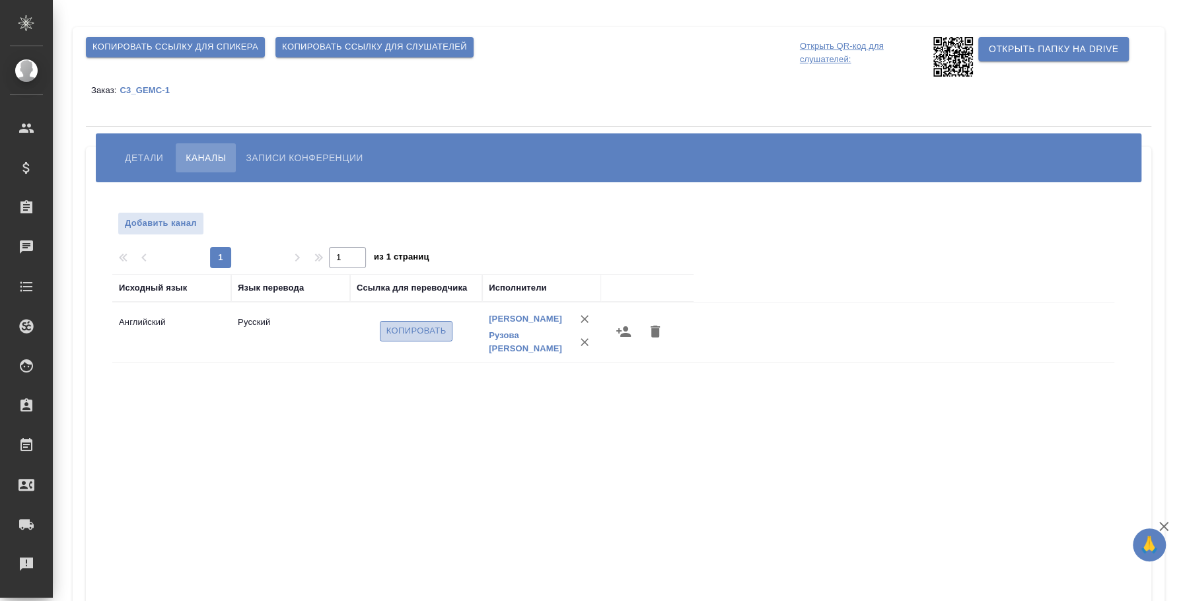
click at [403, 331] on span "Копировать" at bounding box center [416, 331] width 60 height 15
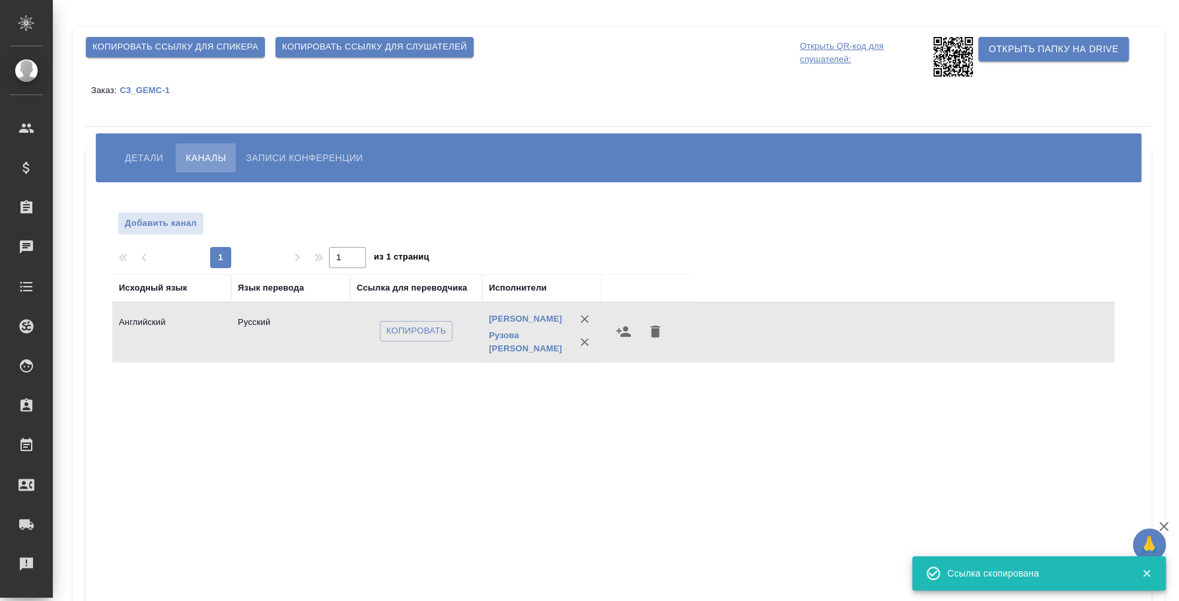
click at [903, 112] on div "Копировать ссылку для спикера Копировать ссылку для слушателей Открыть QR-код д…" at bounding box center [619, 413] width 1092 height 772
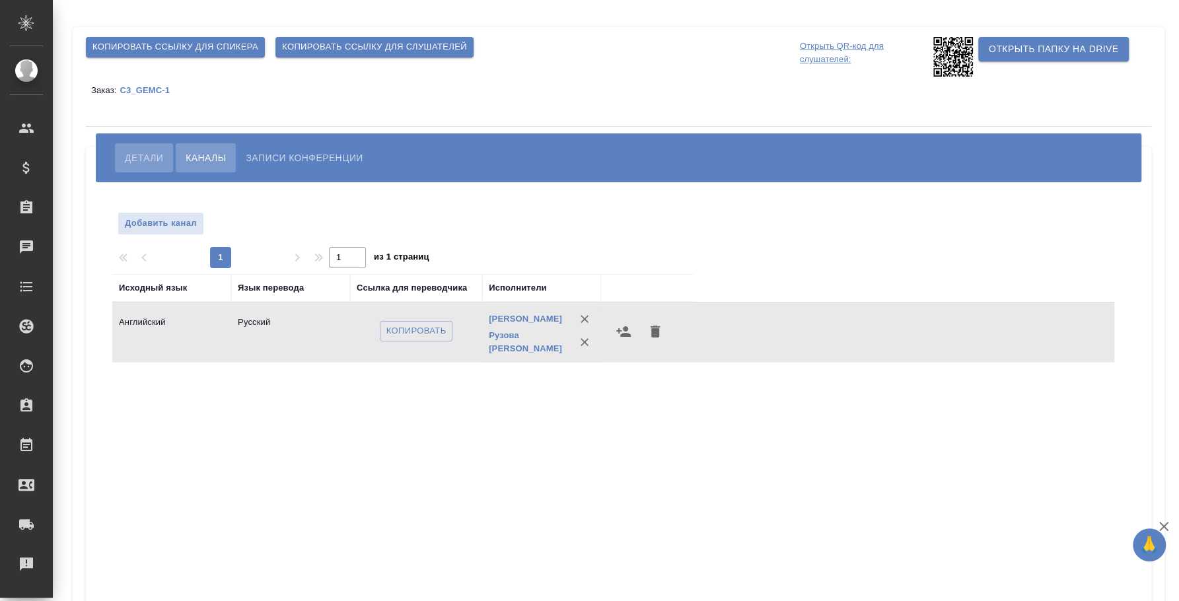
click at [143, 154] on span "Детали" at bounding box center [144, 158] width 38 height 16
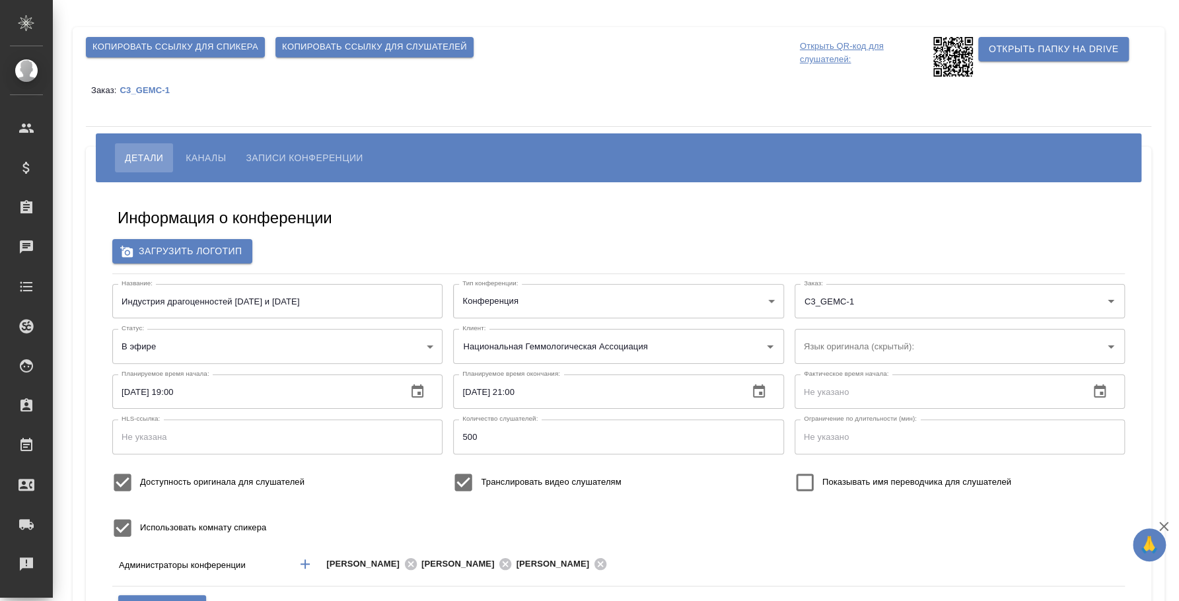
type input "[PERSON_NAME]"
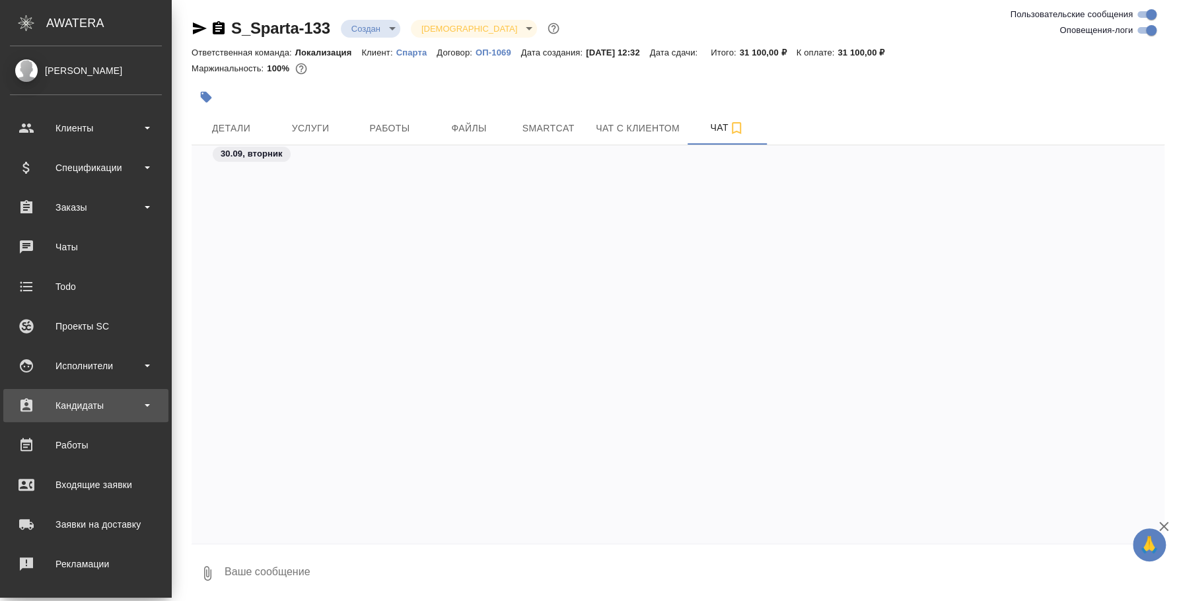
scroll to position [1200, 0]
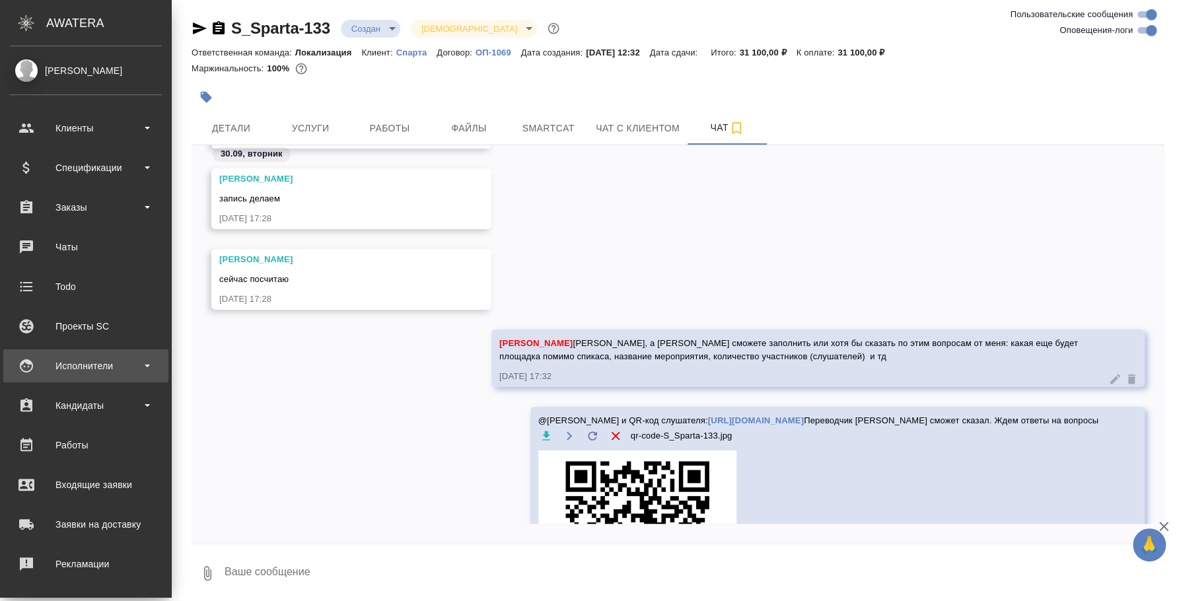
click at [46, 353] on div "Исполнители" at bounding box center [85, 365] width 165 height 33
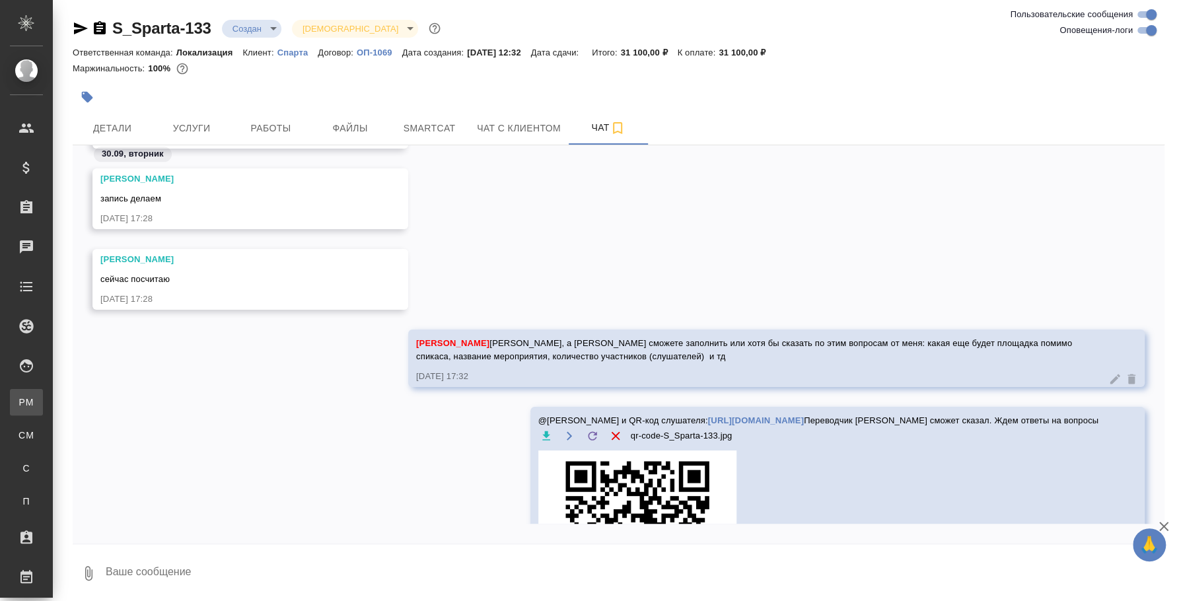
click at [20, 399] on div "Для PM/LQA" at bounding box center [10, 402] width 20 height 13
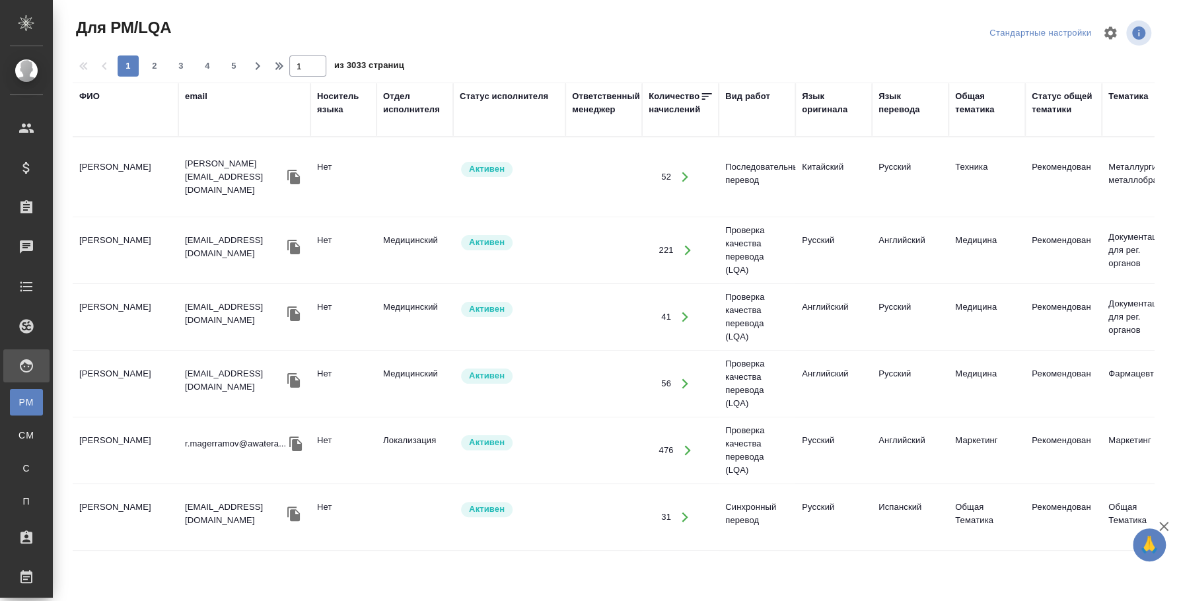
click at [87, 91] on div "ФИО" at bounding box center [89, 96] width 20 height 13
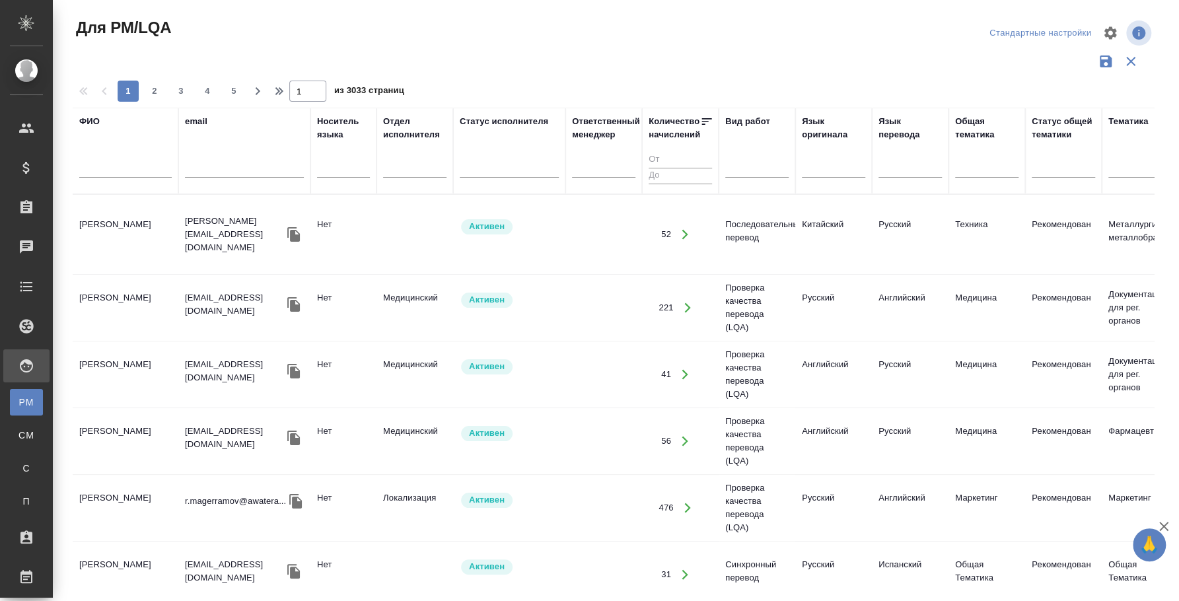
click at [124, 170] on input "text" at bounding box center [125, 169] width 92 height 17
type input "[PERSON_NAME]"
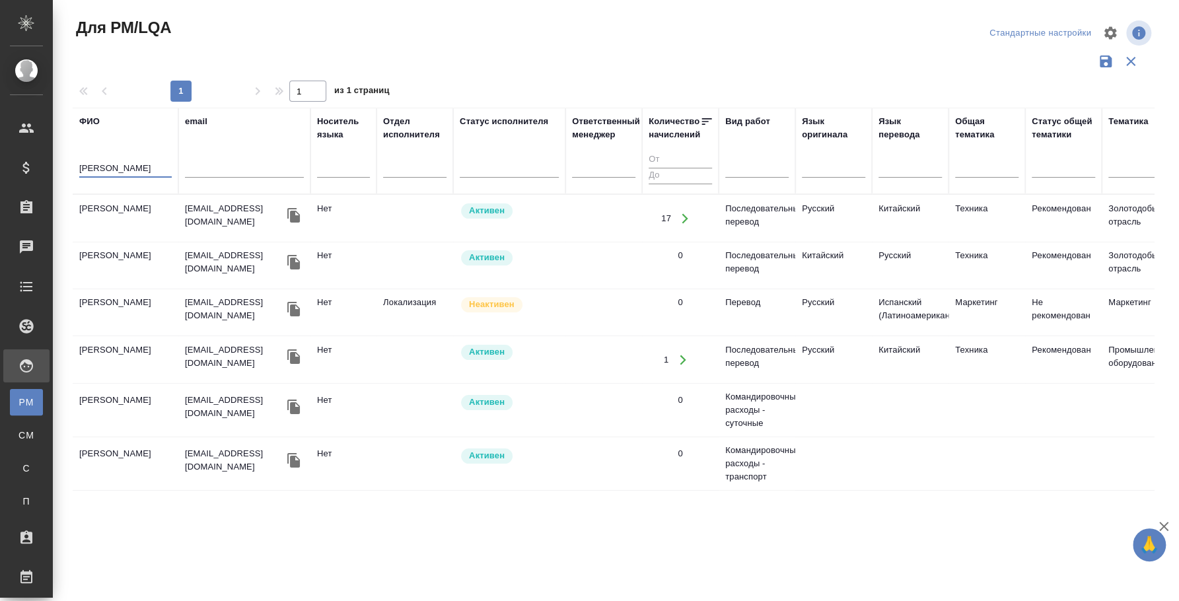
click at [114, 211] on td "[PERSON_NAME]" at bounding box center [126, 218] width 106 height 46
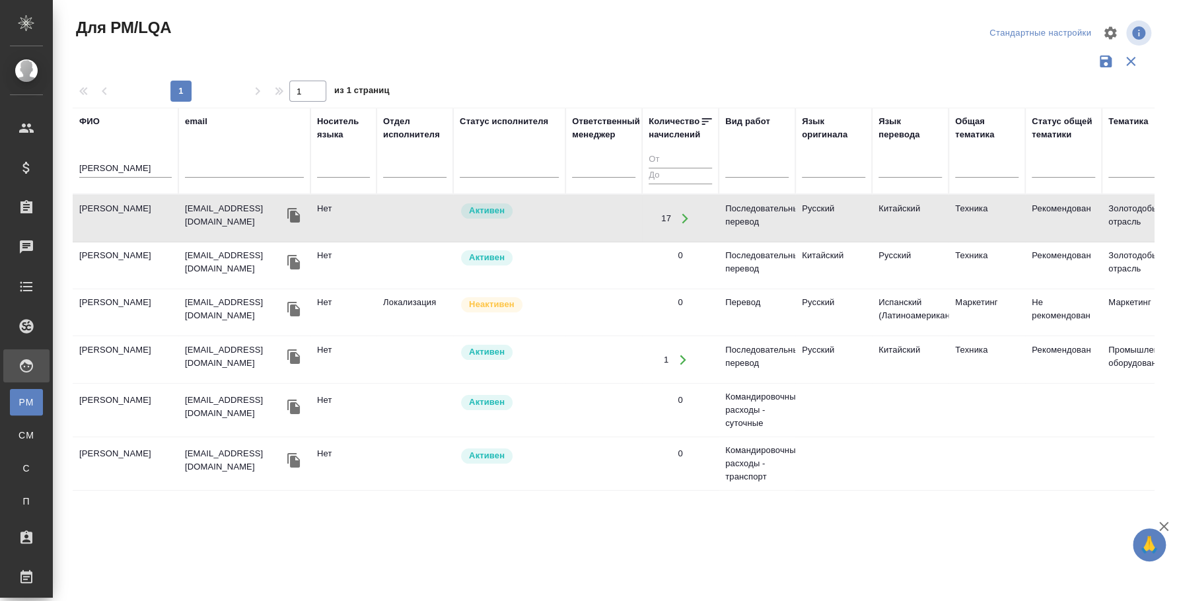
click at [114, 211] on td "Буянов Александр" at bounding box center [126, 218] width 106 height 46
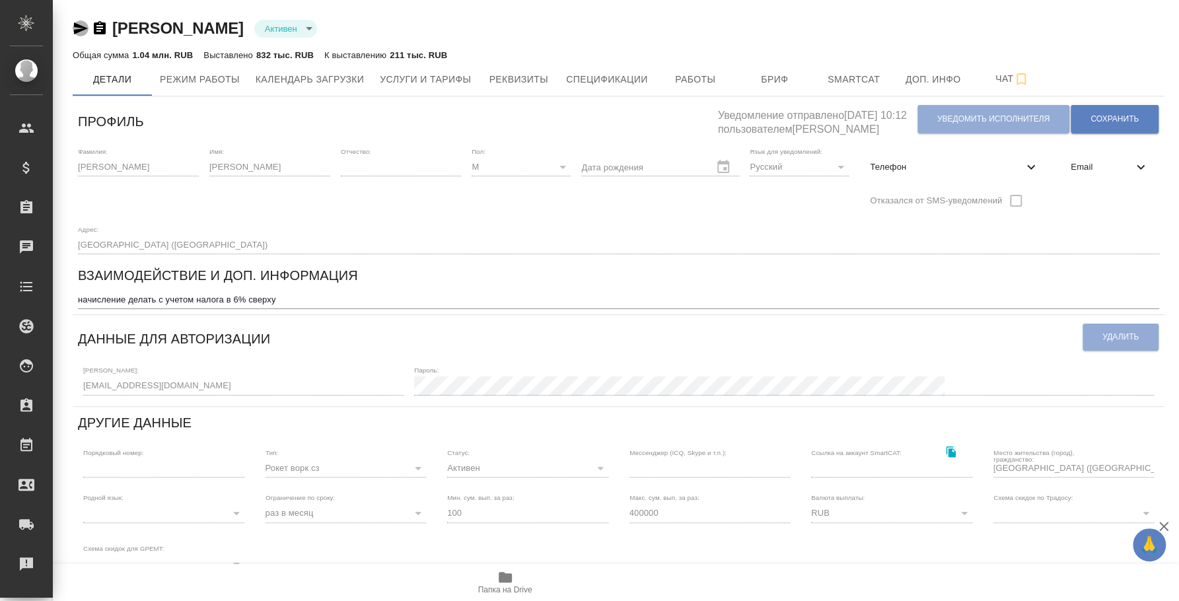
click at [79, 25] on icon "button" at bounding box center [81, 28] width 14 height 12
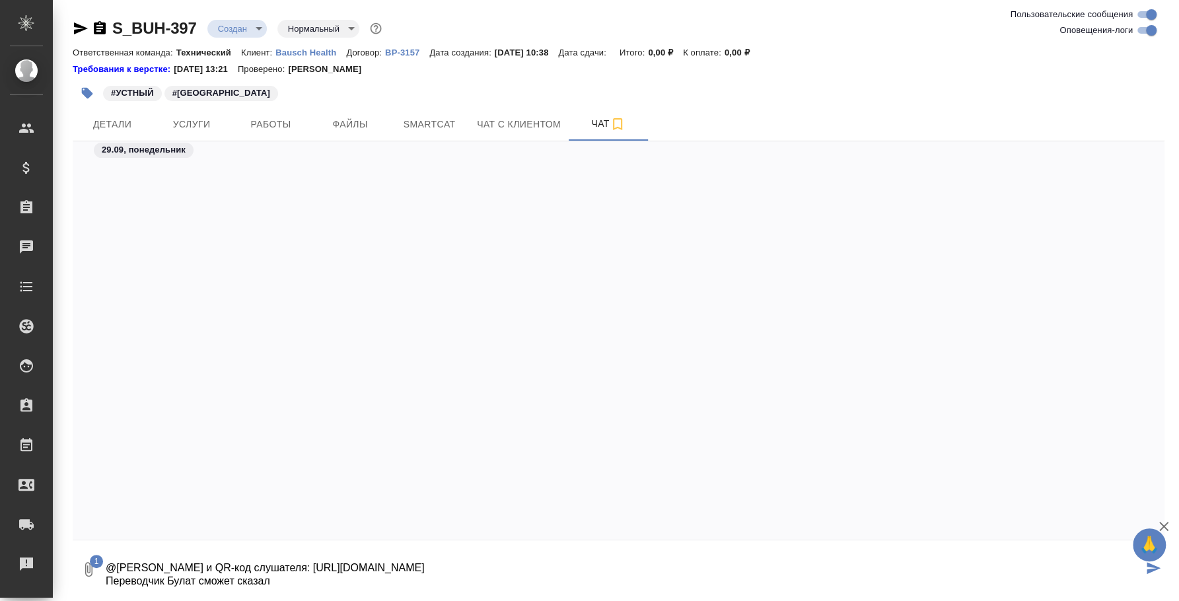
scroll to position [3498, 0]
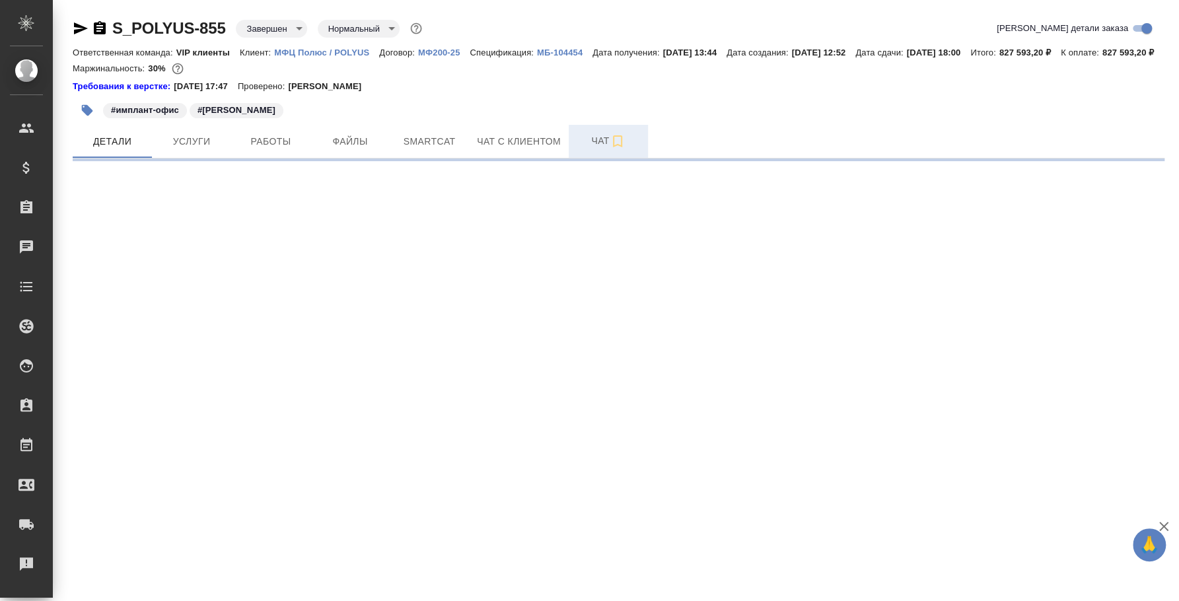
select select "RU"
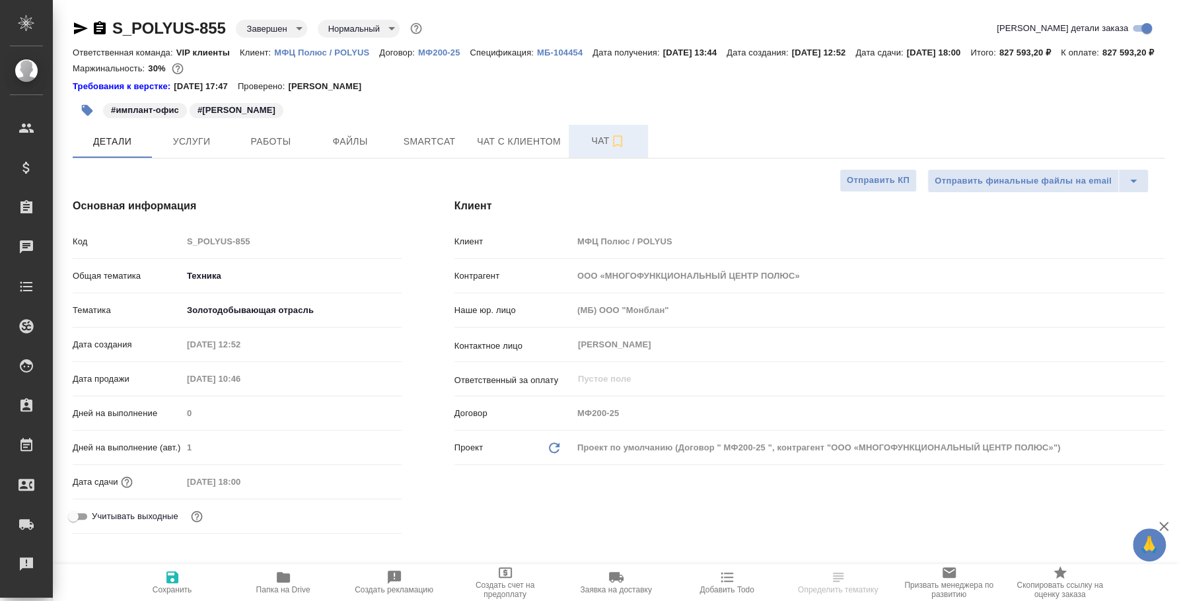
type textarea "x"
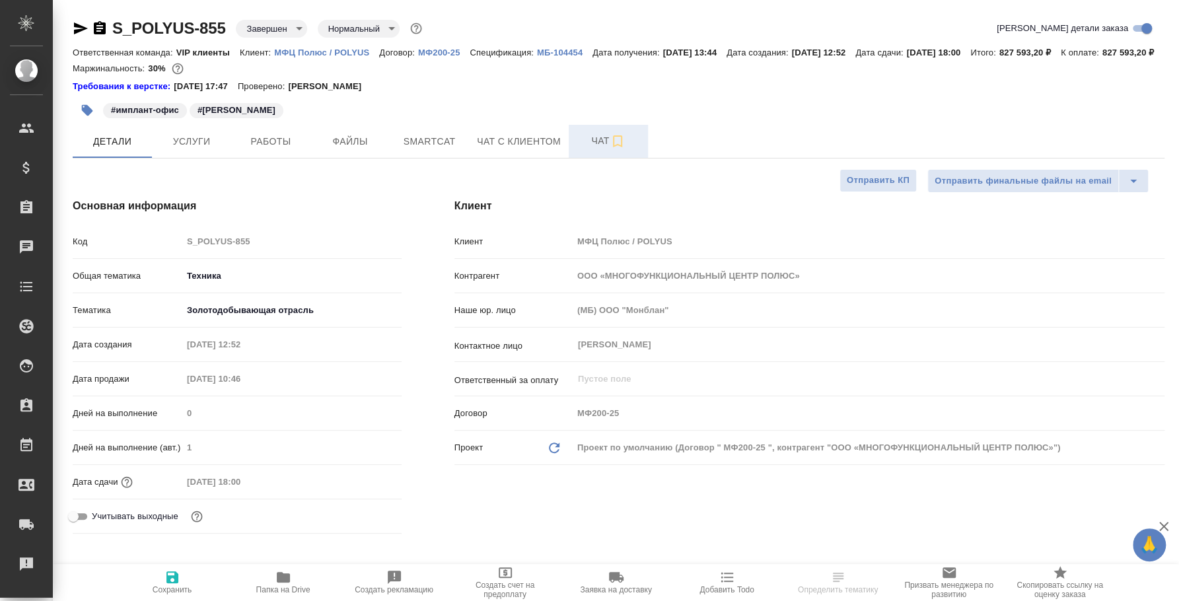
type textarea "x"
click at [589, 158] on button "Чат" at bounding box center [608, 141] width 79 height 33
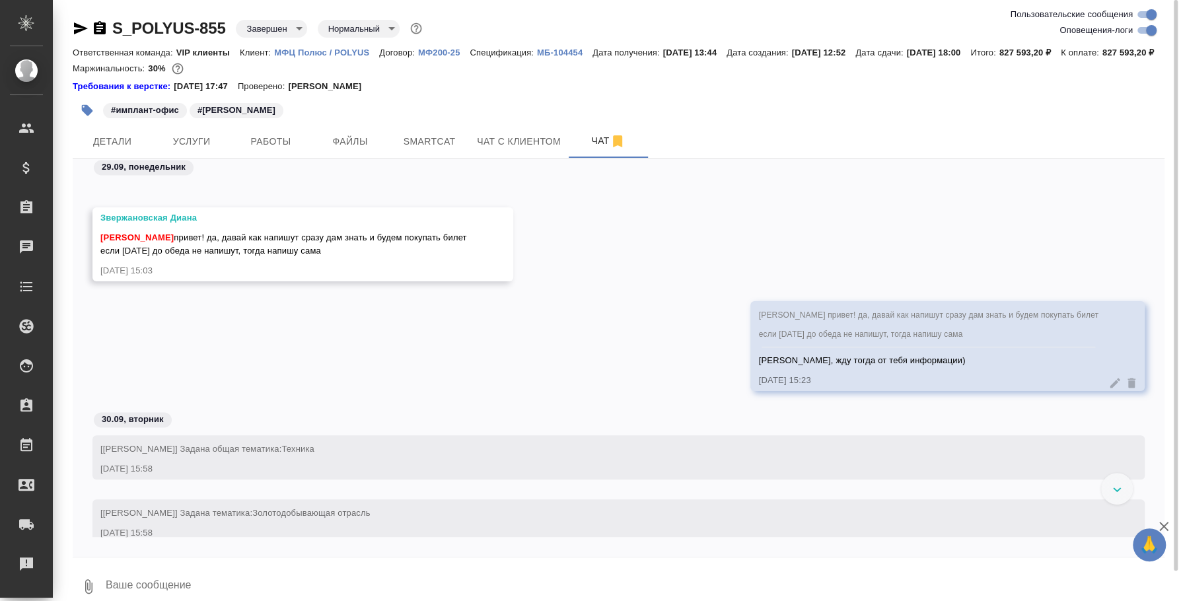
scroll to position [11278, 0]
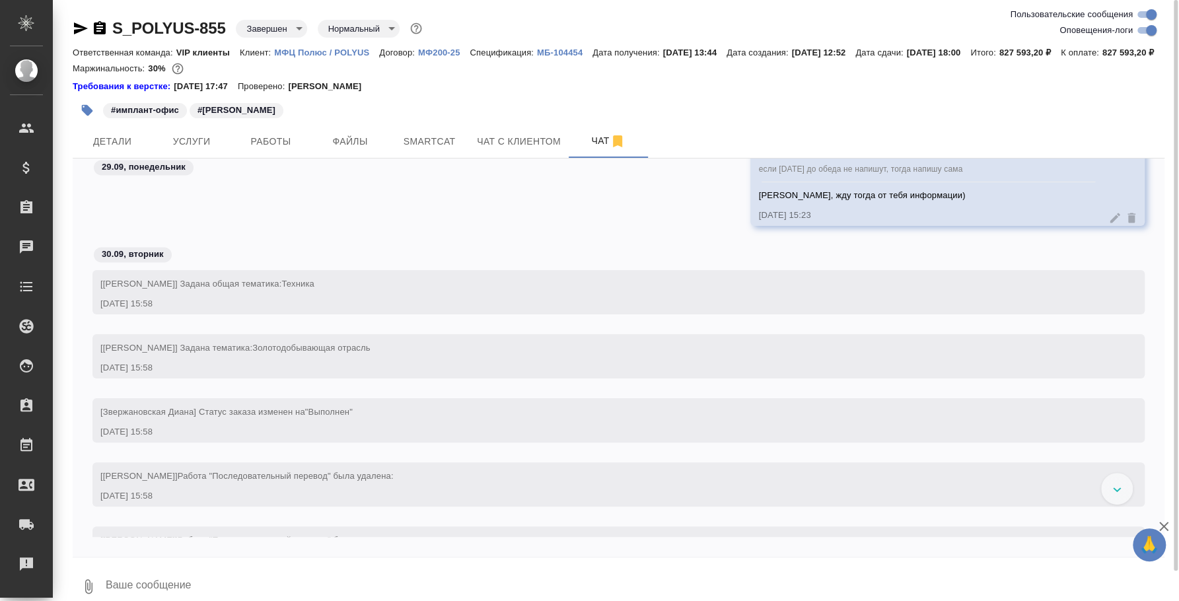
click at [331, 582] on textarea at bounding box center [634, 586] width 1060 height 45
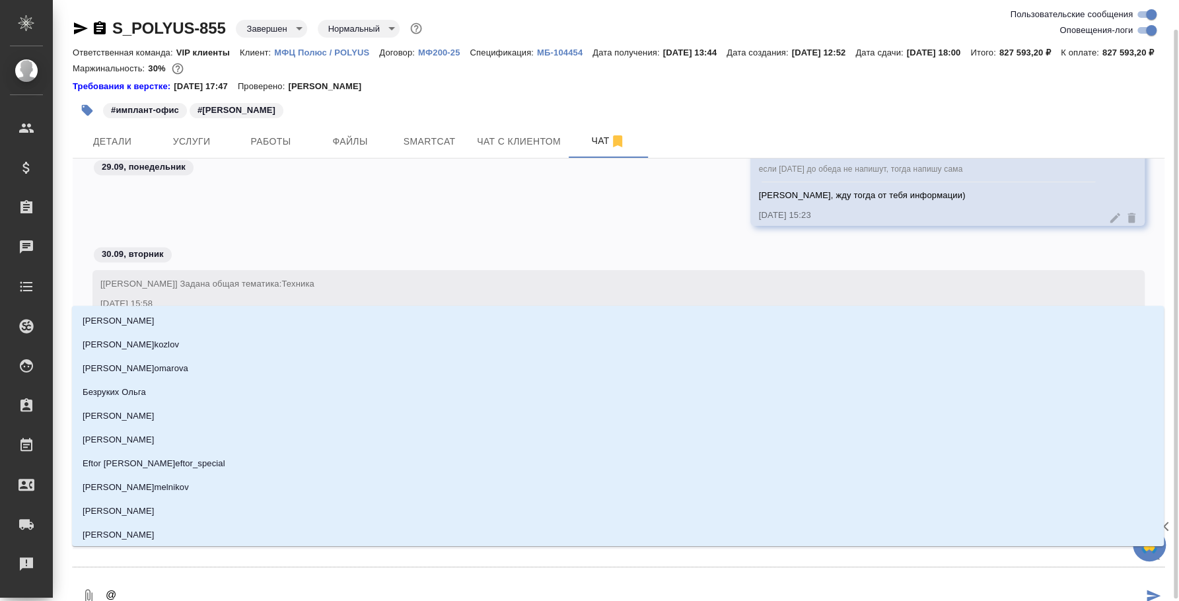
scroll to position [15, 0]
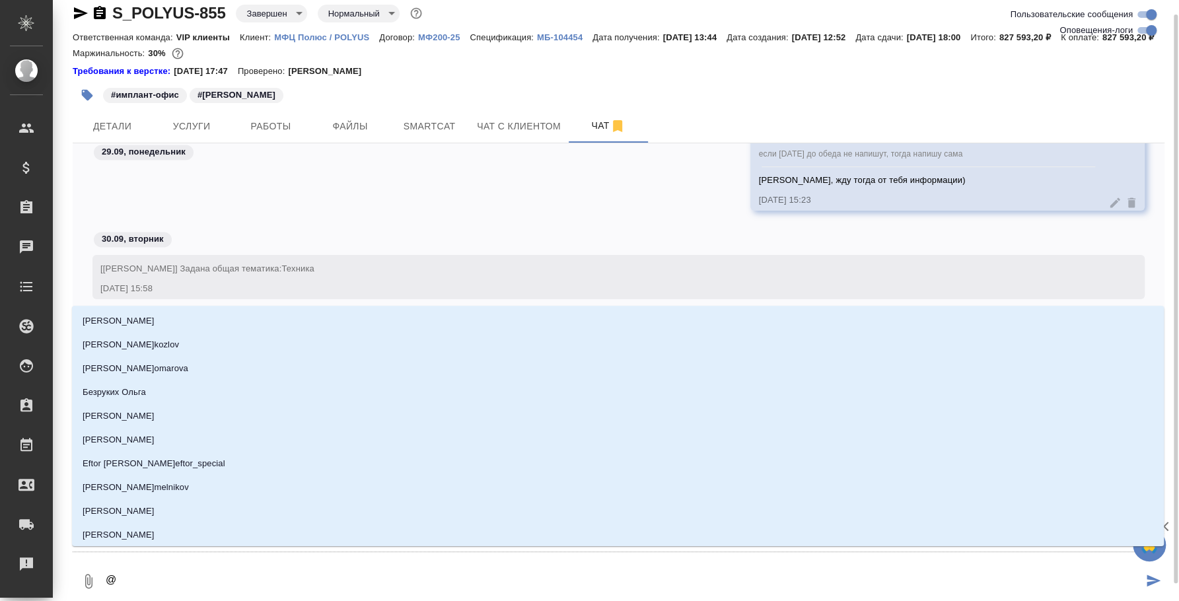
type textarea "@p"
type input "p"
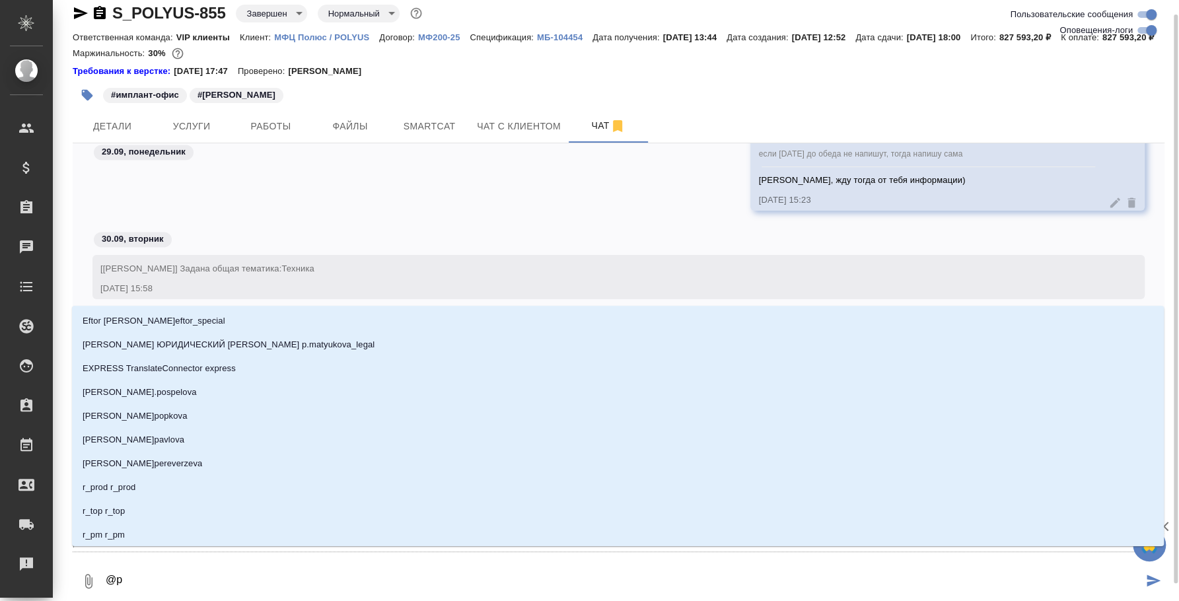
type textarea "@p'd"
type input "p'd"
type textarea "@p'd't"
type input "p'd't"
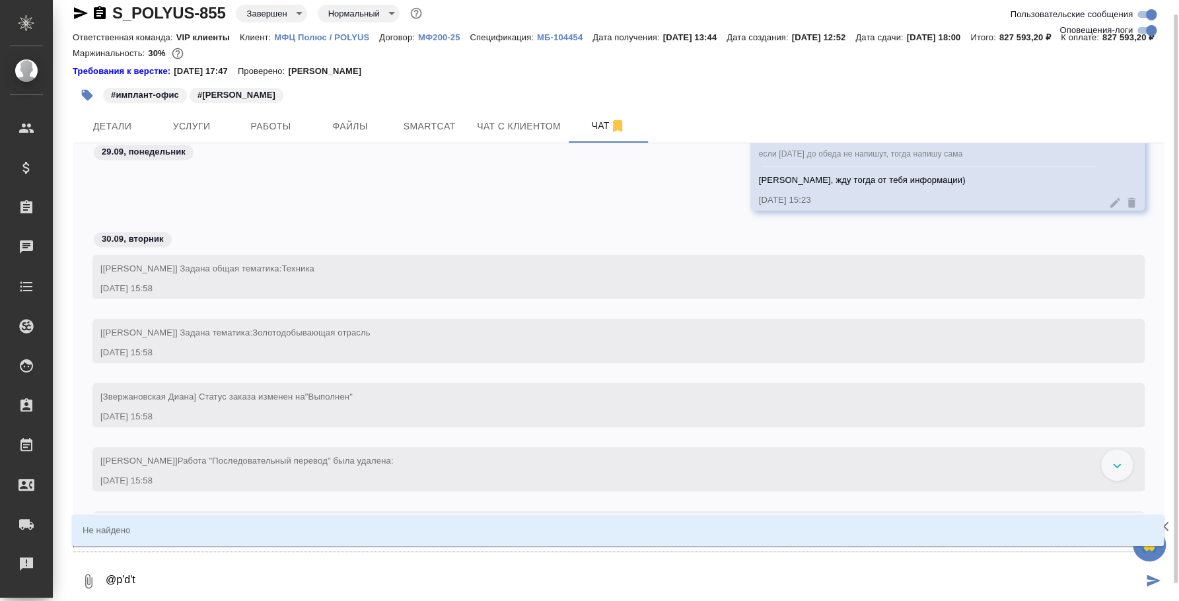
type textarea "@p'd"
type input "p'd"
type textarea "@p"
type input "p"
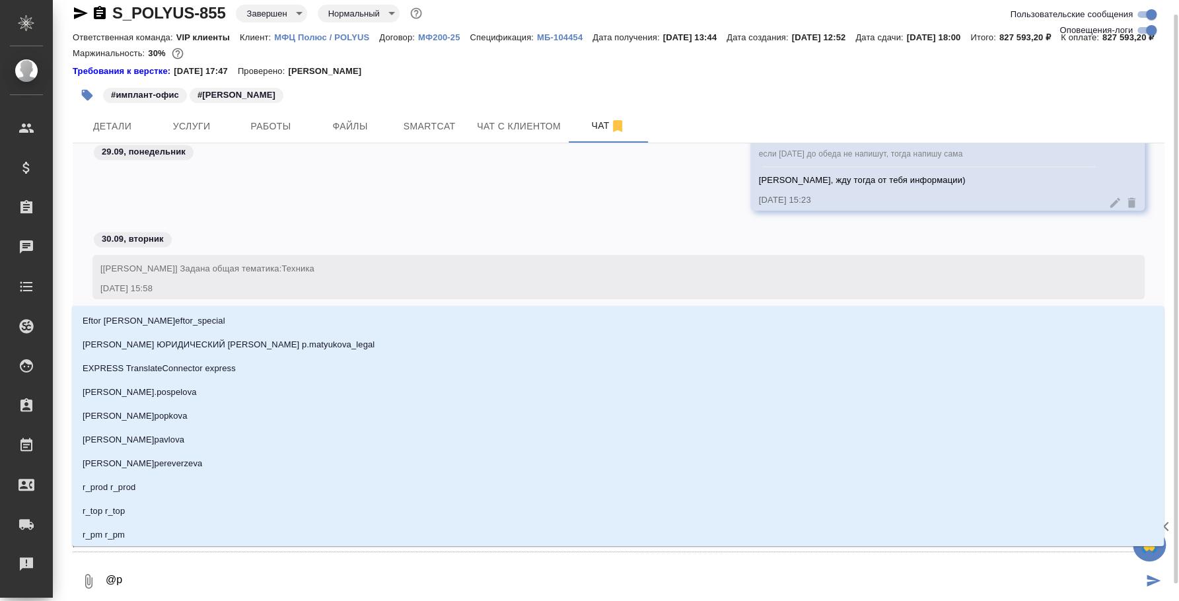
type textarea "@"
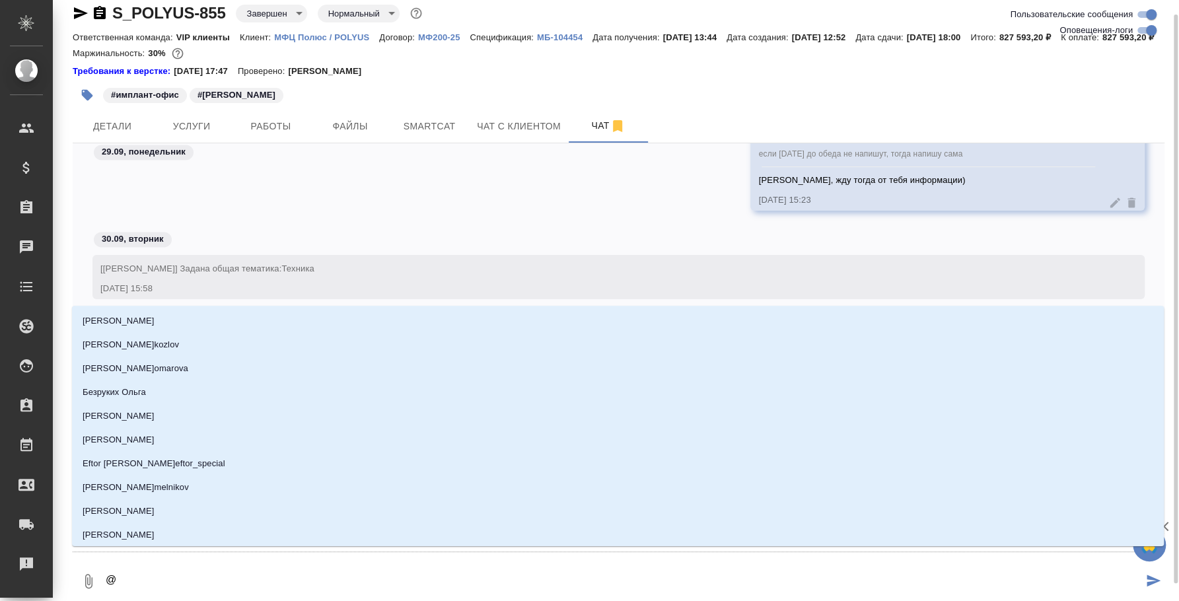
type textarea "@з"
type input "з"
type textarea "@зв"
type input "зв"
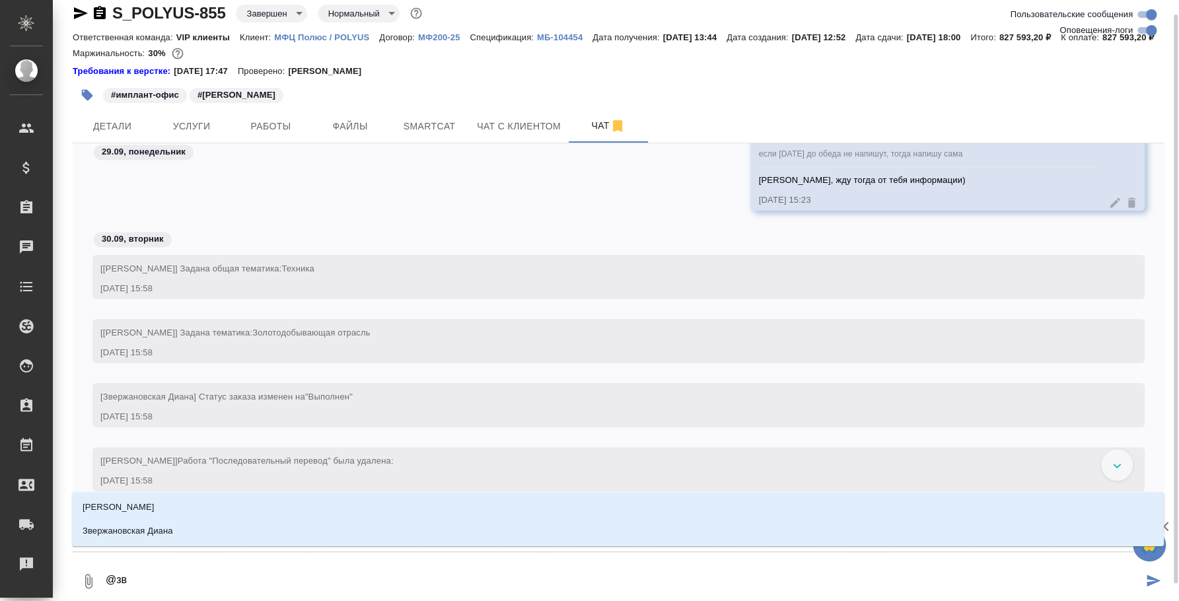
type textarea "@зве"
type input "зве"
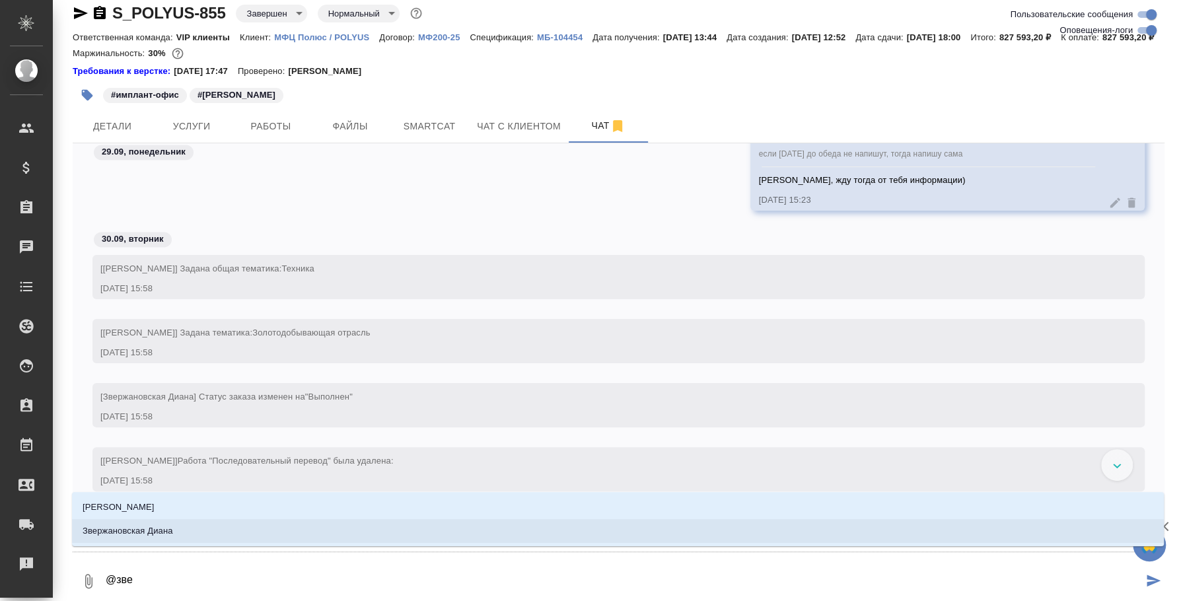
click at [283, 535] on li "Звержановская Диана" at bounding box center [618, 531] width 1092 height 24
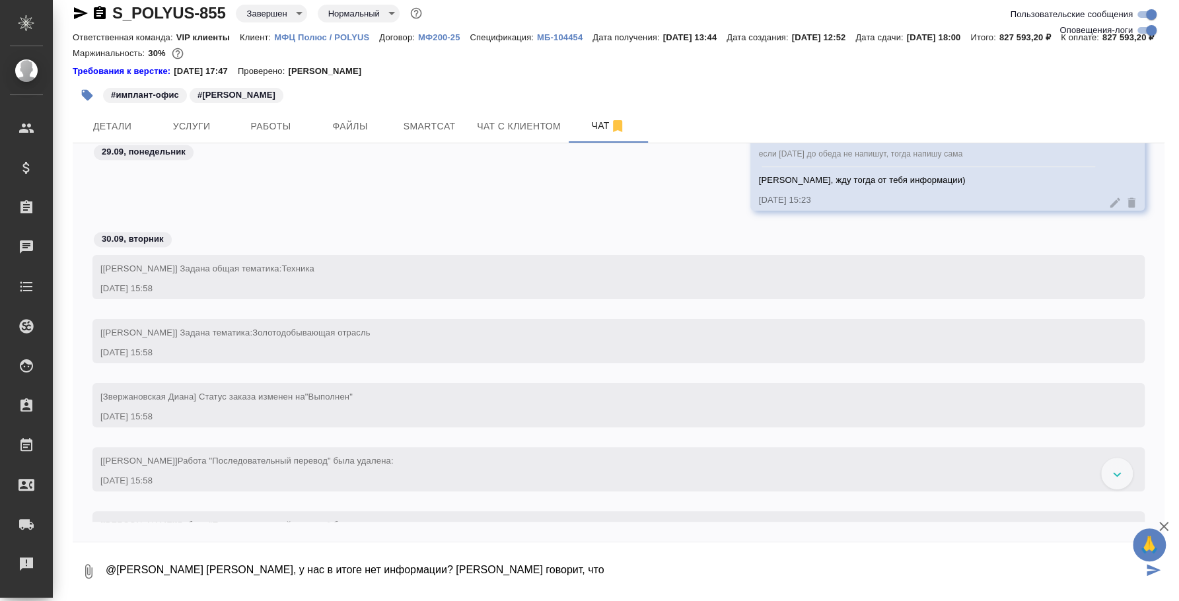
paste textarea "Уже точно я здесь до [DATE]. Вам письмо не приходило?"
click at [512, 579] on textarea "@[PERSON_NAME] [PERSON_NAME], у нас в итоге нет информации? [PERSON_NAME] говор…" at bounding box center [623, 571] width 1038 height 45
click at [833, 580] on textarea "@[PERSON_NAME] [PERSON_NAME], у нас в итоге нет информации? [PERSON_NAME] говор…" at bounding box center [623, 571] width 1038 height 45
type textarea "@[PERSON_NAME] [PERSON_NAME], у нас в итоге нет информации? [PERSON_NAME] говор…"
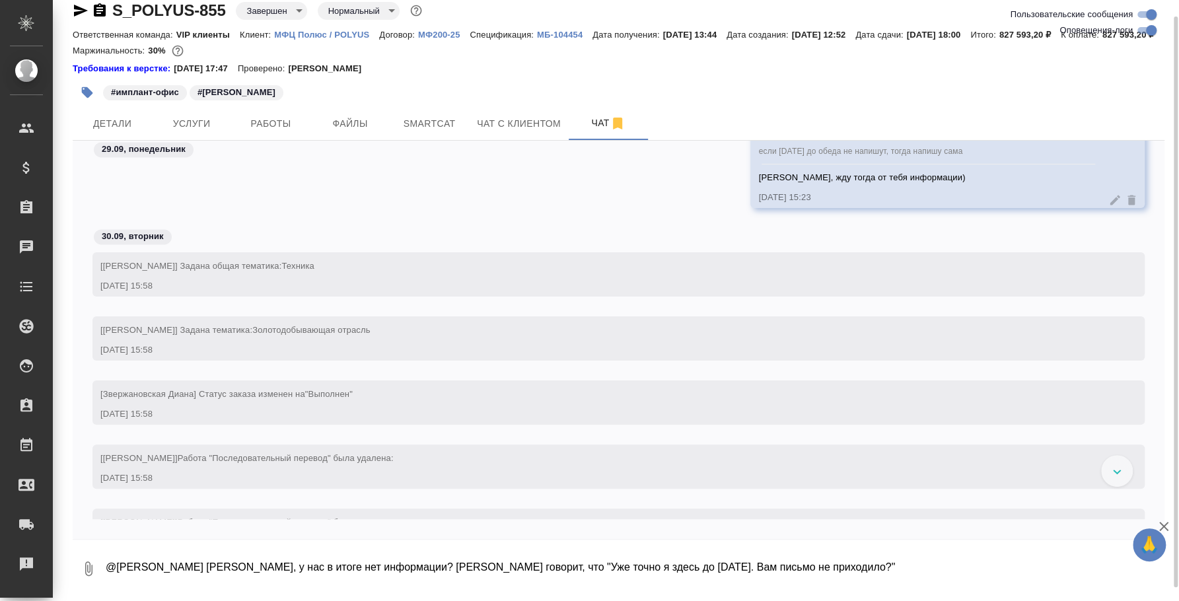
scroll to position [11588, 0]
